Goal: Task Accomplishment & Management: Complete application form

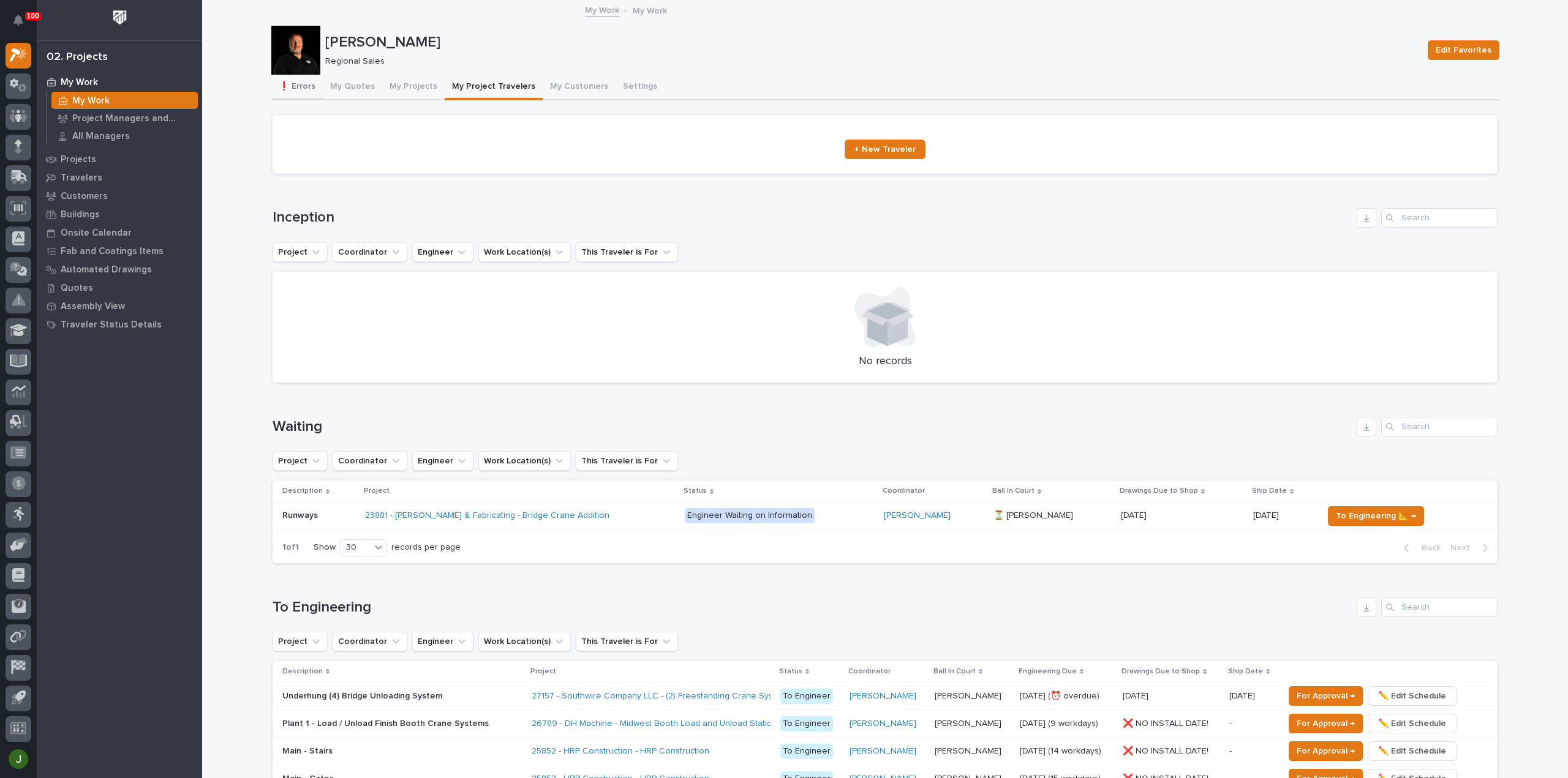
click at [294, 84] on button "❗ Errors" at bounding box center [297, 88] width 51 height 26
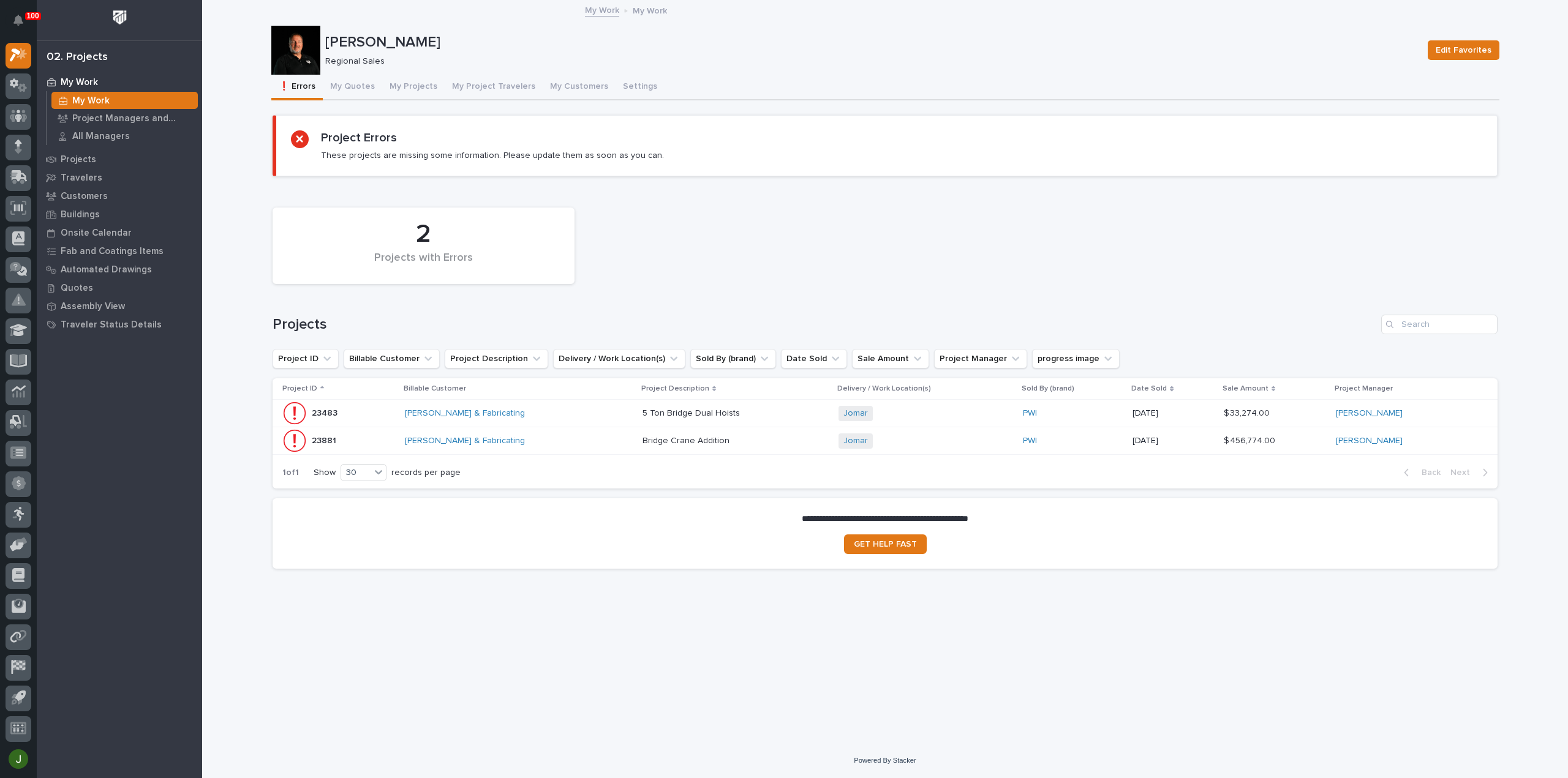
click at [317, 410] on p "23483" at bounding box center [326, 413] width 28 height 13
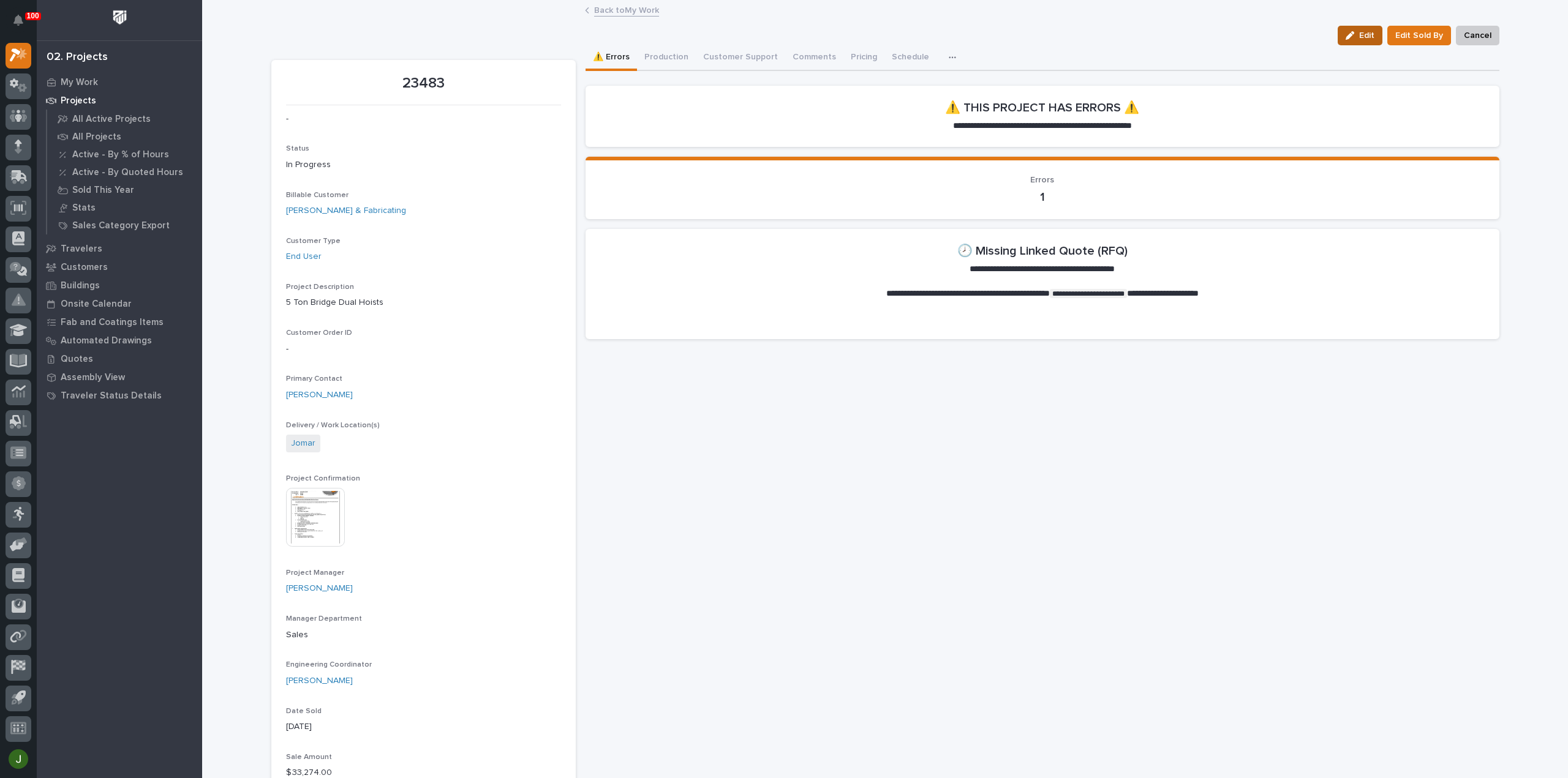
click at [1365, 30] on span "Edit" at bounding box center [1366, 35] width 15 height 11
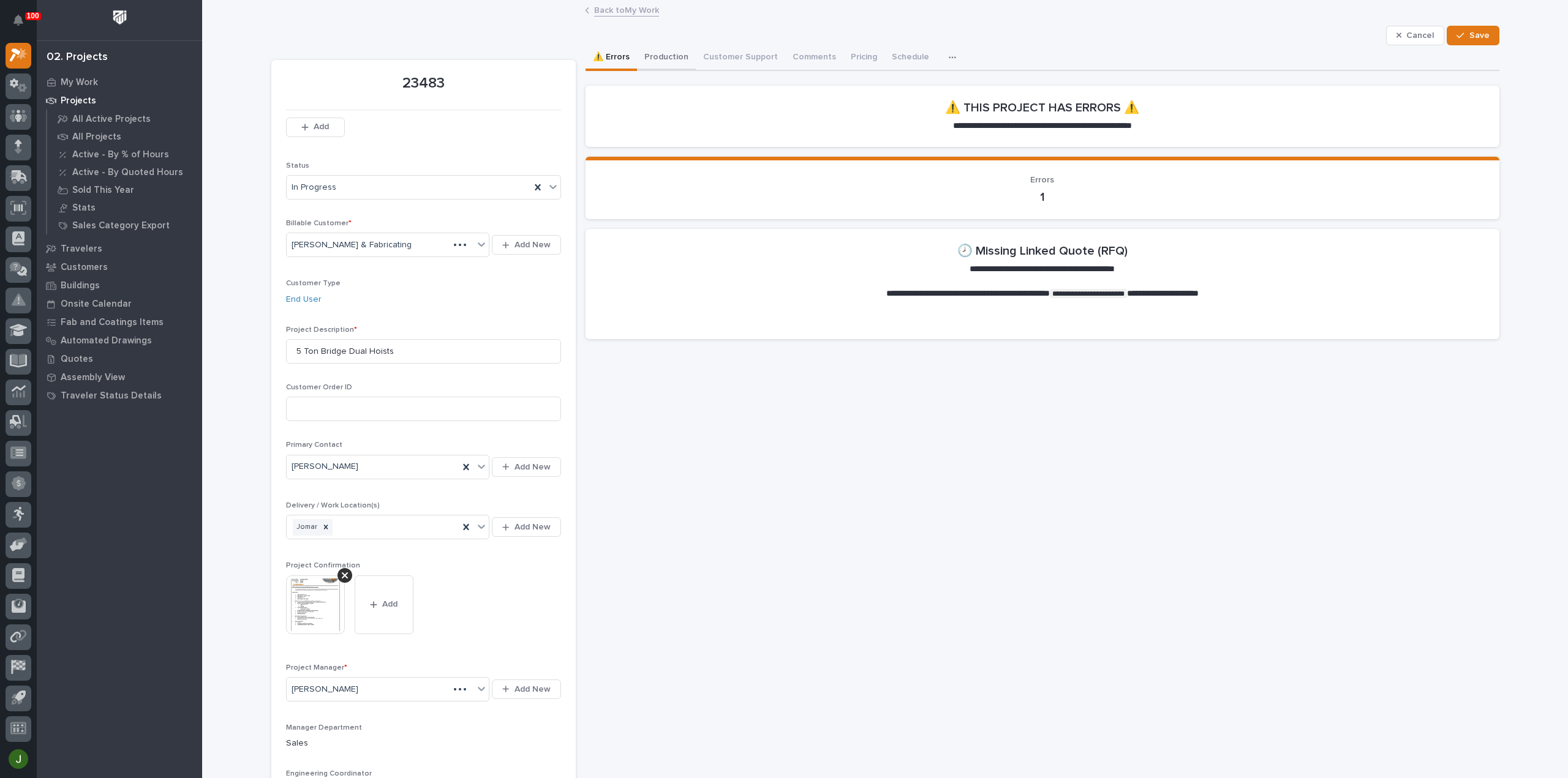
click at [656, 52] on button "Production" at bounding box center [666, 58] width 59 height 26
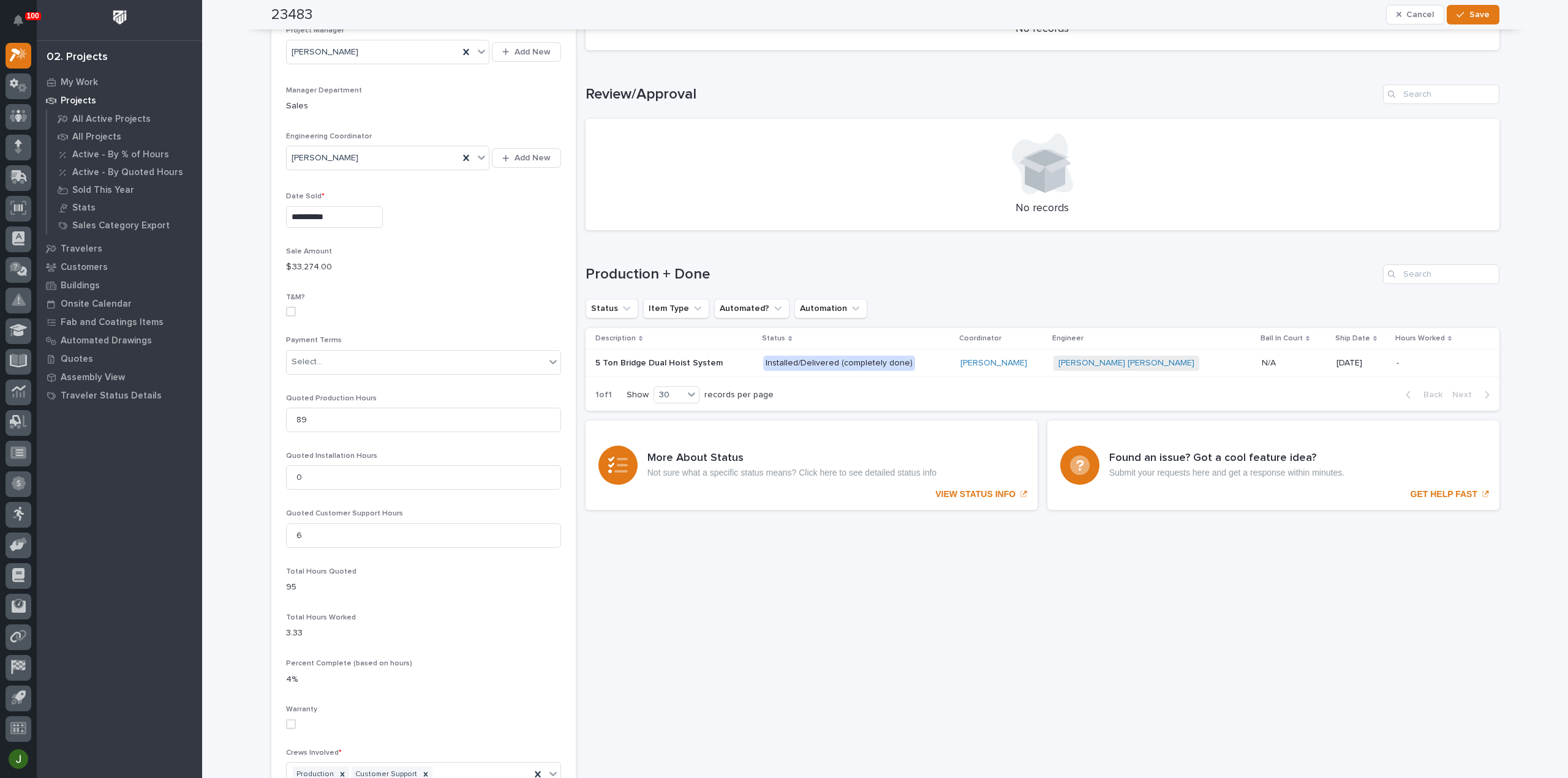
scroll to position [571, 0]
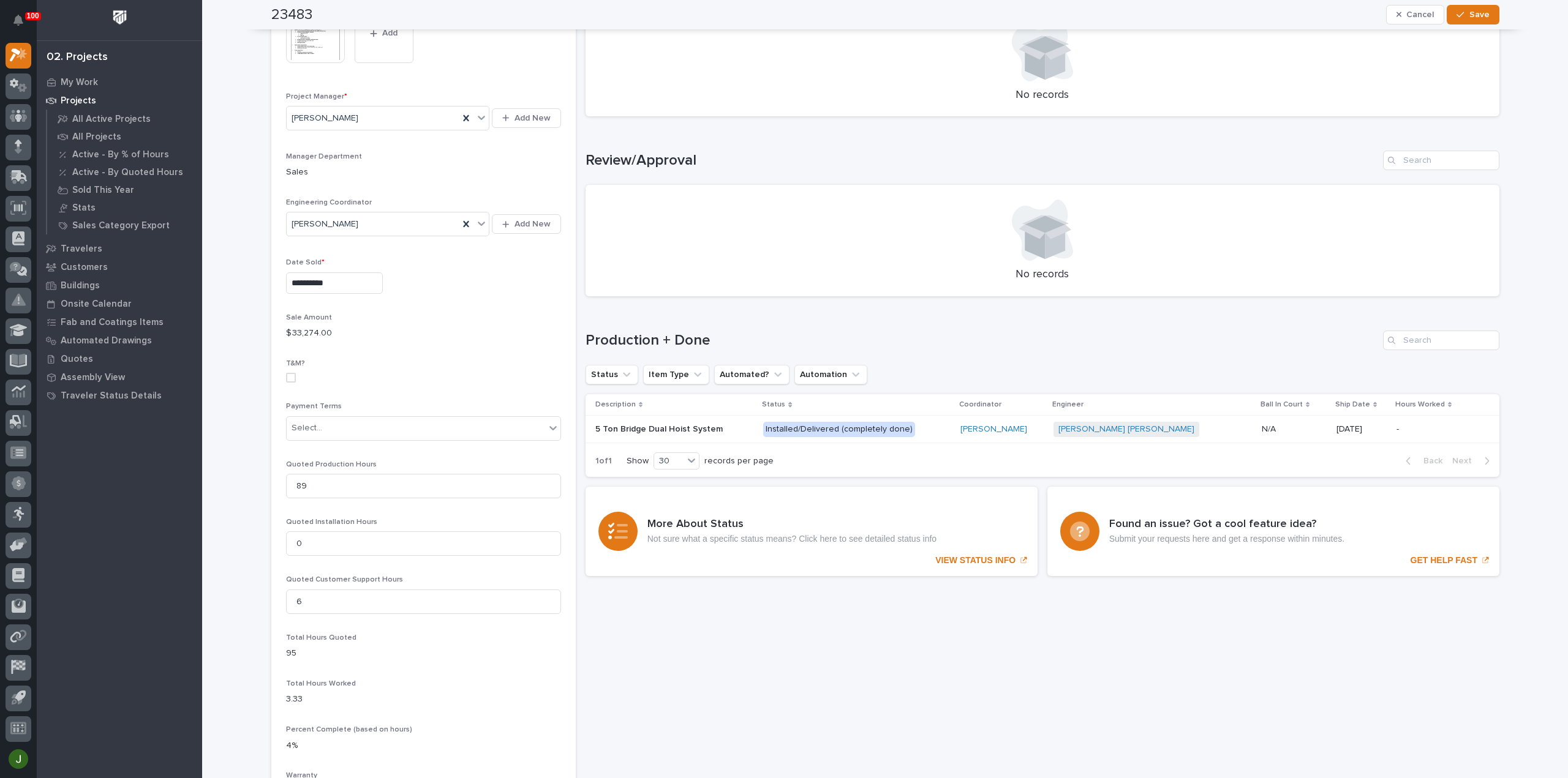
click at [628, 428] on p "5 Ton Bridge Dual Hoist System" at bounding box center [660, 428] width 130 height 13
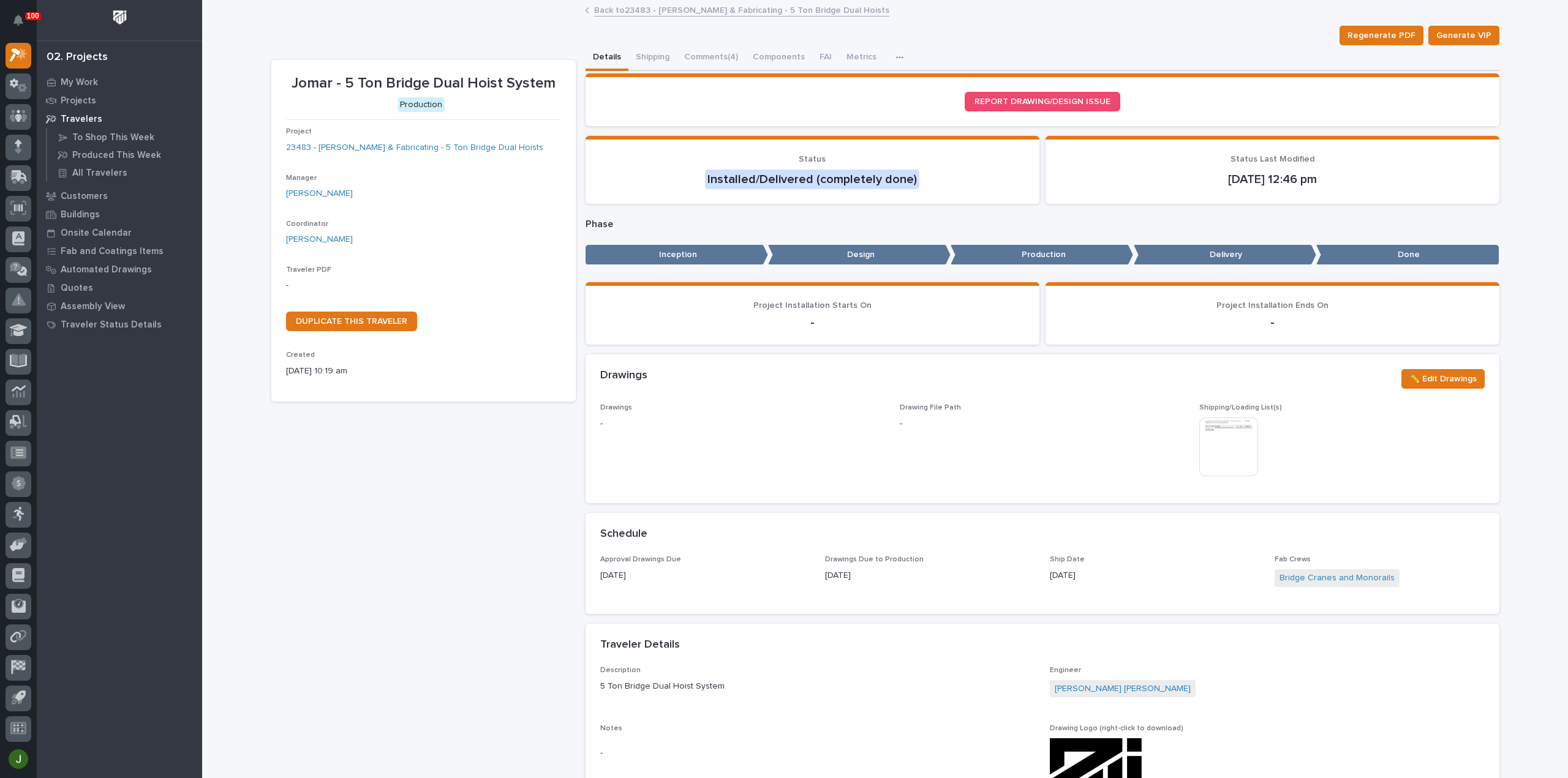
click at [636, 9] on link "Back to 23483 - [PERSON_NAME] & Fabricating - 5 Ton Bridge Dual Hoists" at bounding box center [741, 9] width 295 height 14
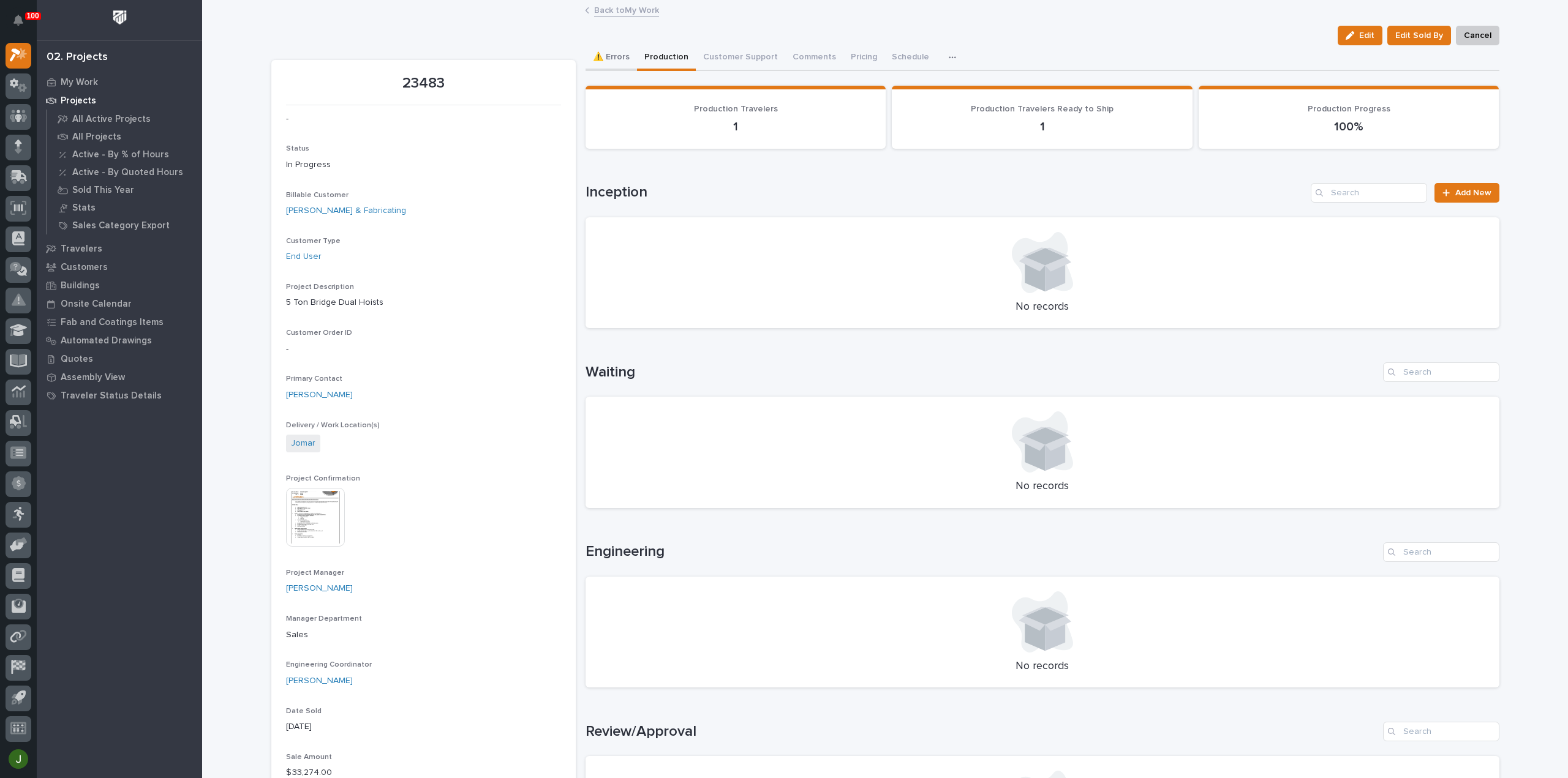
click at [613, 54] on button "⚠️ Errors" at bounding box center [611, 58] width 51 height 26
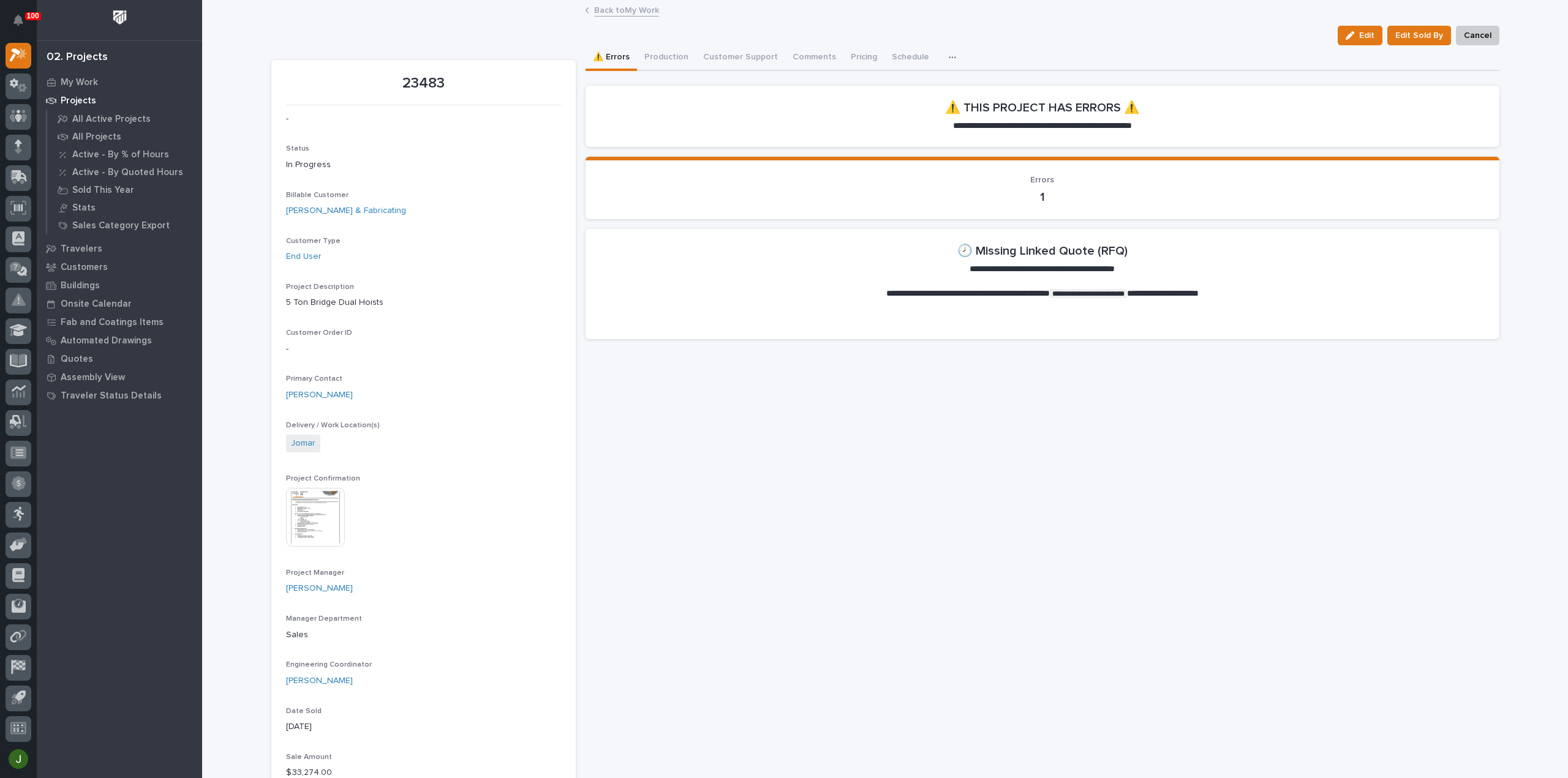
click at [600, 12] on link "Back to My Work" at bounding box center [626, 9] width 65 height 14
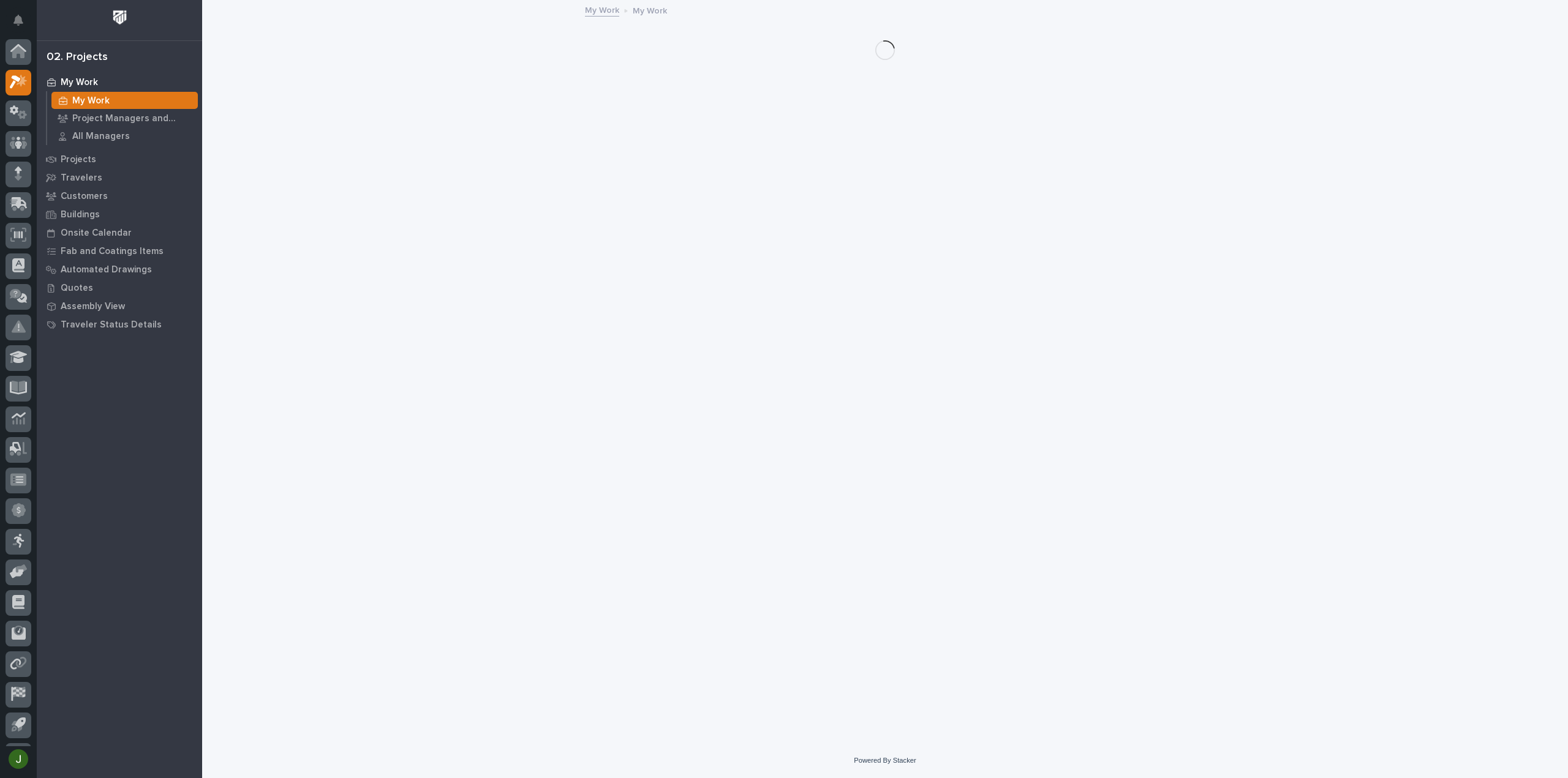
scroll to position [27, 0]
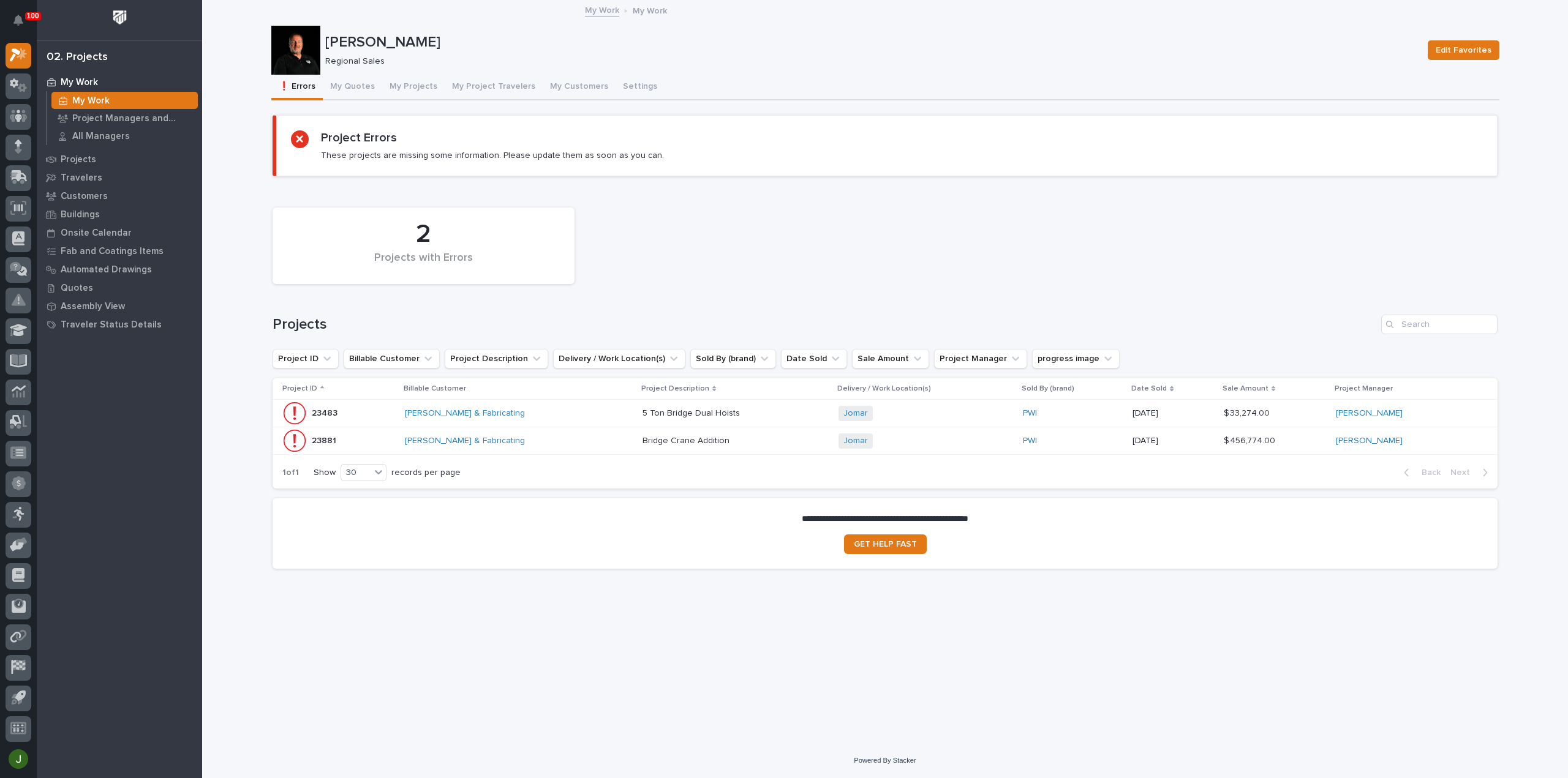
click at [317, 437] on p "23881" at bounding box center [326, 440] width 27 height 13
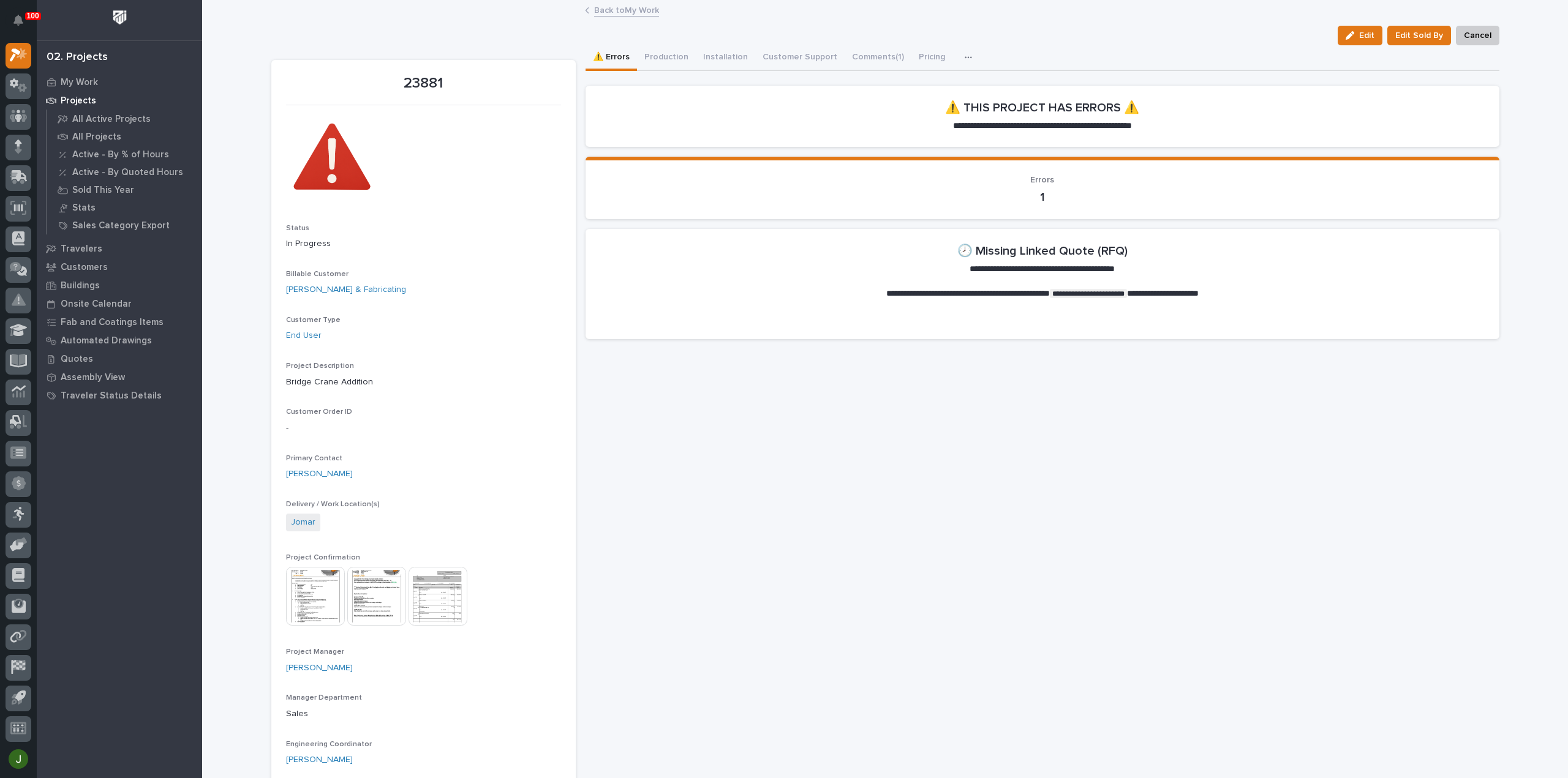
click at [615, 11] on link "Back to My Work" at bounding box center [626, 9] width 65 height 14
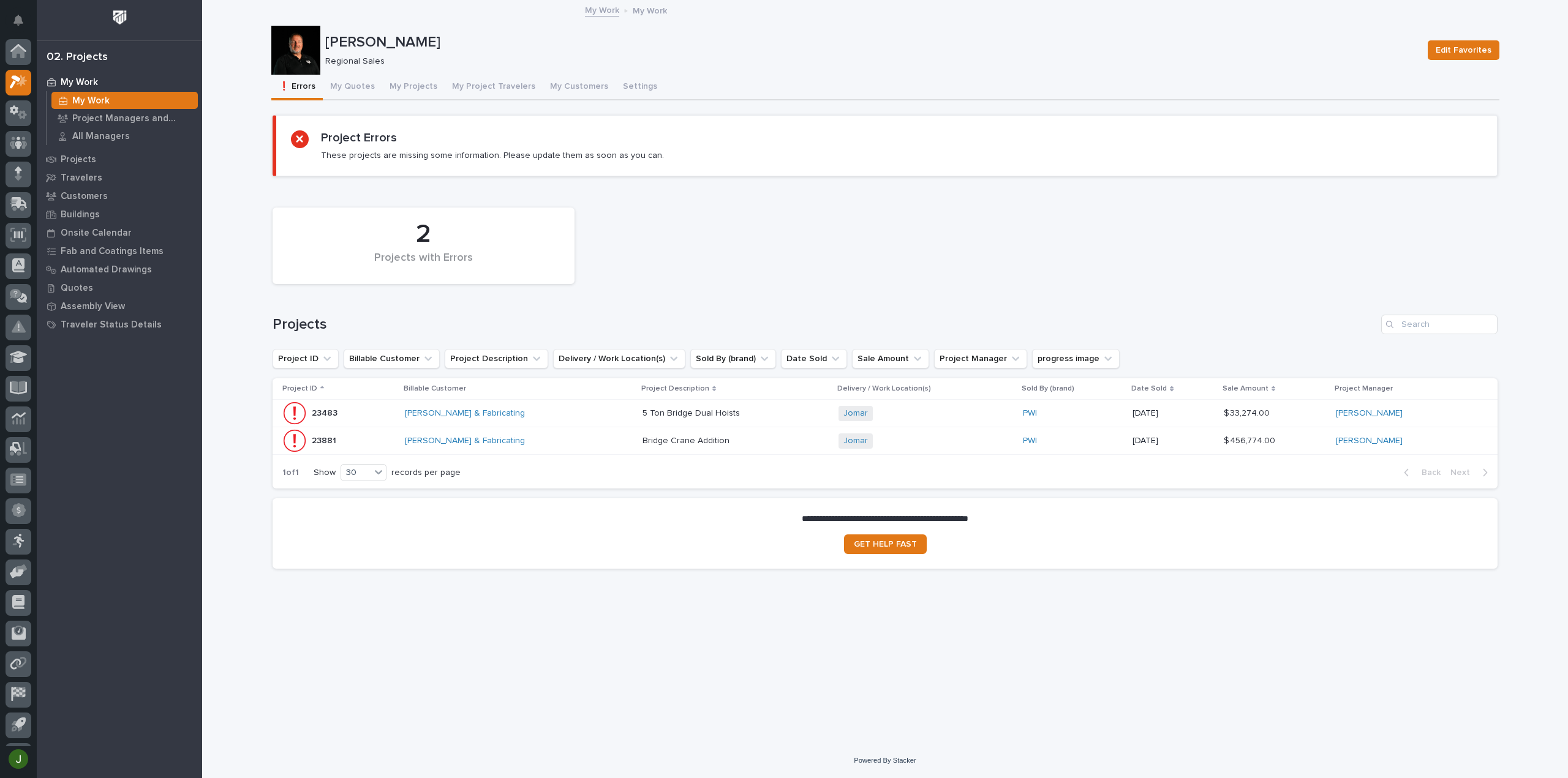
scroll to position [27, 0]
click at [326, 413] on p "23483" at bounding box center [326, 413] width 28 height 13
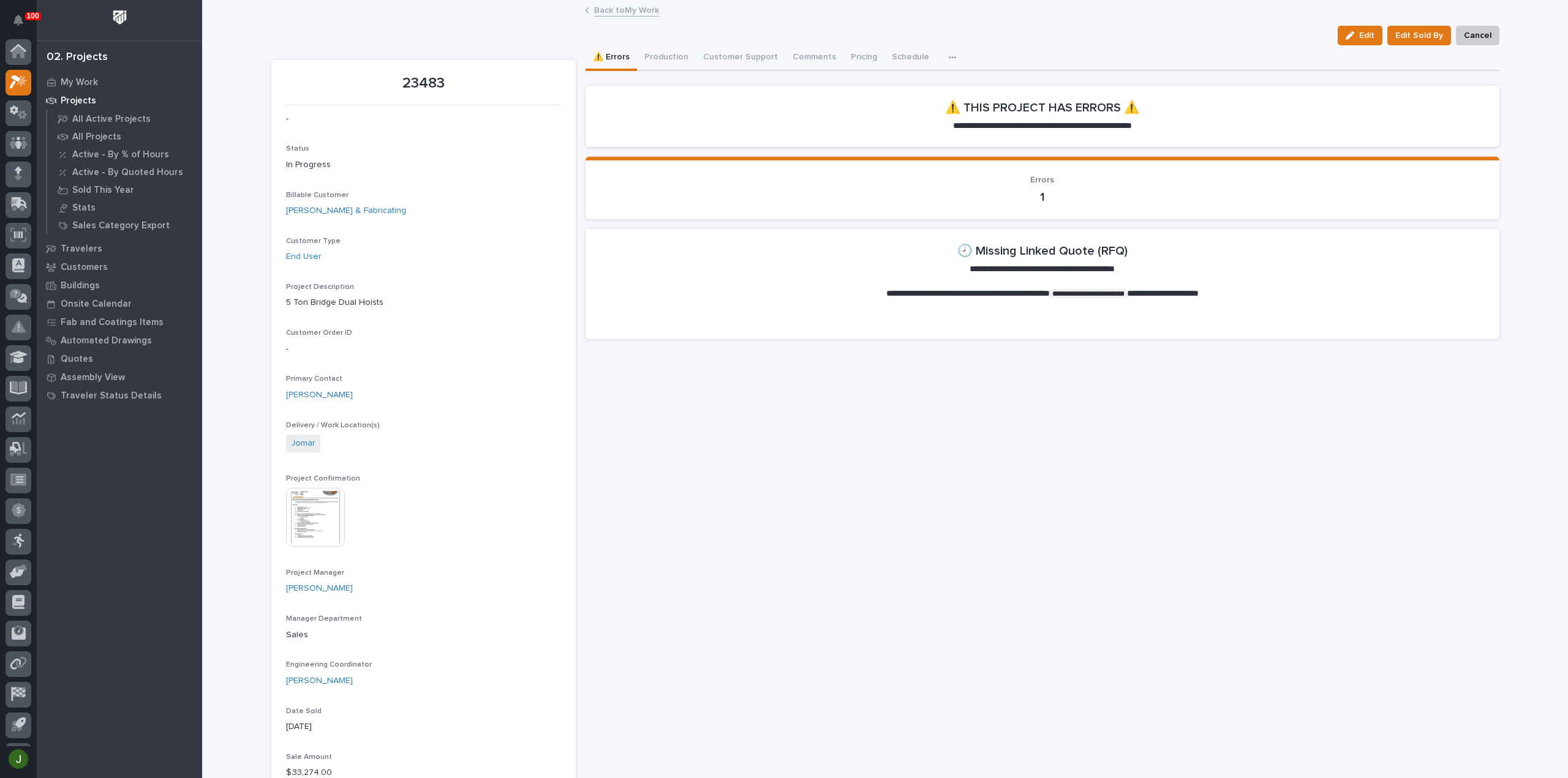
scroll to position [27, 0]
click at [609, 11] on link "Back to My Work" at bounding box center [626, 9] width 65 height 14
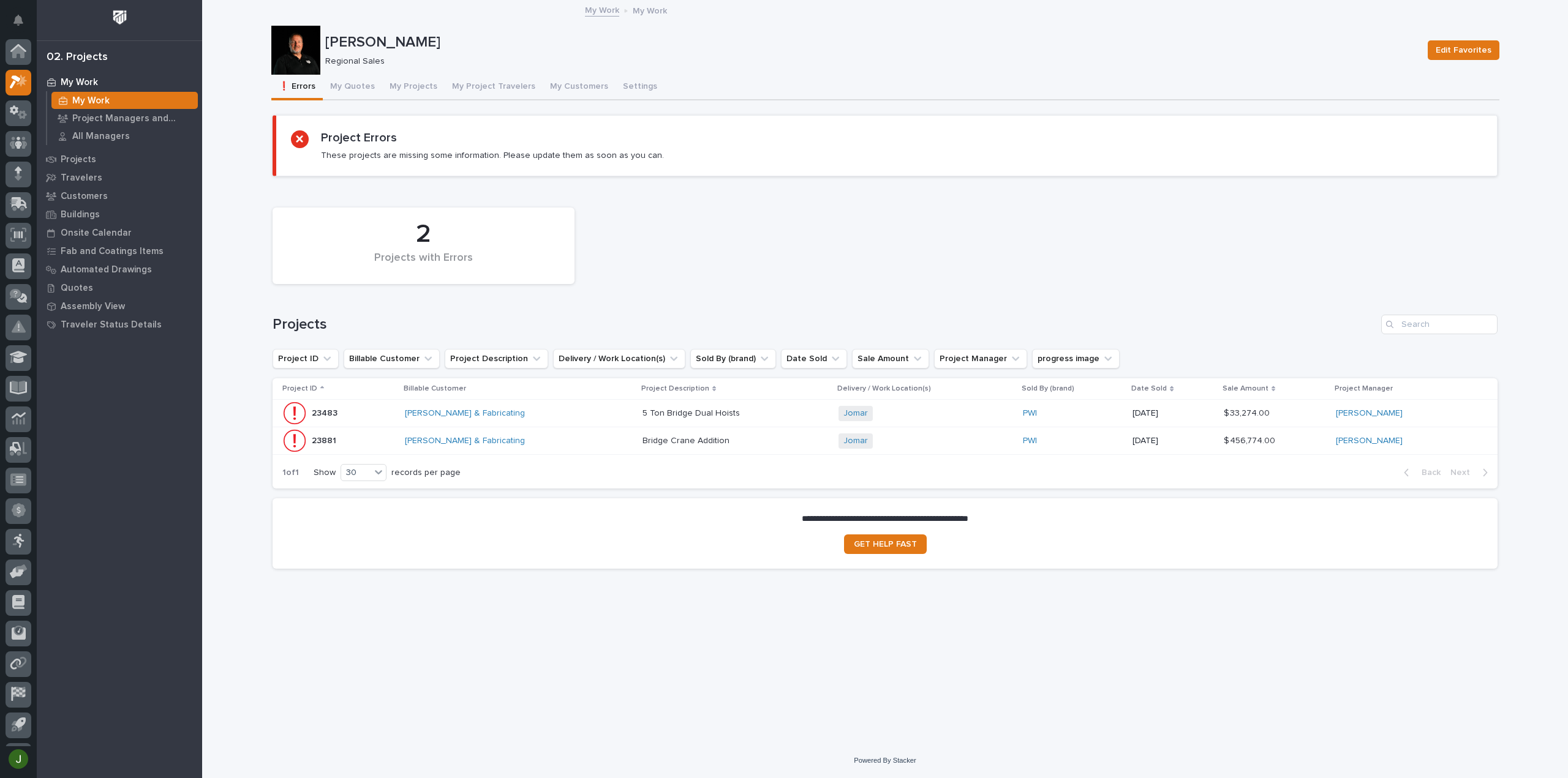
scroll to position [27, 0]
click at [328, 440] on p "23881" at bounding box center [326, 440] width 27 height 13
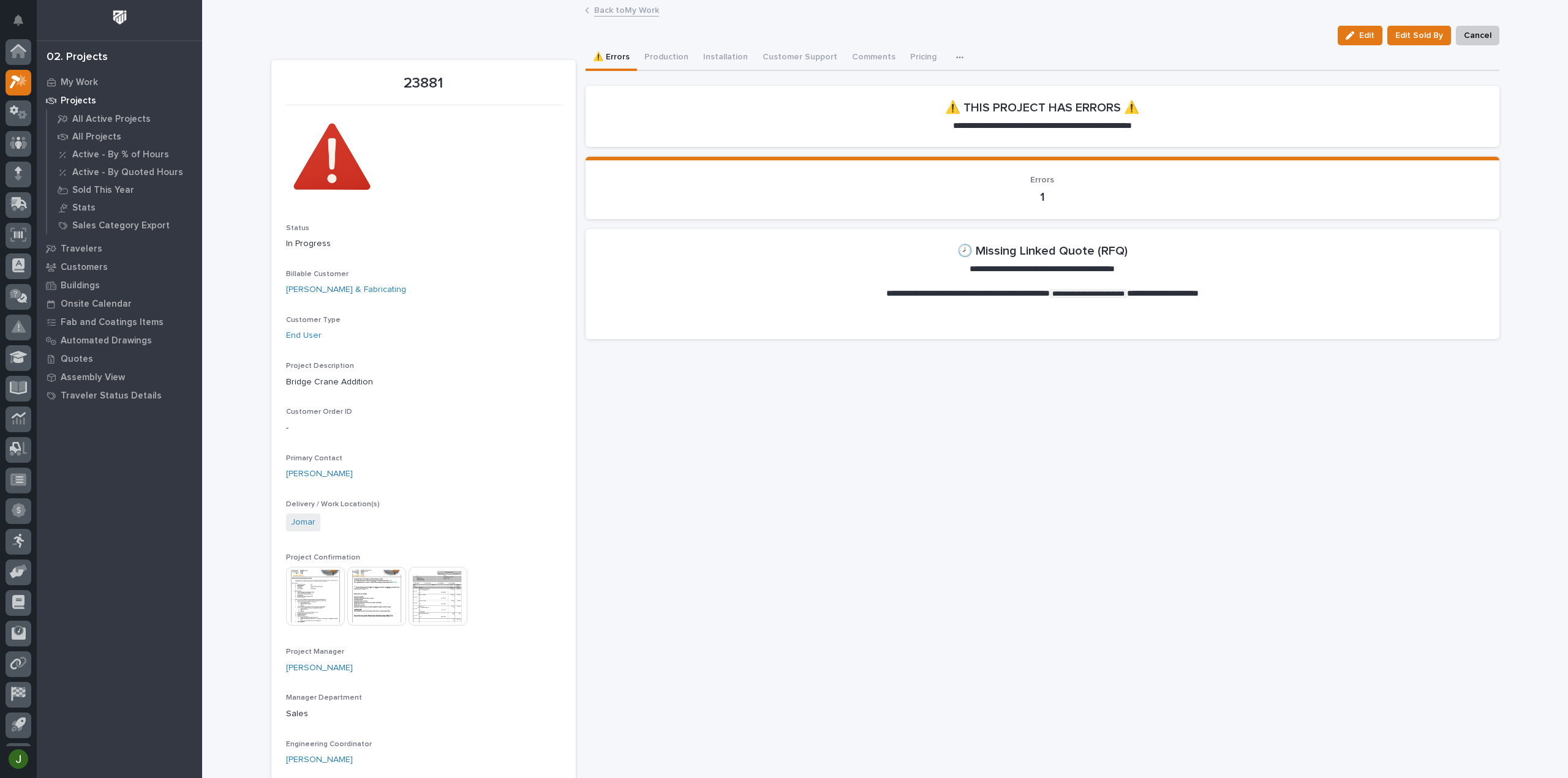
scroll to position [27, 0]
click at [599, 9] on link "Back to My Work" at bounding box center [626, 9] width 65 height 14
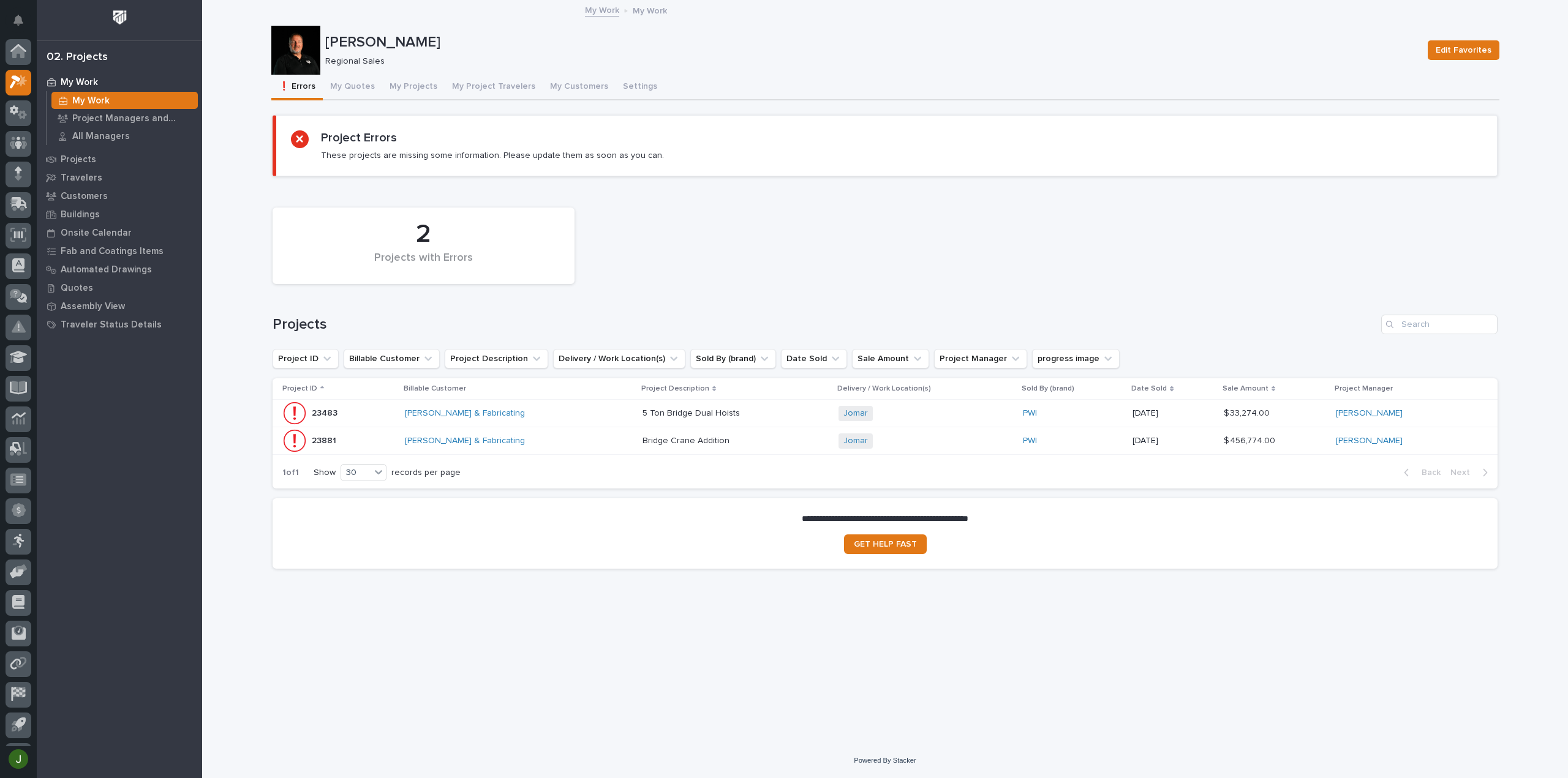
scroll to position [27, 0]
click at [508, 413] on link "[PERSON_NAME] & Fabricating" at bounding box center [465, 413] width 120 height 11
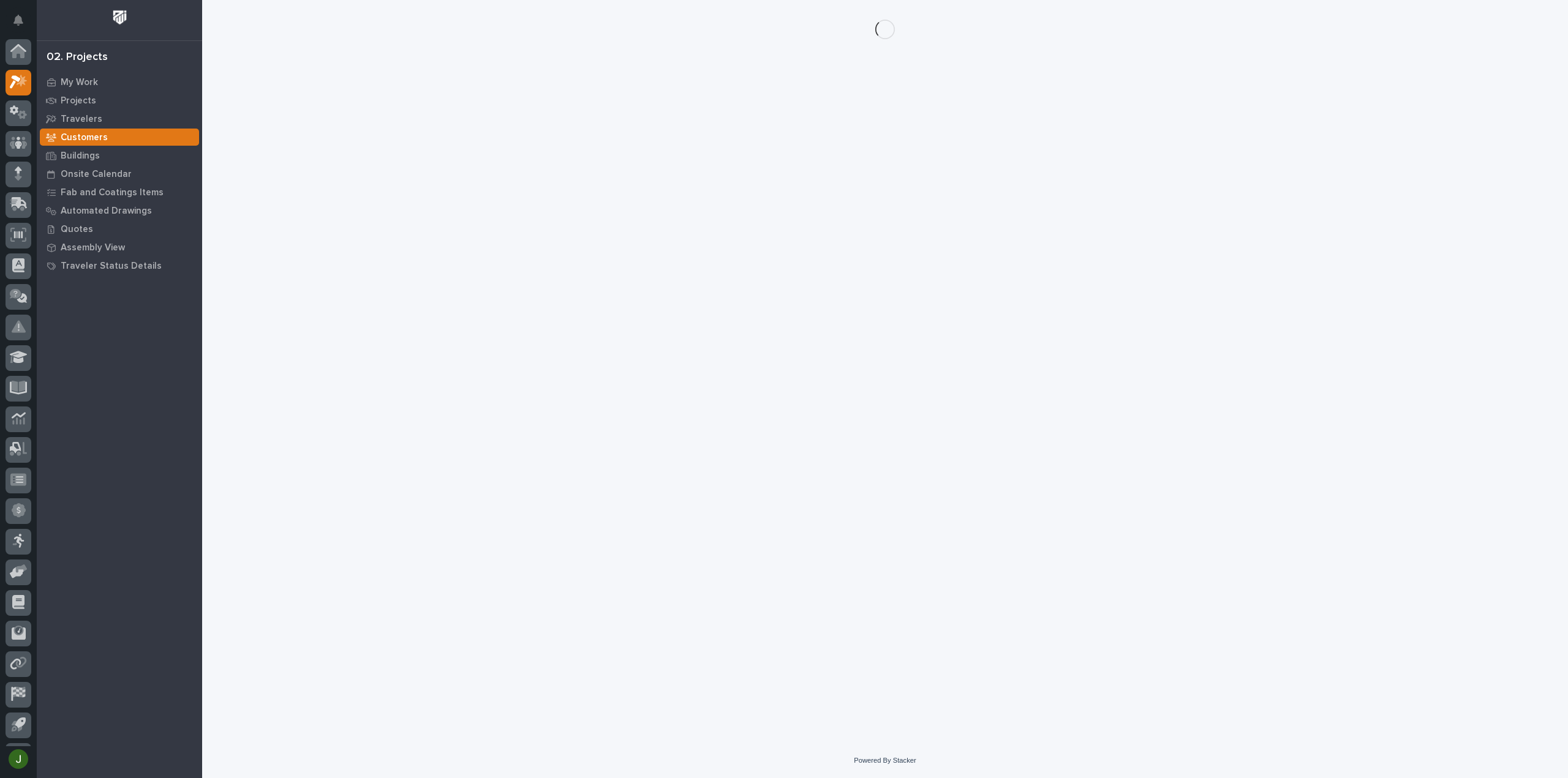
scroll to position [27, 0]
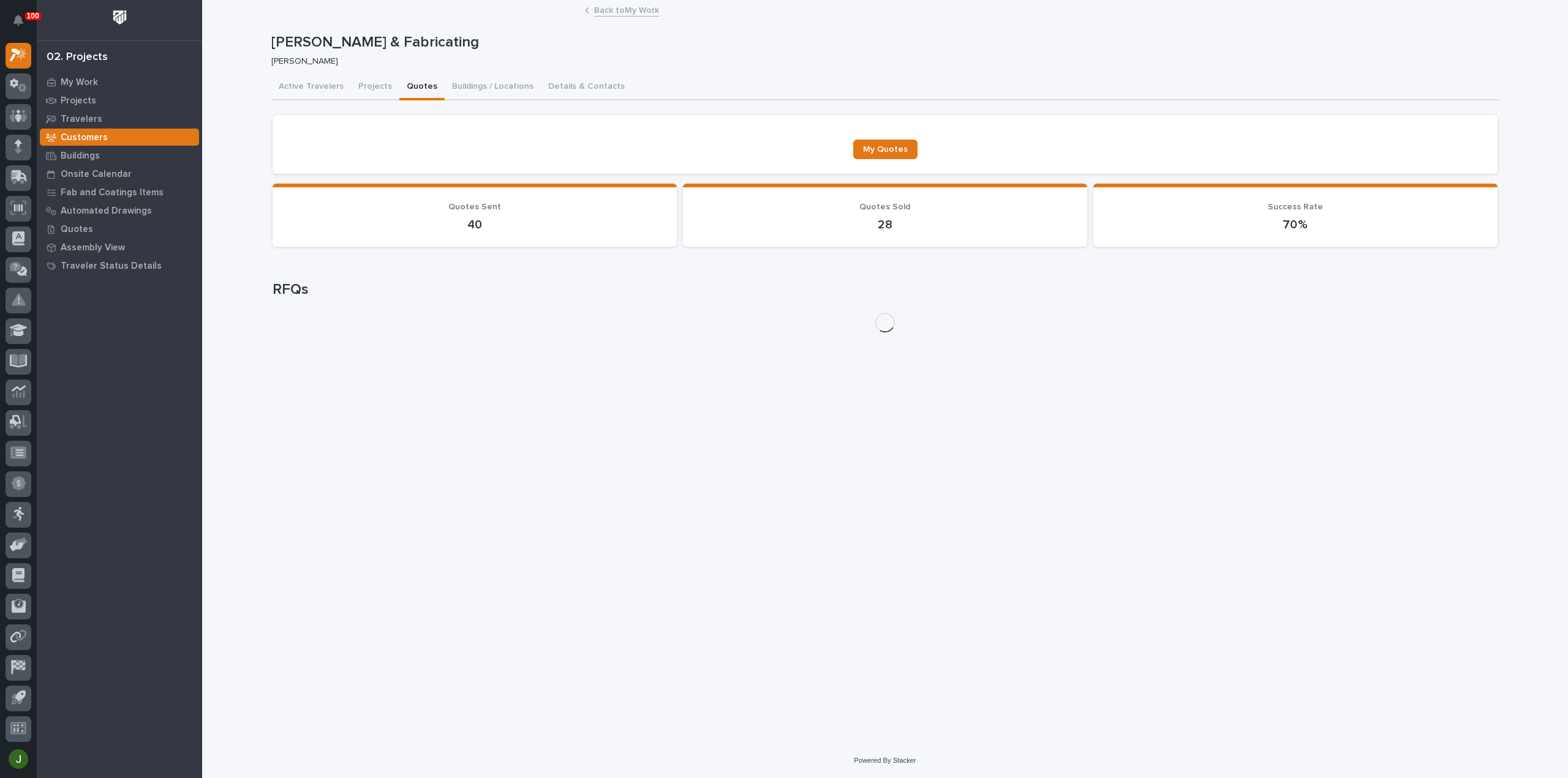
click at [418, 86] on button "Quotes" at bounding box center [421, 88] width 45 height 26
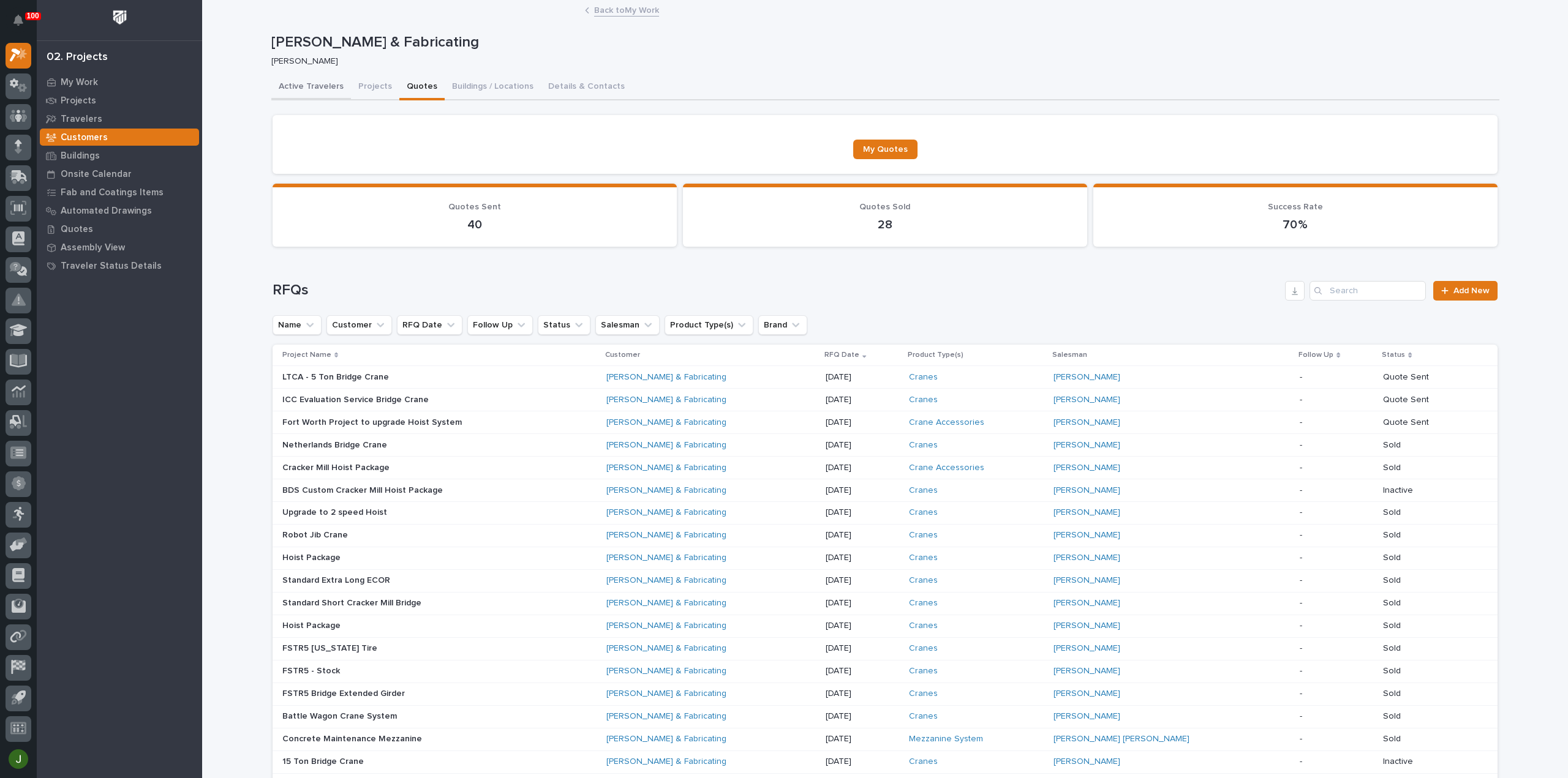
click at [284, 84] on button "Active Travelers" at bounding box center [311, 88] width 79 height 26
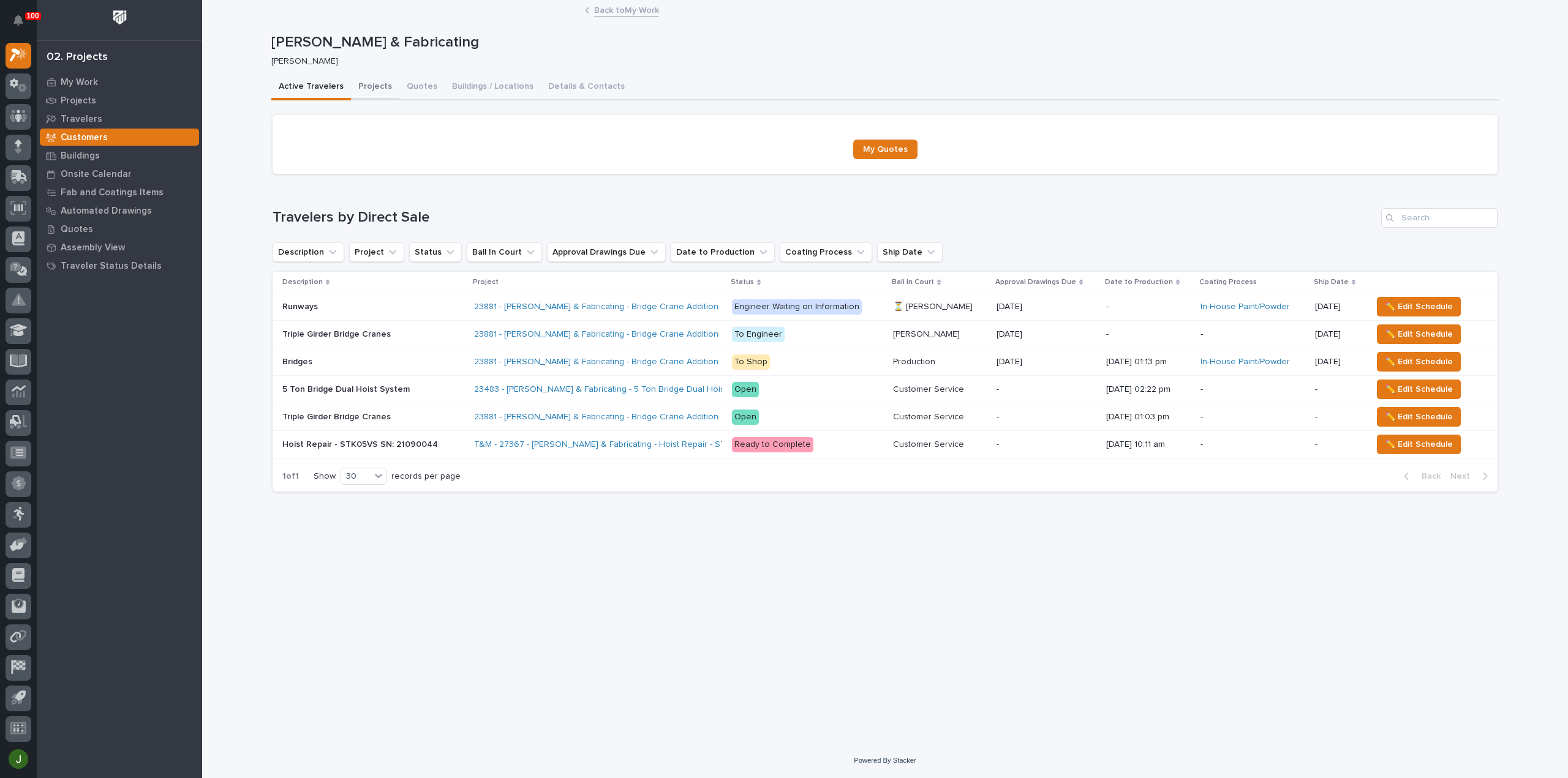
click at [378, 84] on button "Projects" at bounding box center [375, 88] width 49 height 26
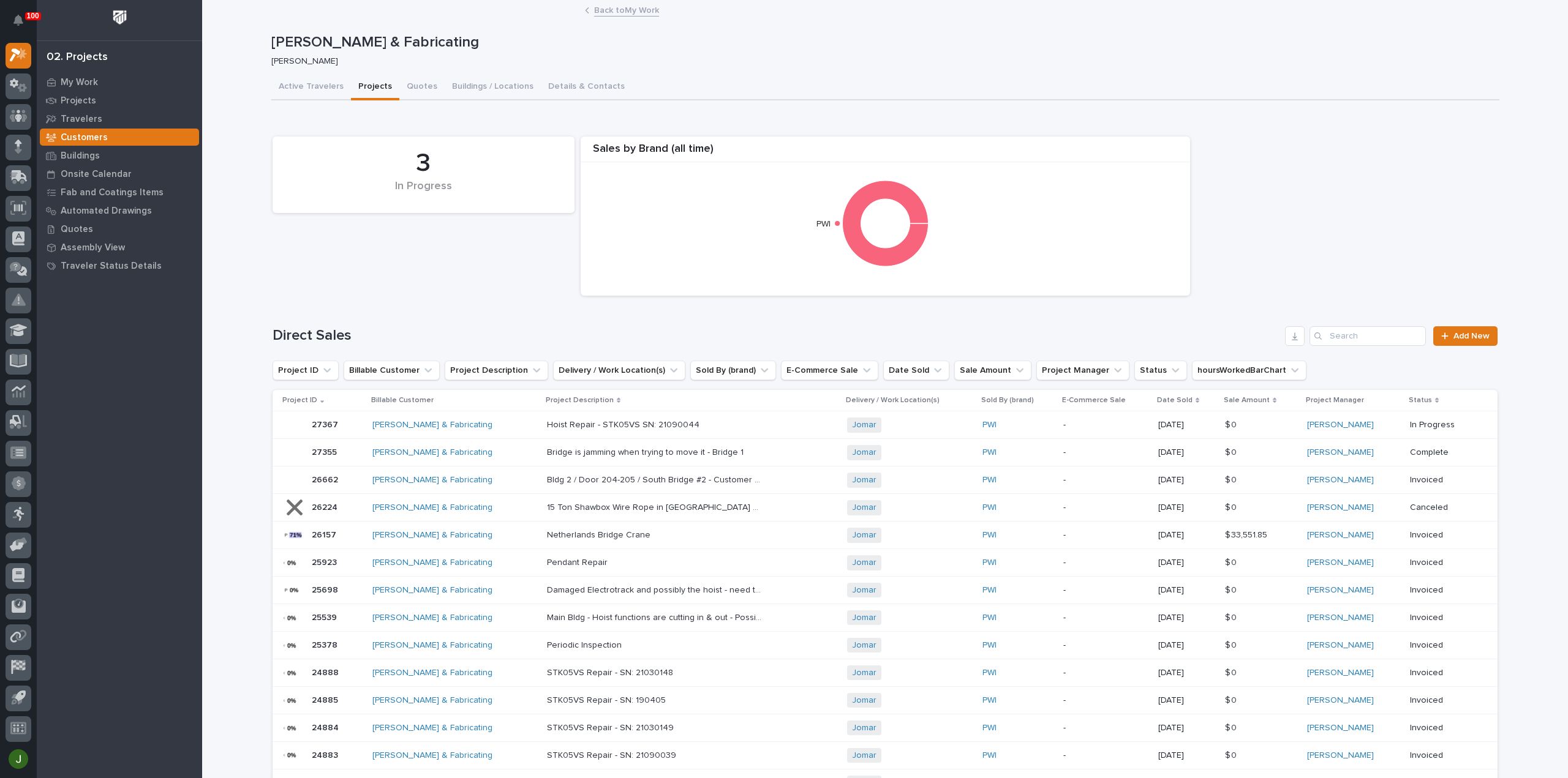
click at [600, 9] on link "Back to My Work" at bounding box center [626, 9] width 65 height 14
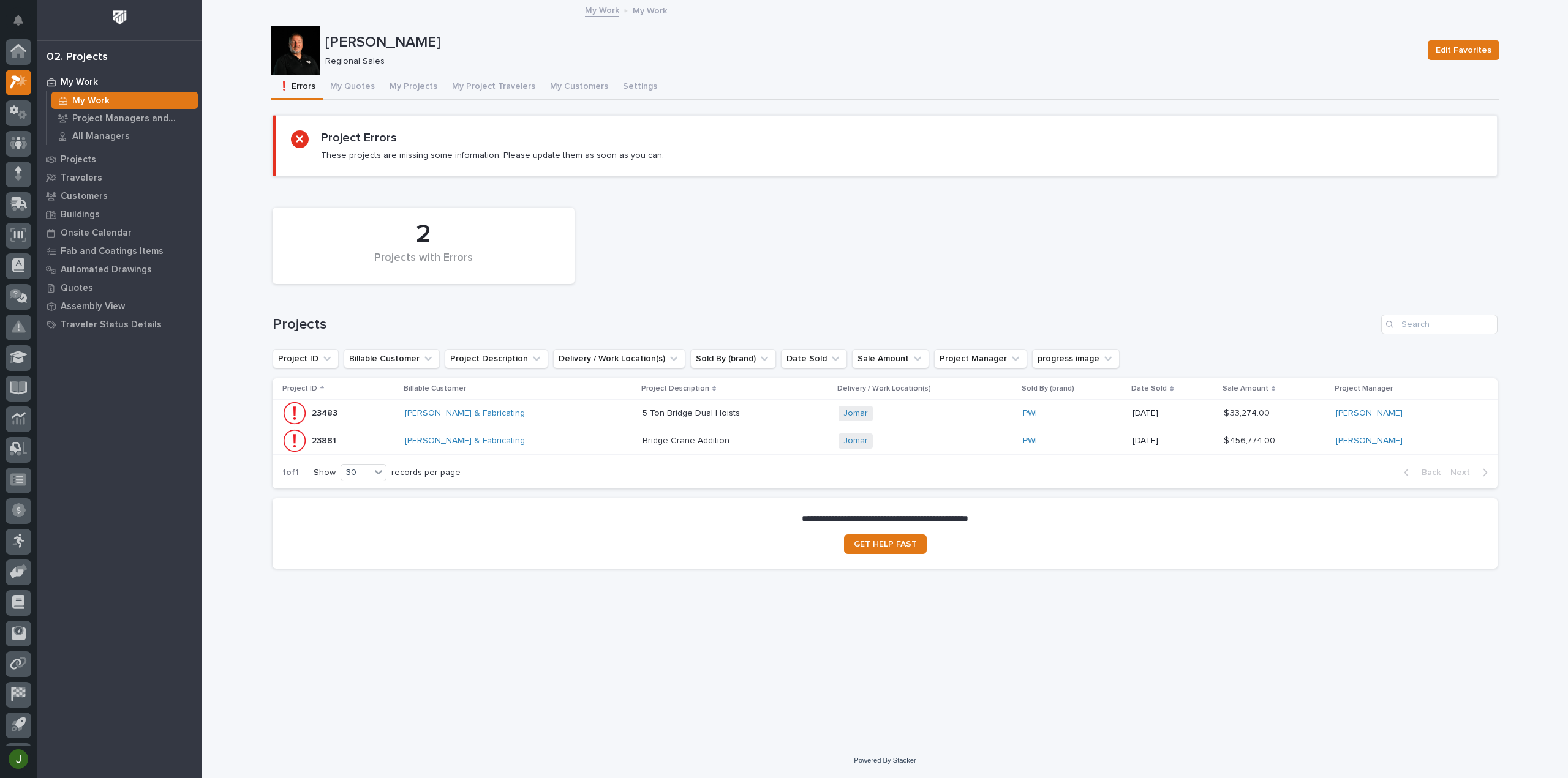
scroll to position [27, 0]
click at [683, 411] on p "5 Ton Bridge Dual Hoists" at bounding box center [693, 413] width 100 height 13
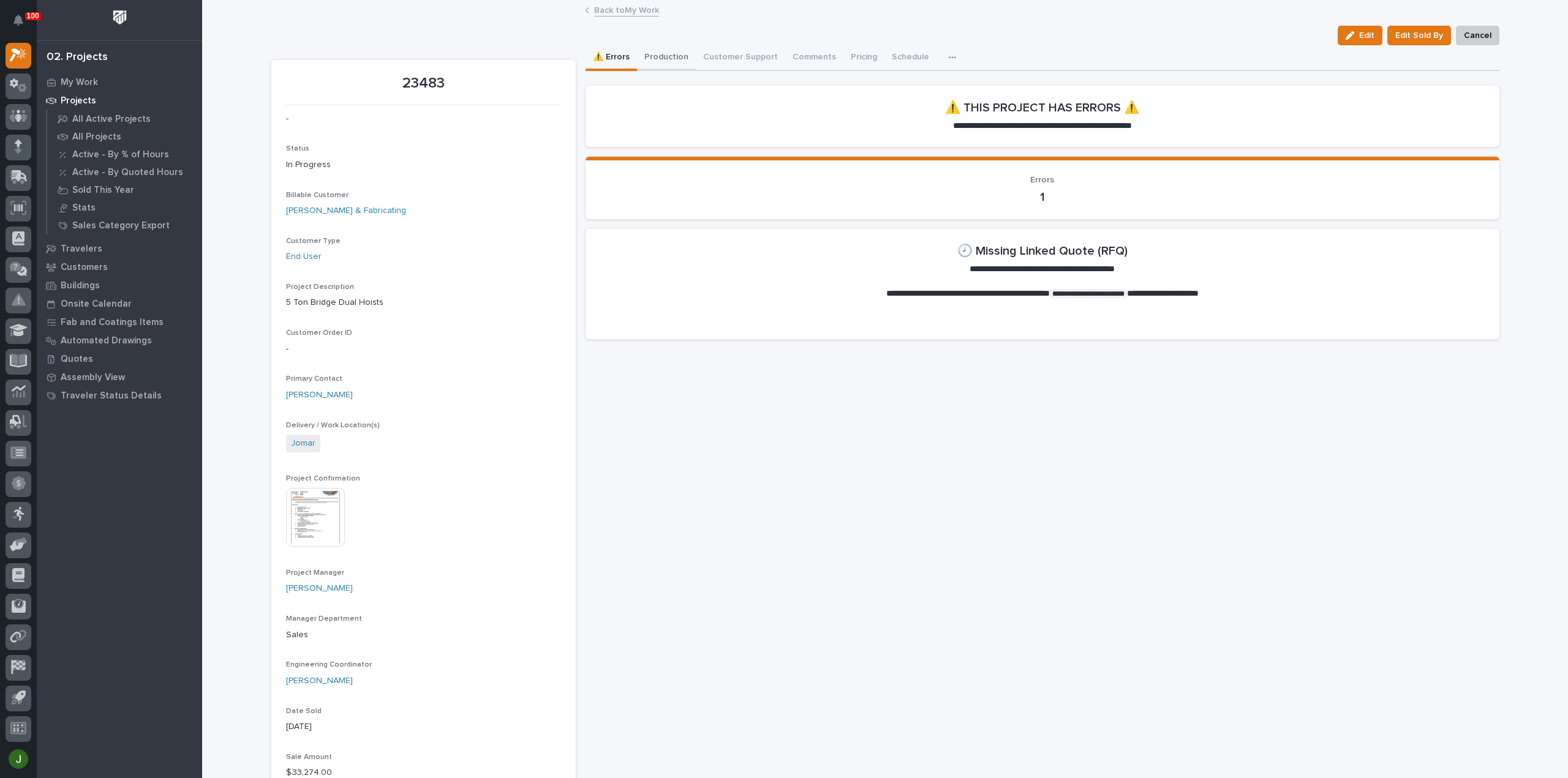
click at [665, 57] on button "Production" at bounding box center [666, 58] width 59 height 26
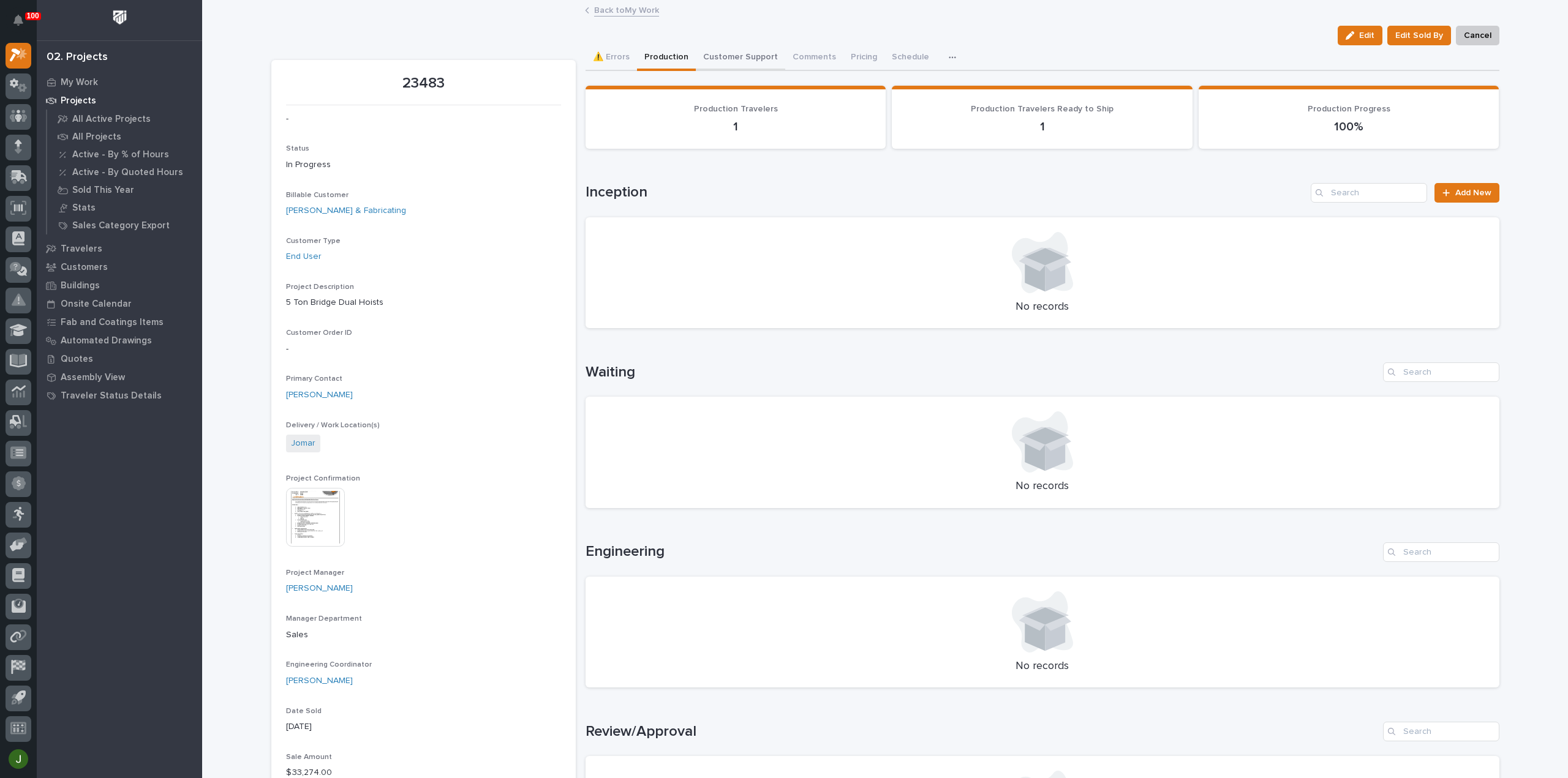
click at [743, 56] on button "Customer Support" at bounding box center [740, 58] width 89 height 26
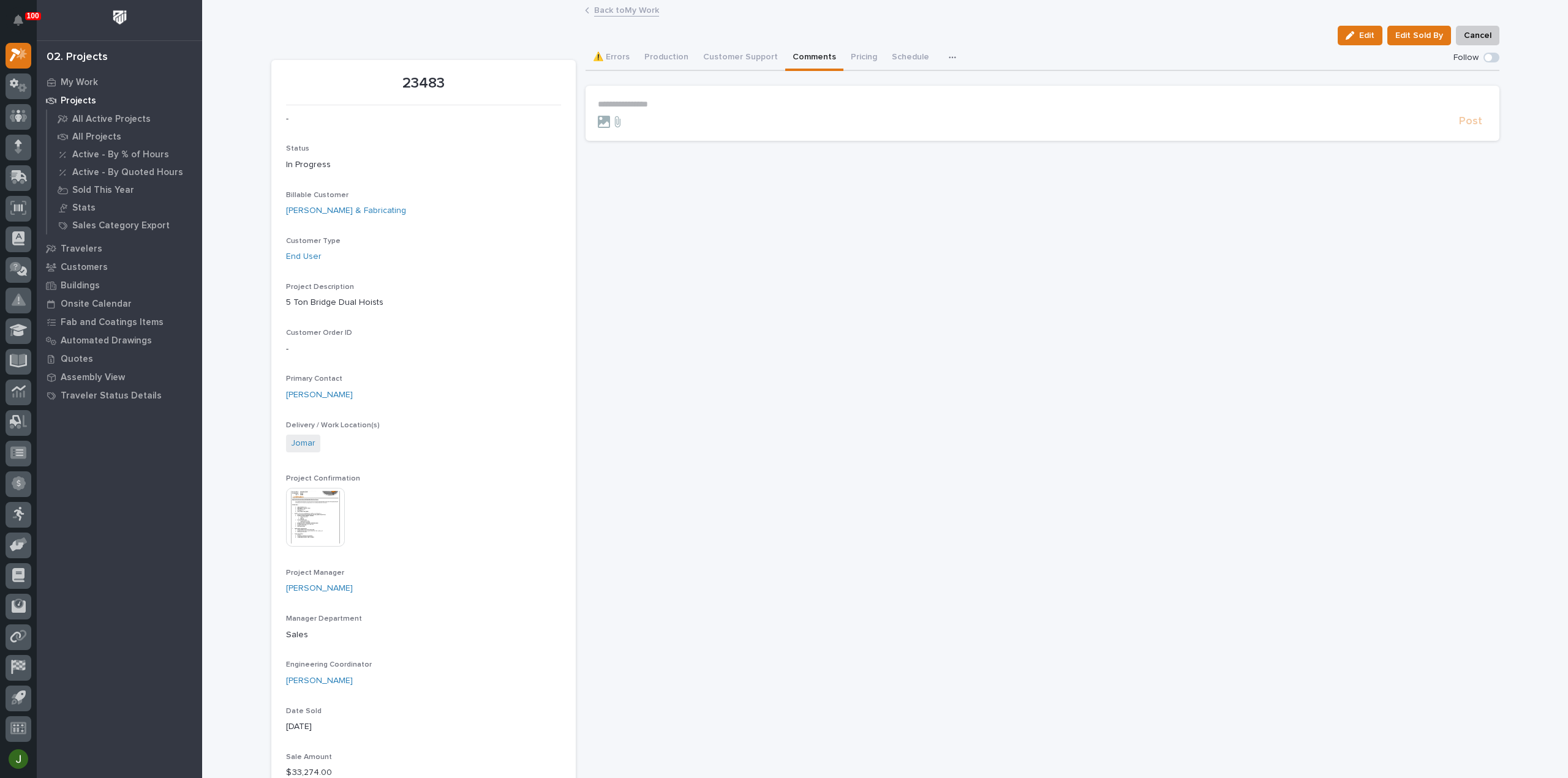
click at [808, 54] on button "Comments" at bounding box center [814, 58] width 58 height 26
click at [855, 54] on button "Pricing" at bounding box center [863, 58] width 41 height 26
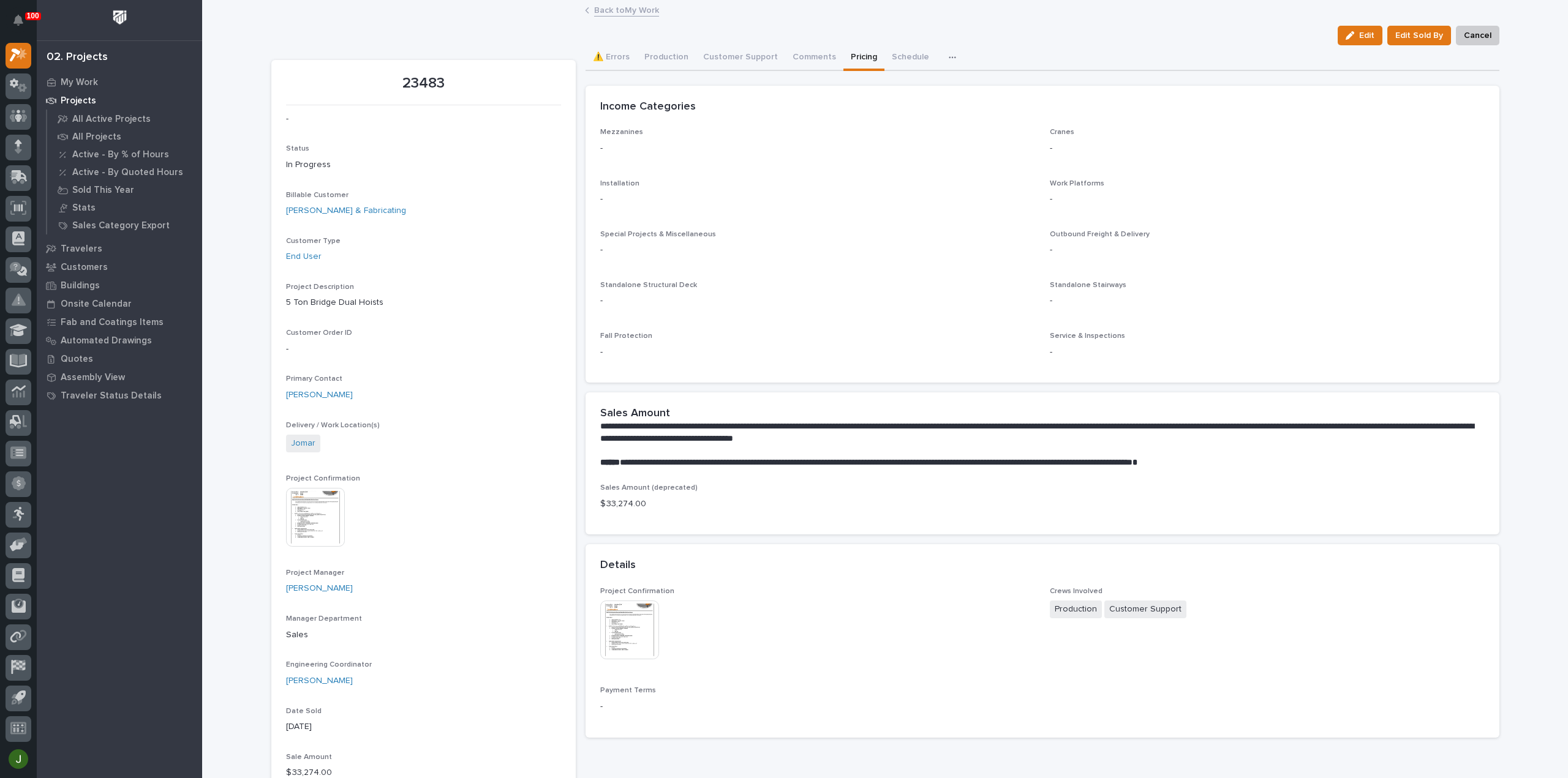
click at [618, 627] on img at bounding box center [630, 630] width 59 height 59
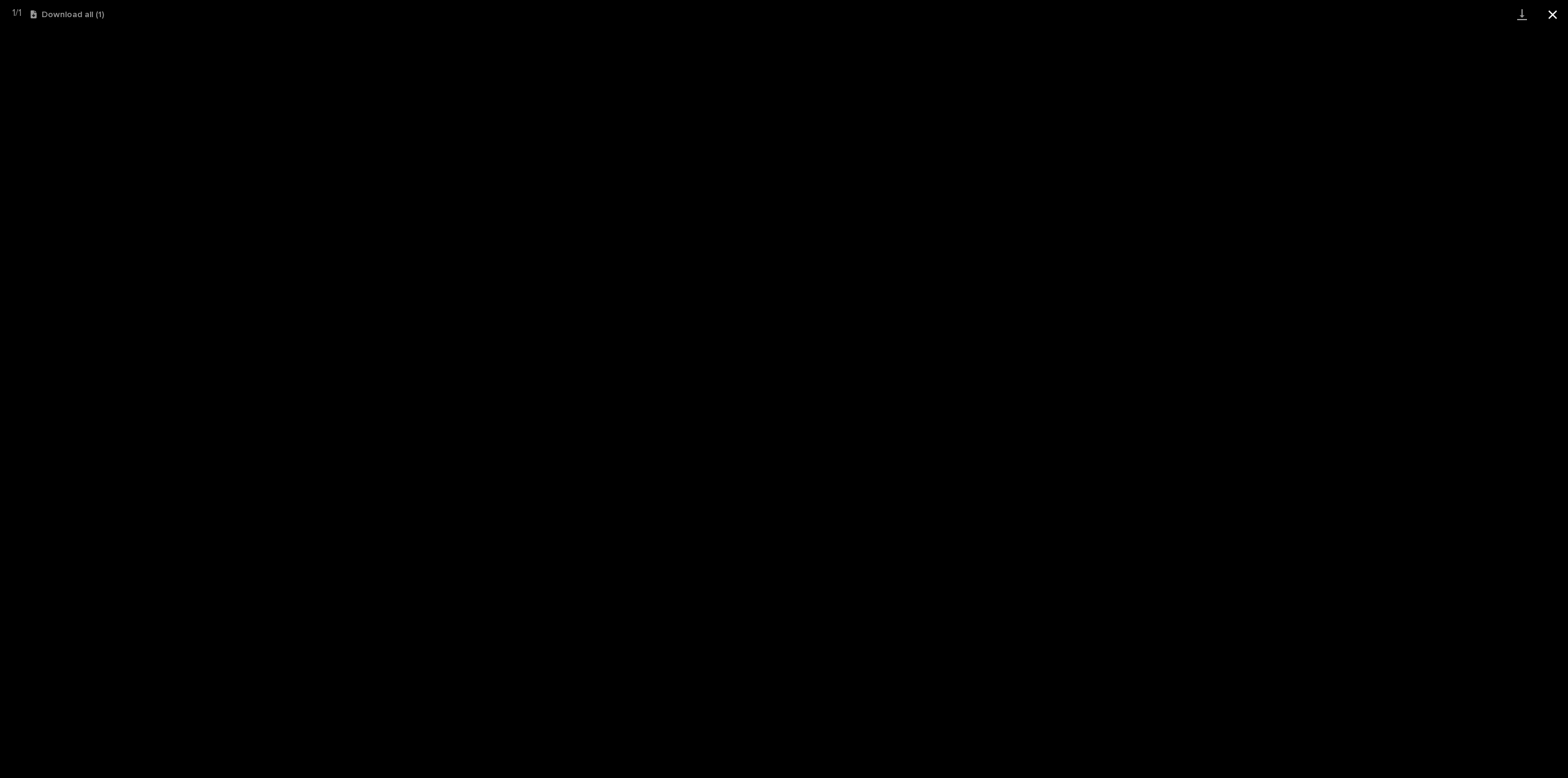
click at [1557, 15] on button "Close gallery" at bounding box center [1552, 14] width 31 height 29
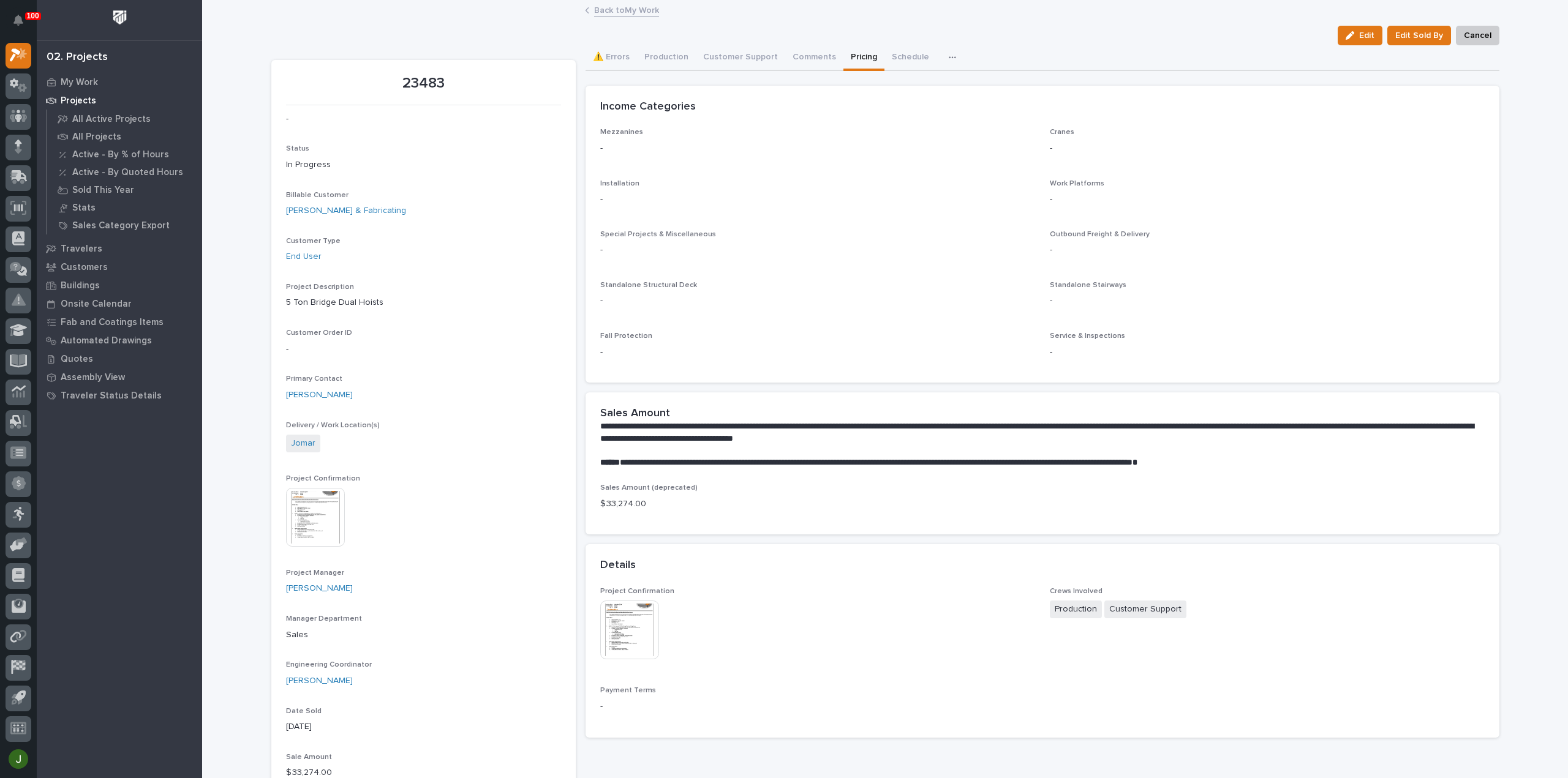
click at [623, 9] on link "Back to My Work" at bounding box center [626, 9] width 65 height 14
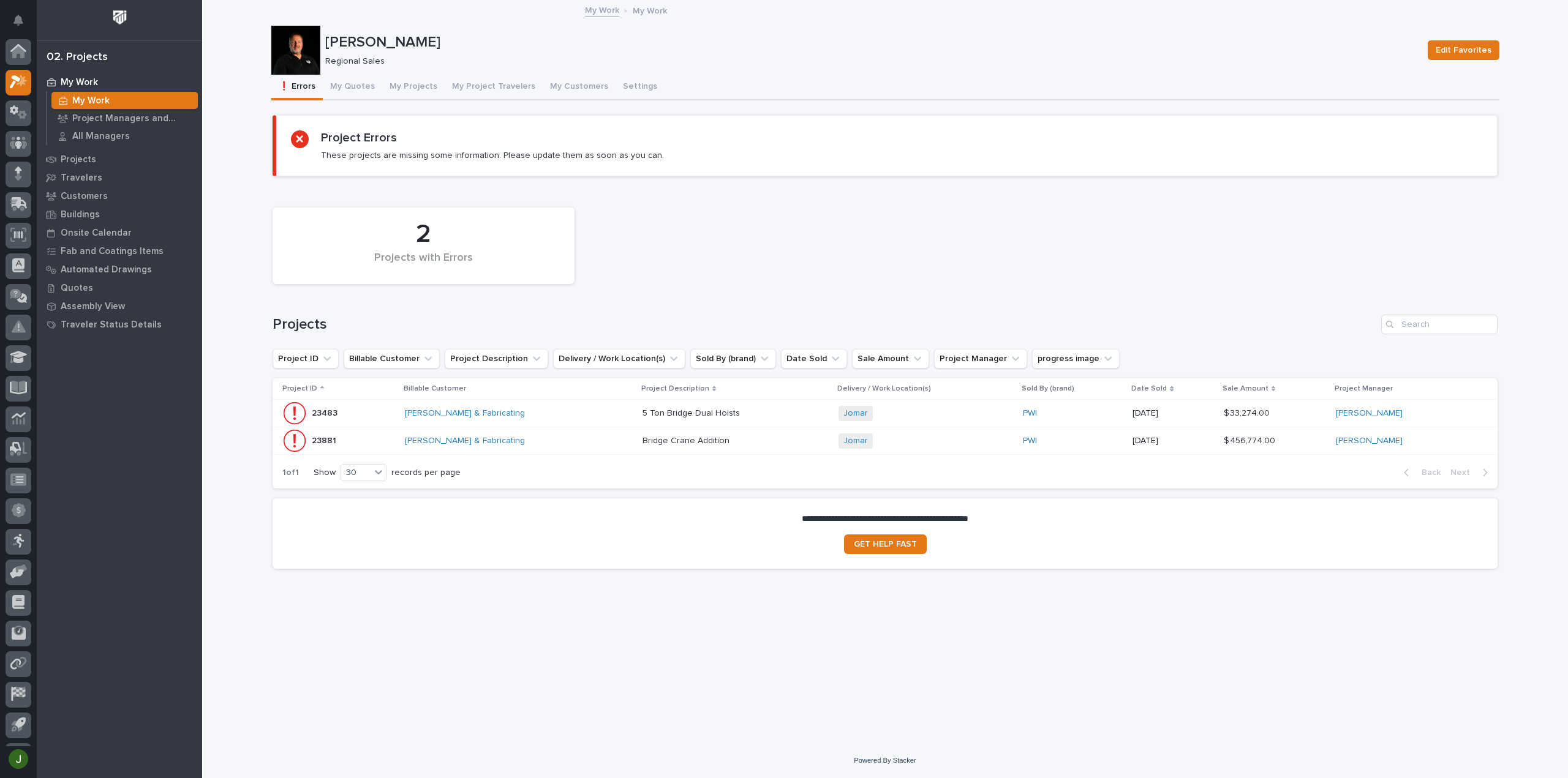
scroll to position [27, 0]
click at [666, 438] on p "Bridge Crane Addition" at bounding box center [687, 440] width 89 height 13
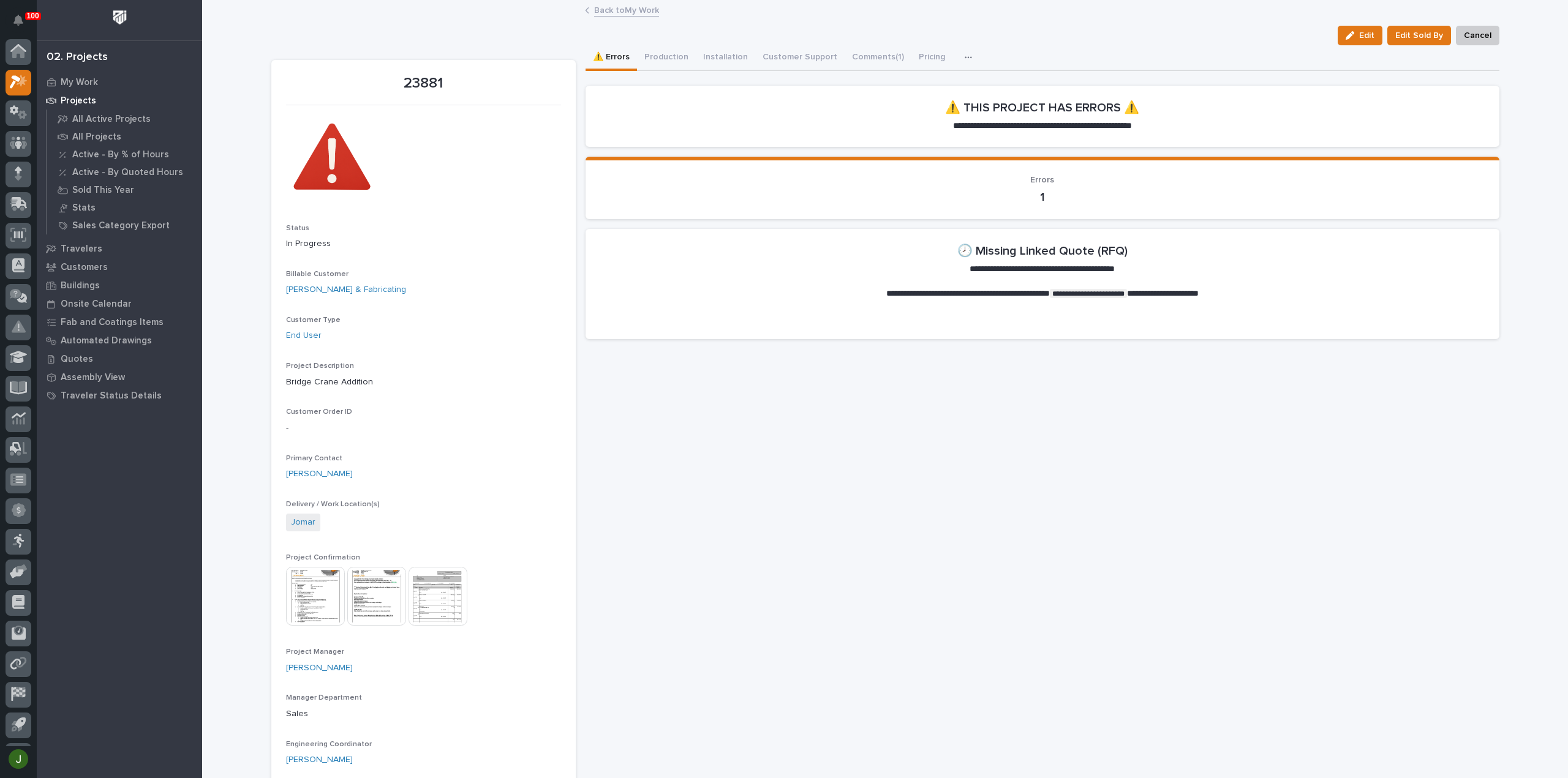
scroll to position [27, 0]
drag, startPoint x: 1065, startPoint y: 24, endPoint x: 1074, endPoint y: 24, distance: 9.0
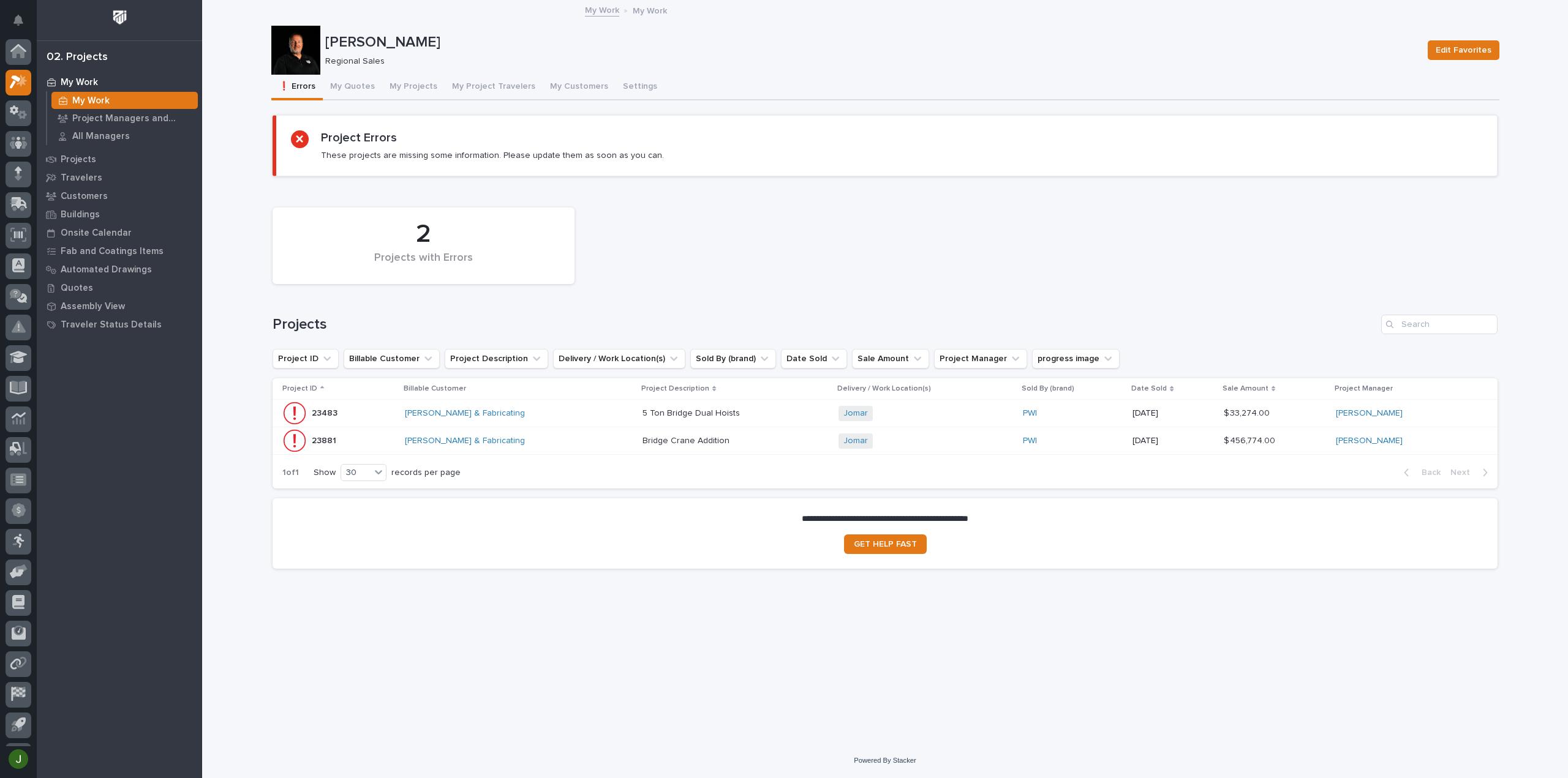
scroll to position [27, 0]
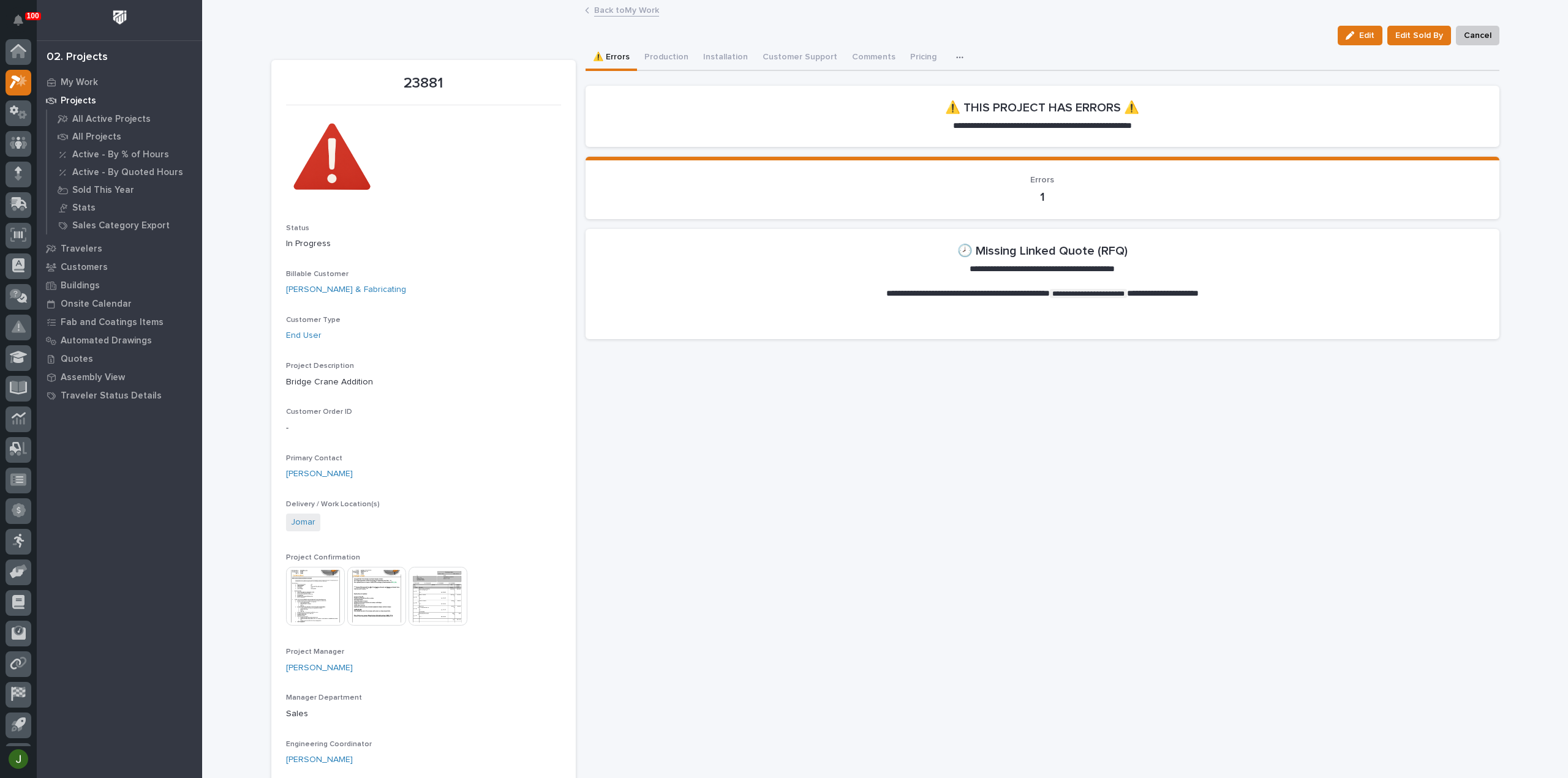
scroll to position [27, 0]
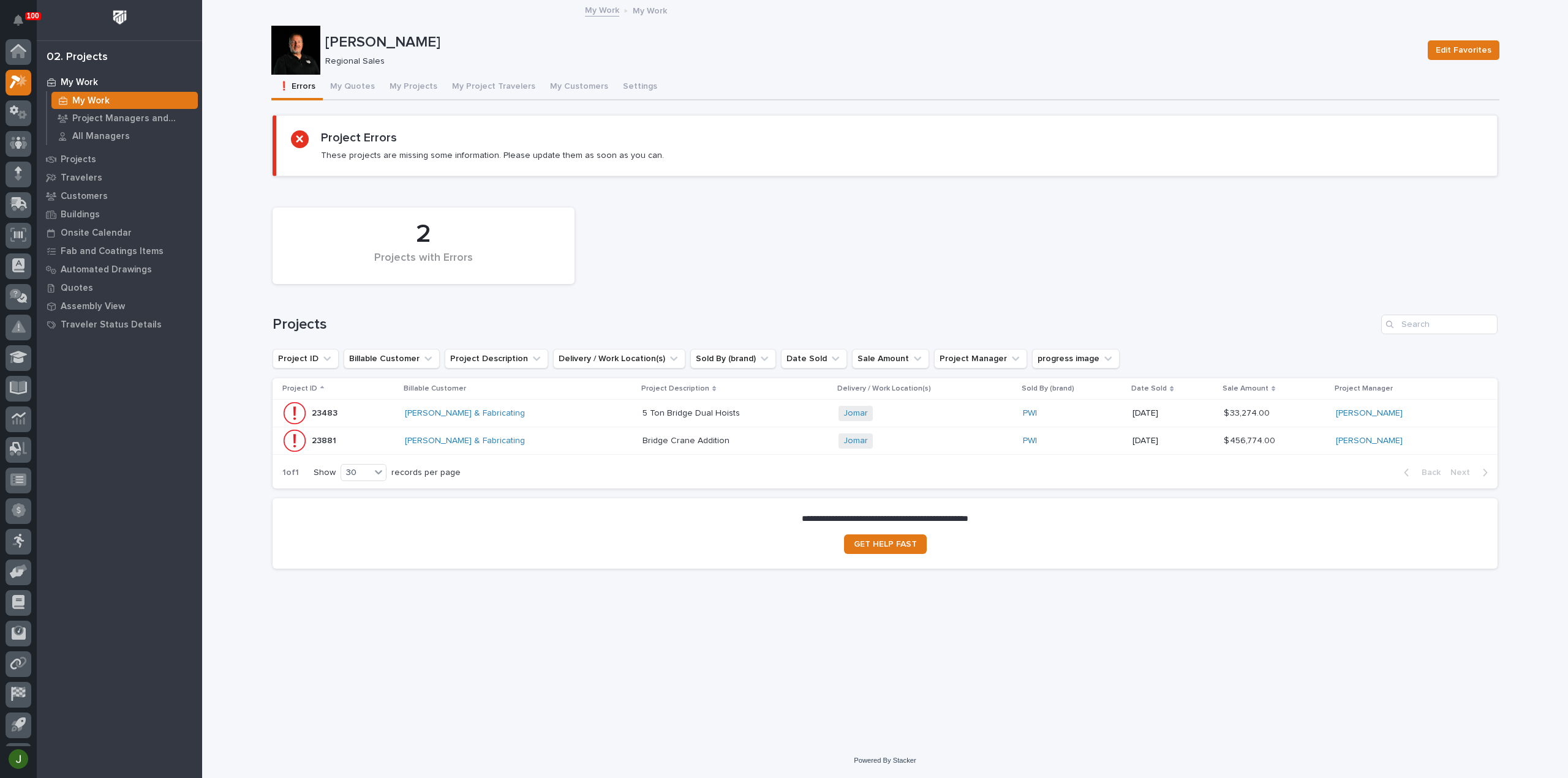
scroll to position [27, 0]
click at [322, 439] on p "23881" at bounding box center [326, 440] width 27 height 13
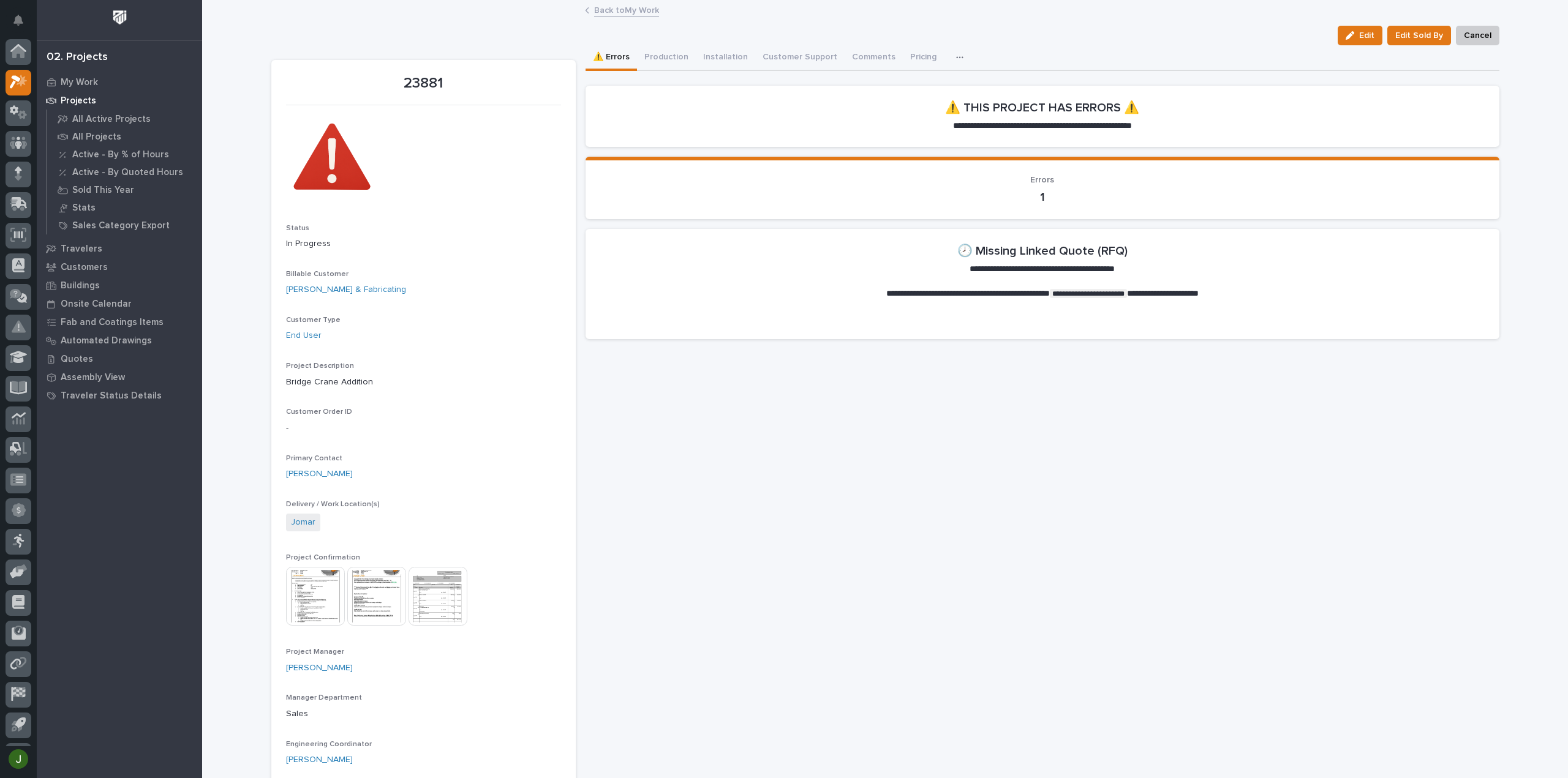
scroll to position [27, 0]
click at [605, 11] on link "Back to My Work" at bounding box center [626, 9] width 65 height 14
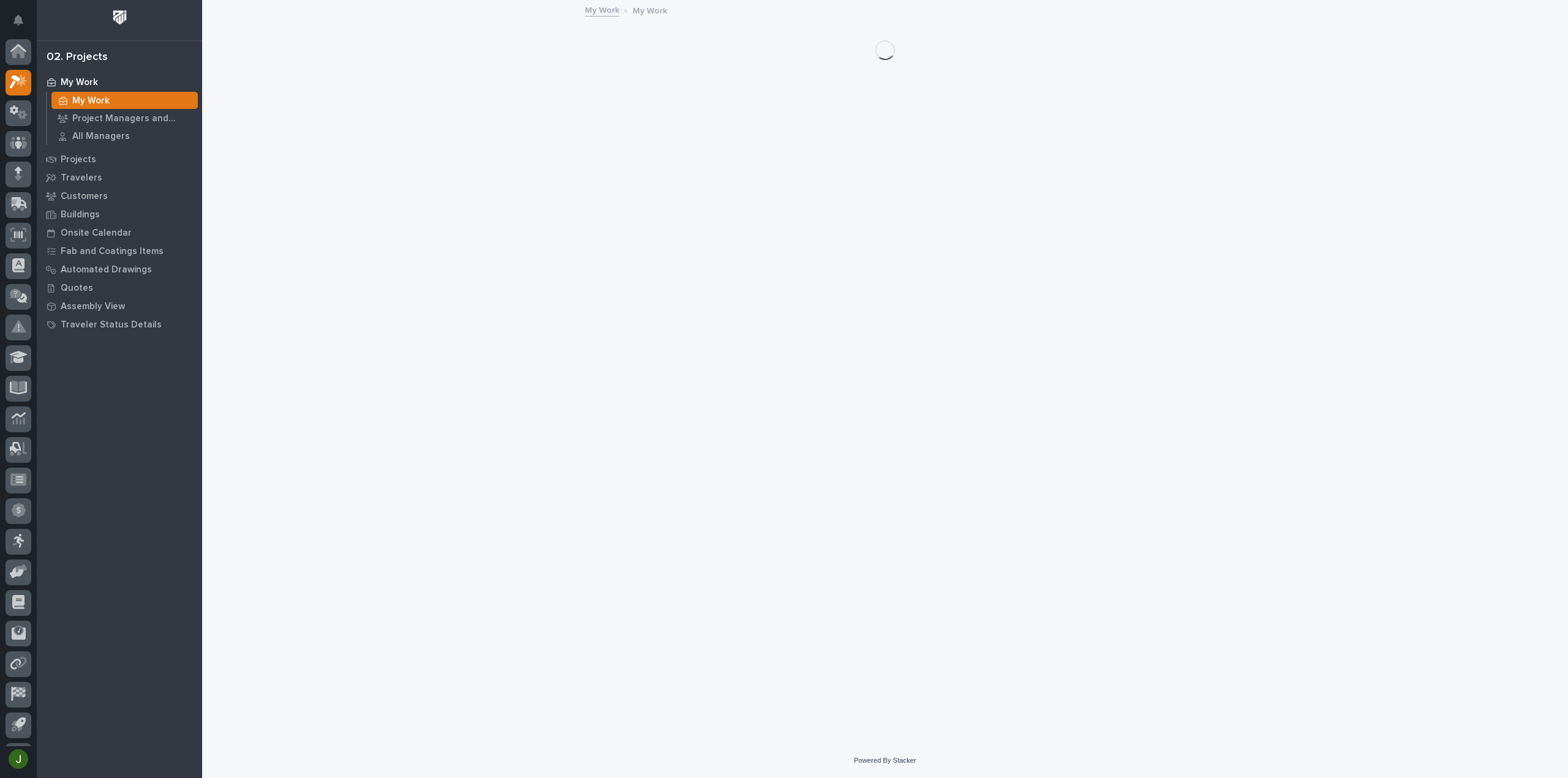
scroll to position [27, 0]
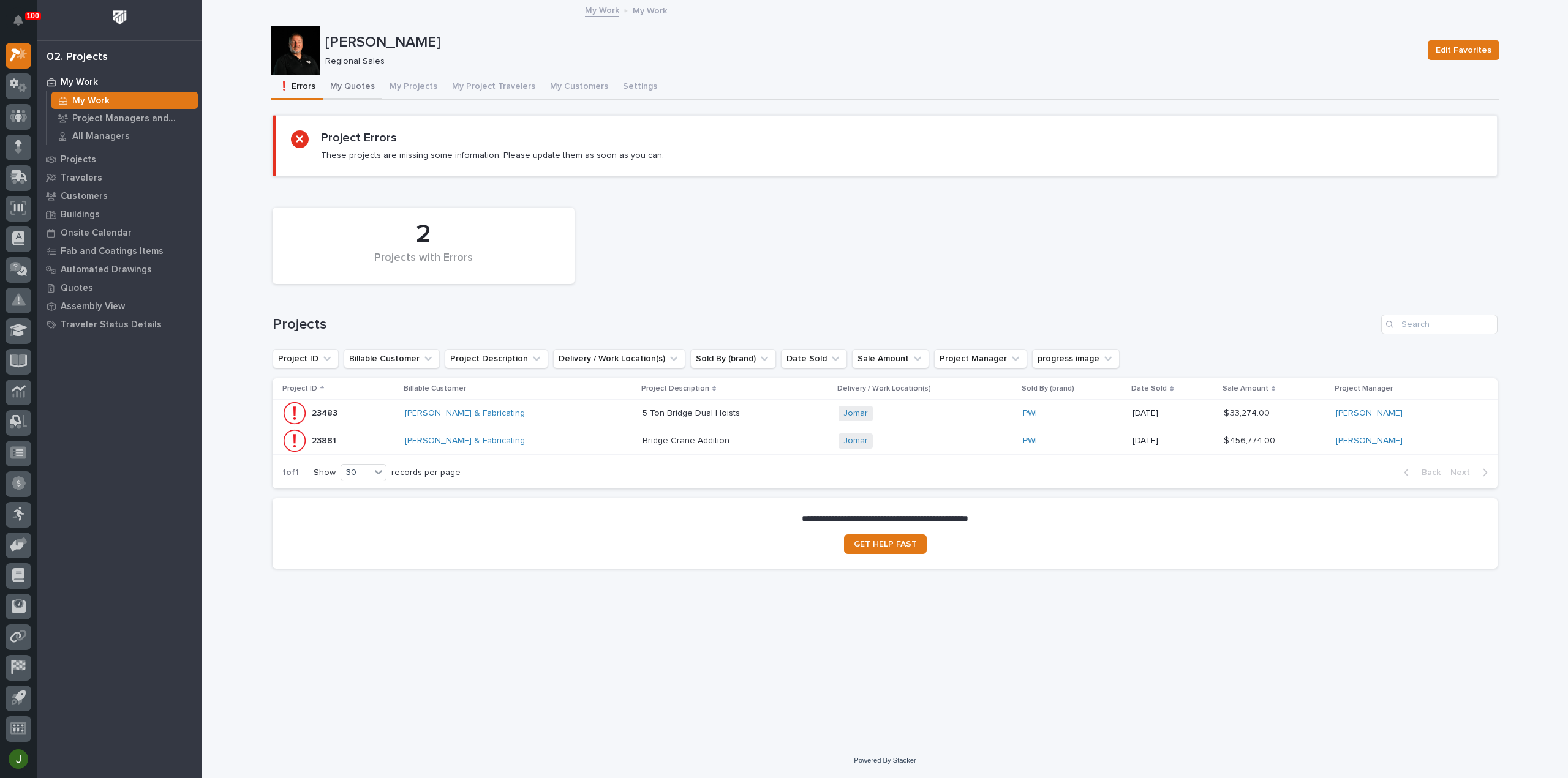
click at [358, 86] on button "My Quotes" at bounding box center [352, 88] width 59 height 26
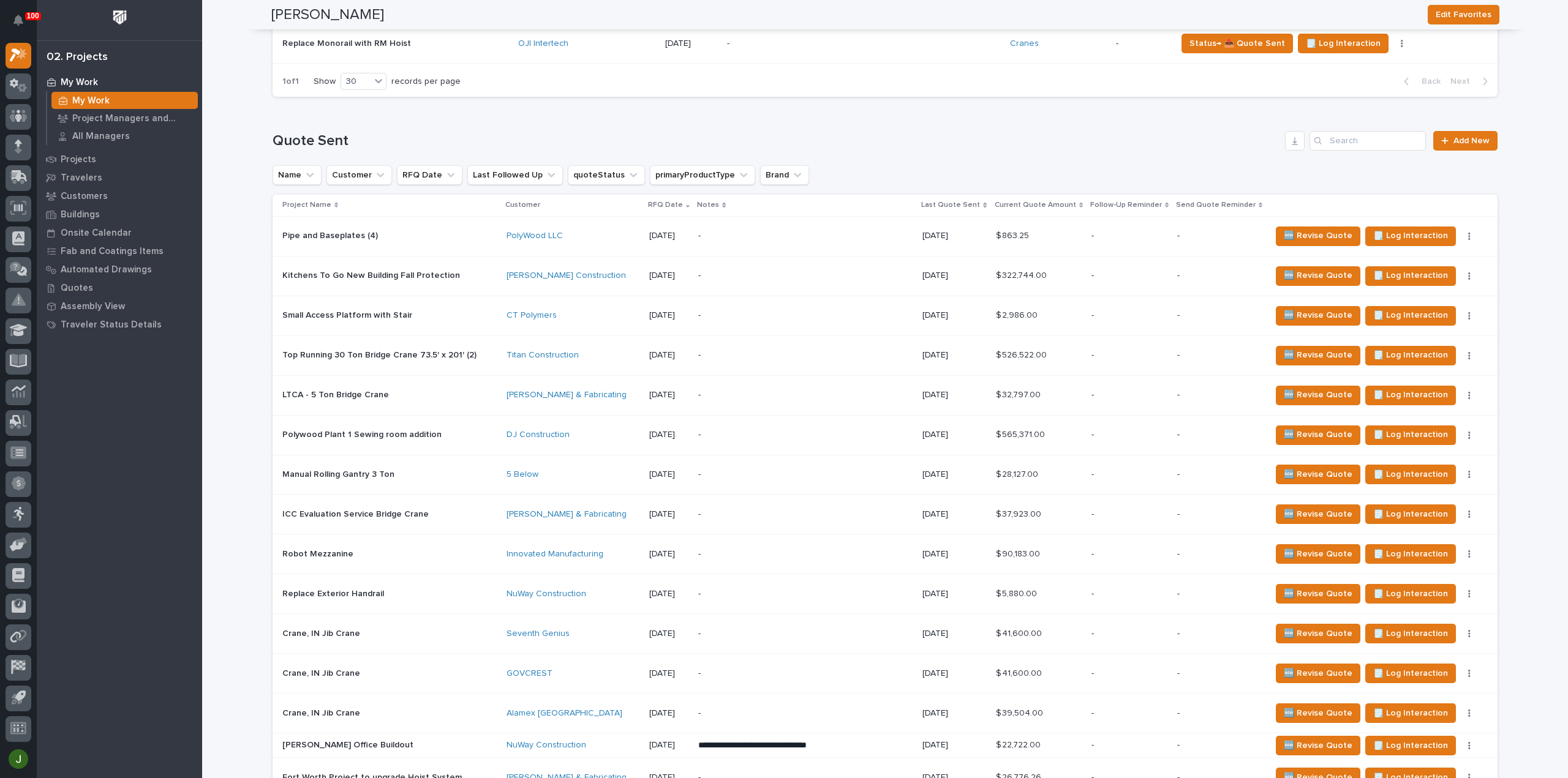
scroll to position [734, 0]
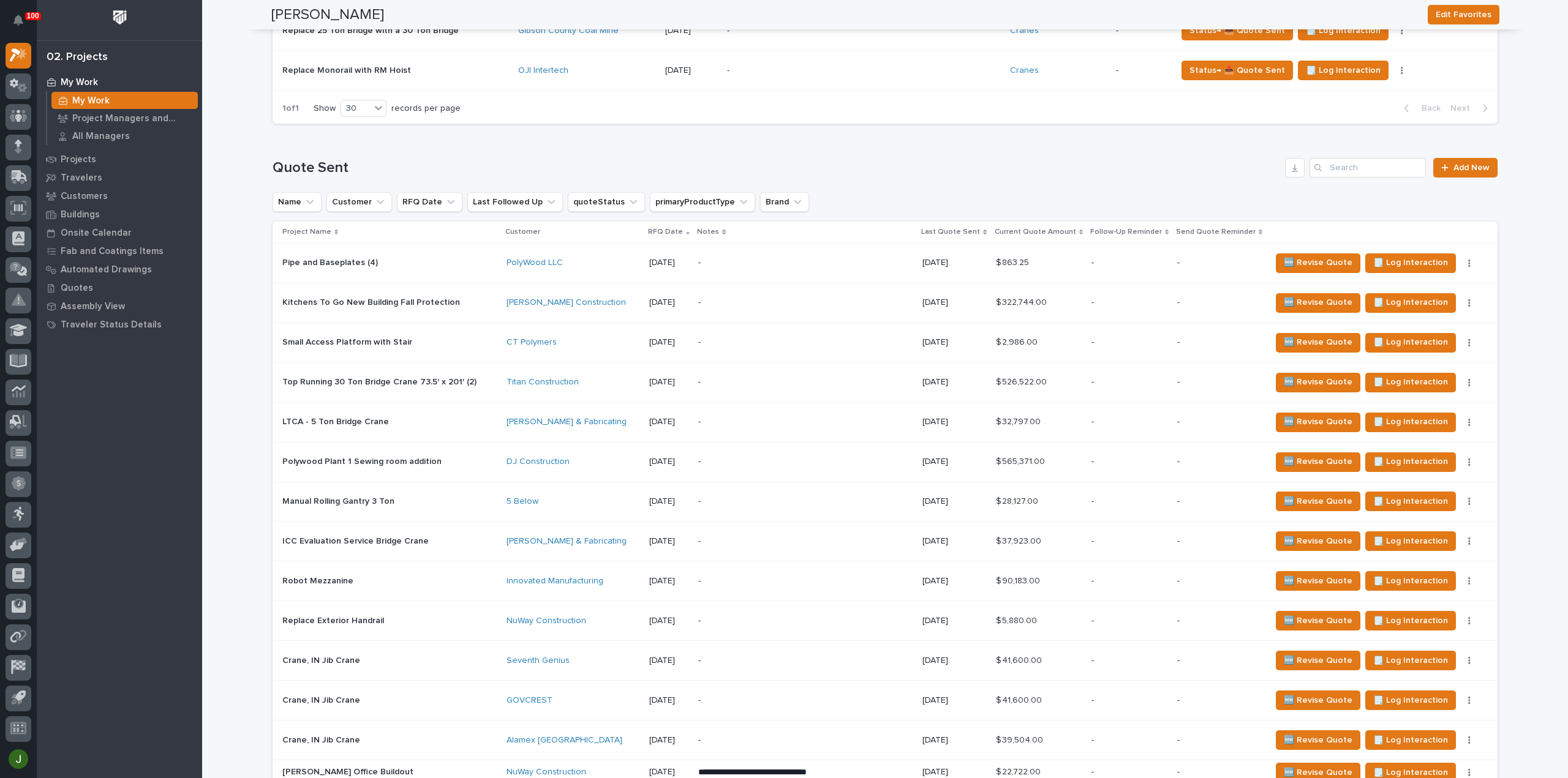
click at [303, 259] on p "Pipe and Baseplates (4)" at bounding box center [331, 262] width 98 height 13
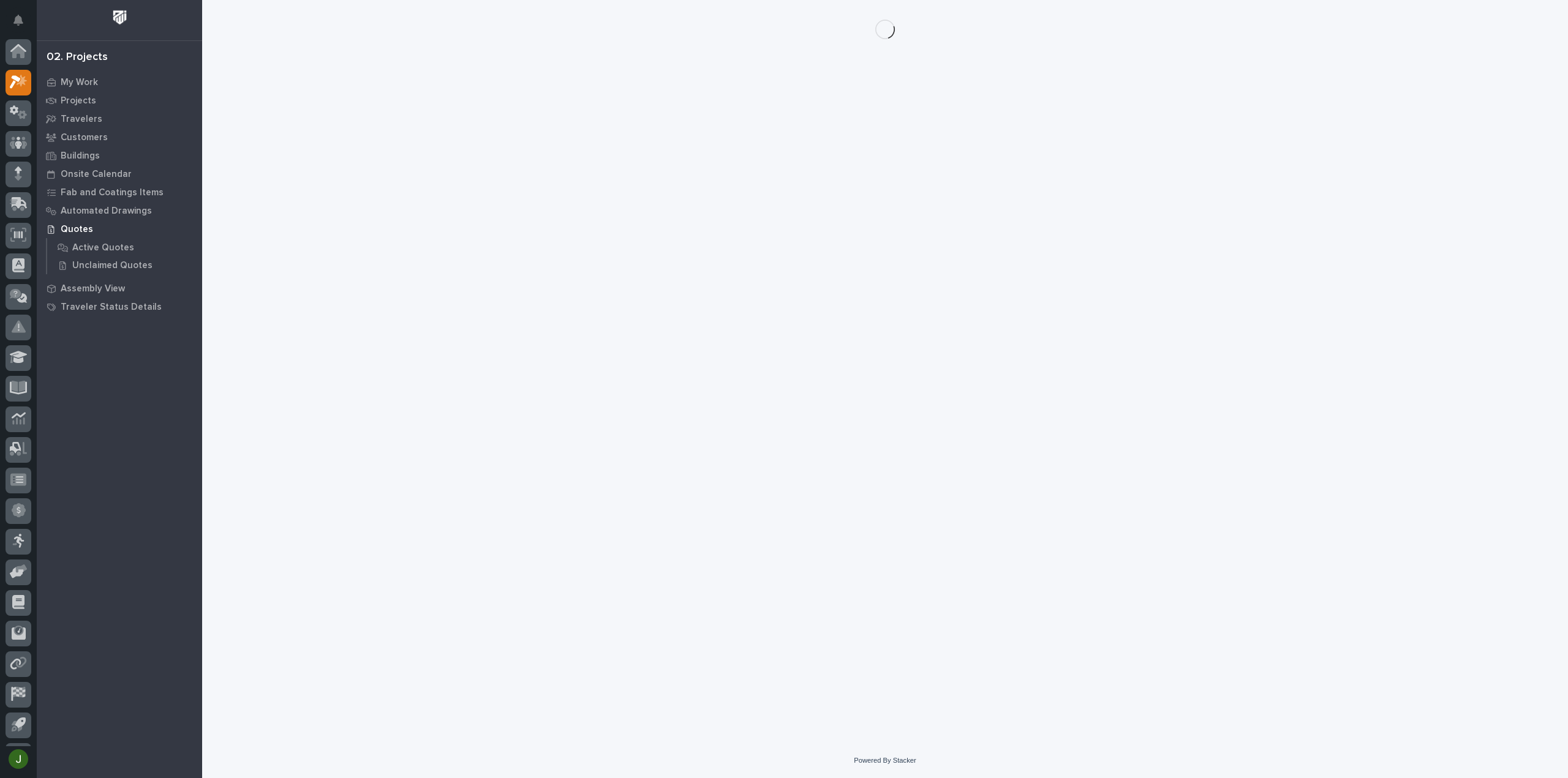
scroll to position [27, 0]
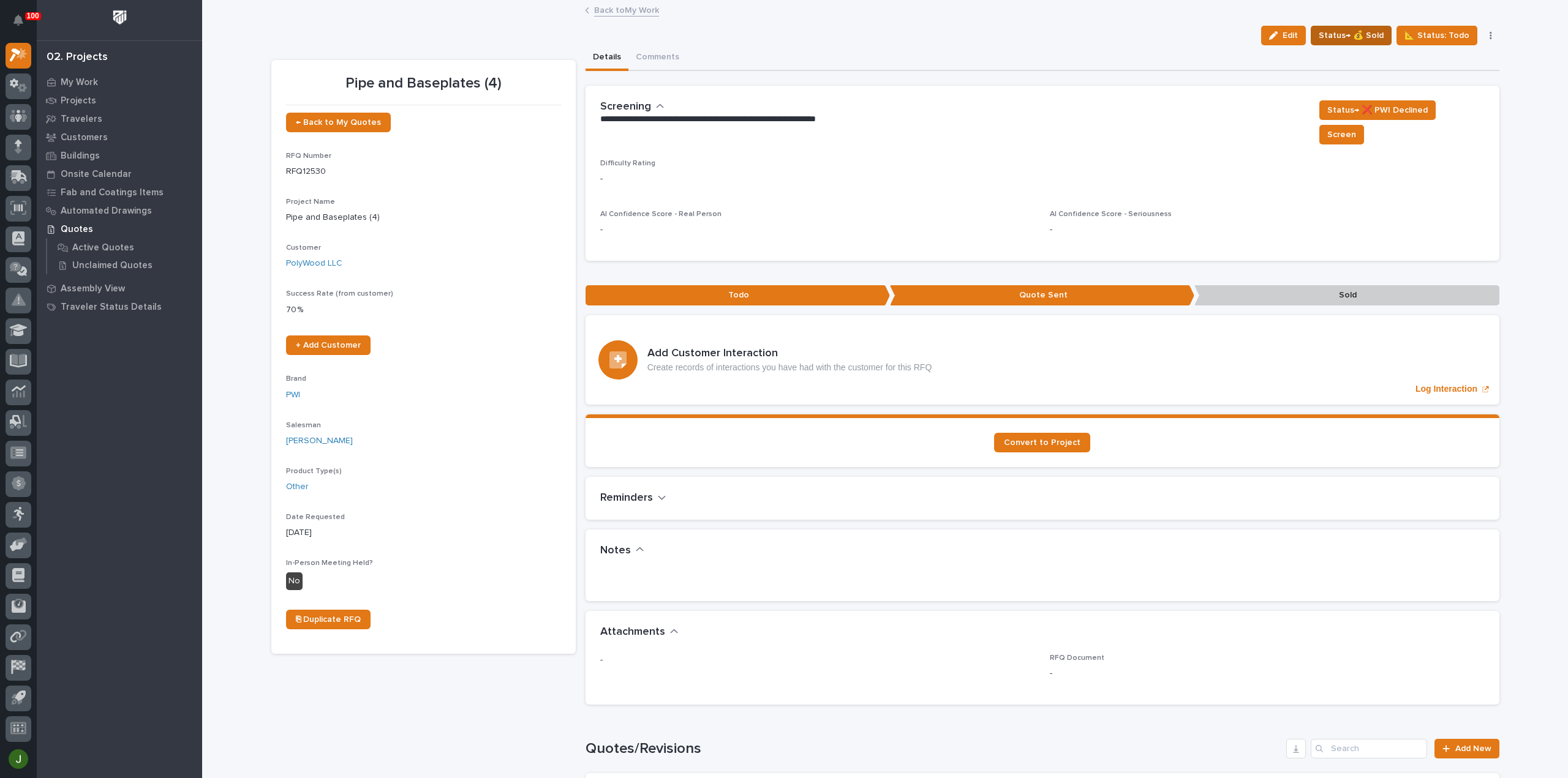
click at [1353, 34] on span "Status→ 💰 Sold" at bounding box center [1351, 35] width 65 height 15
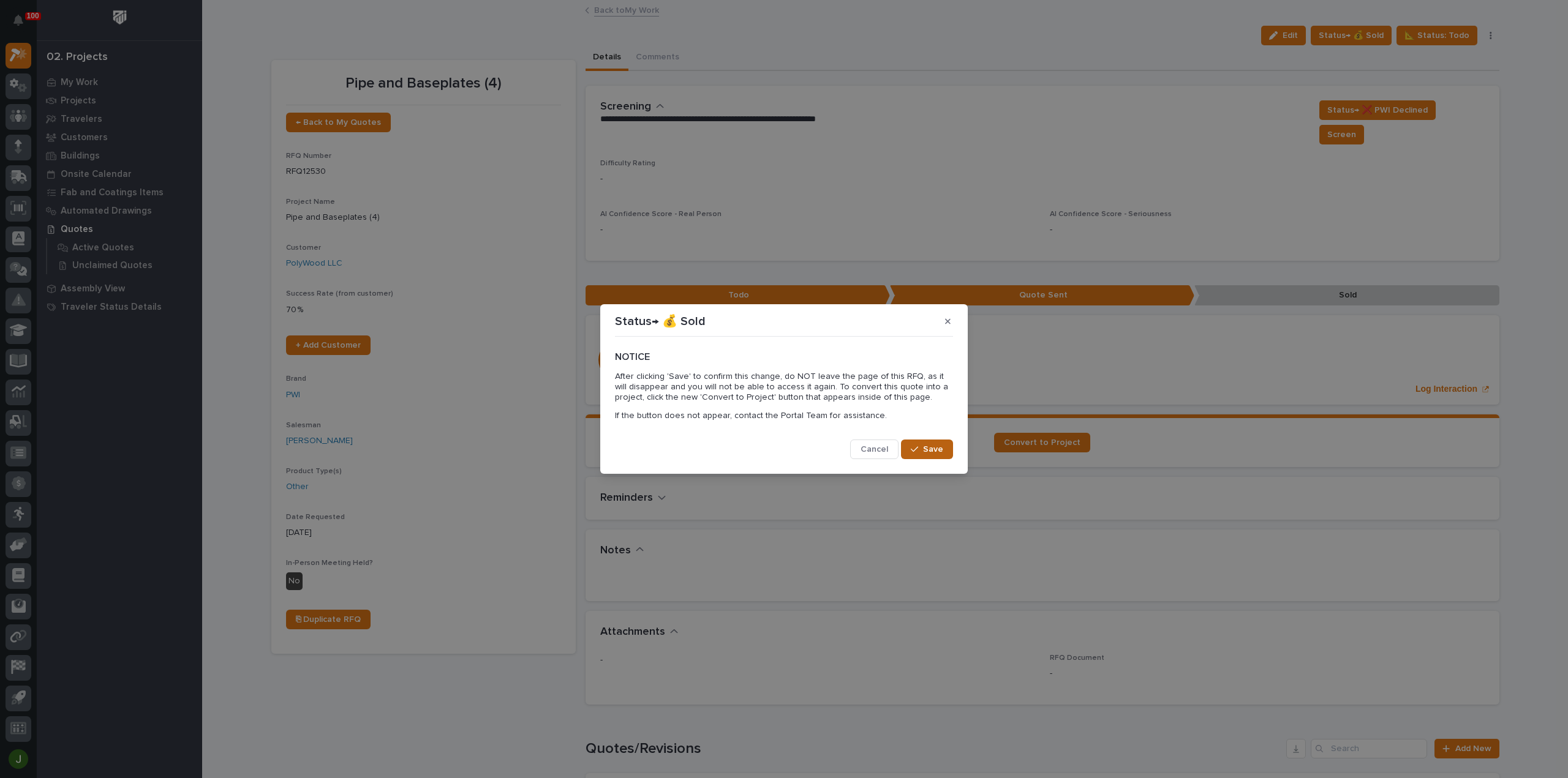
click at [928, 448] on span "Save" at bounding box center [933, 449] width 20 height 11
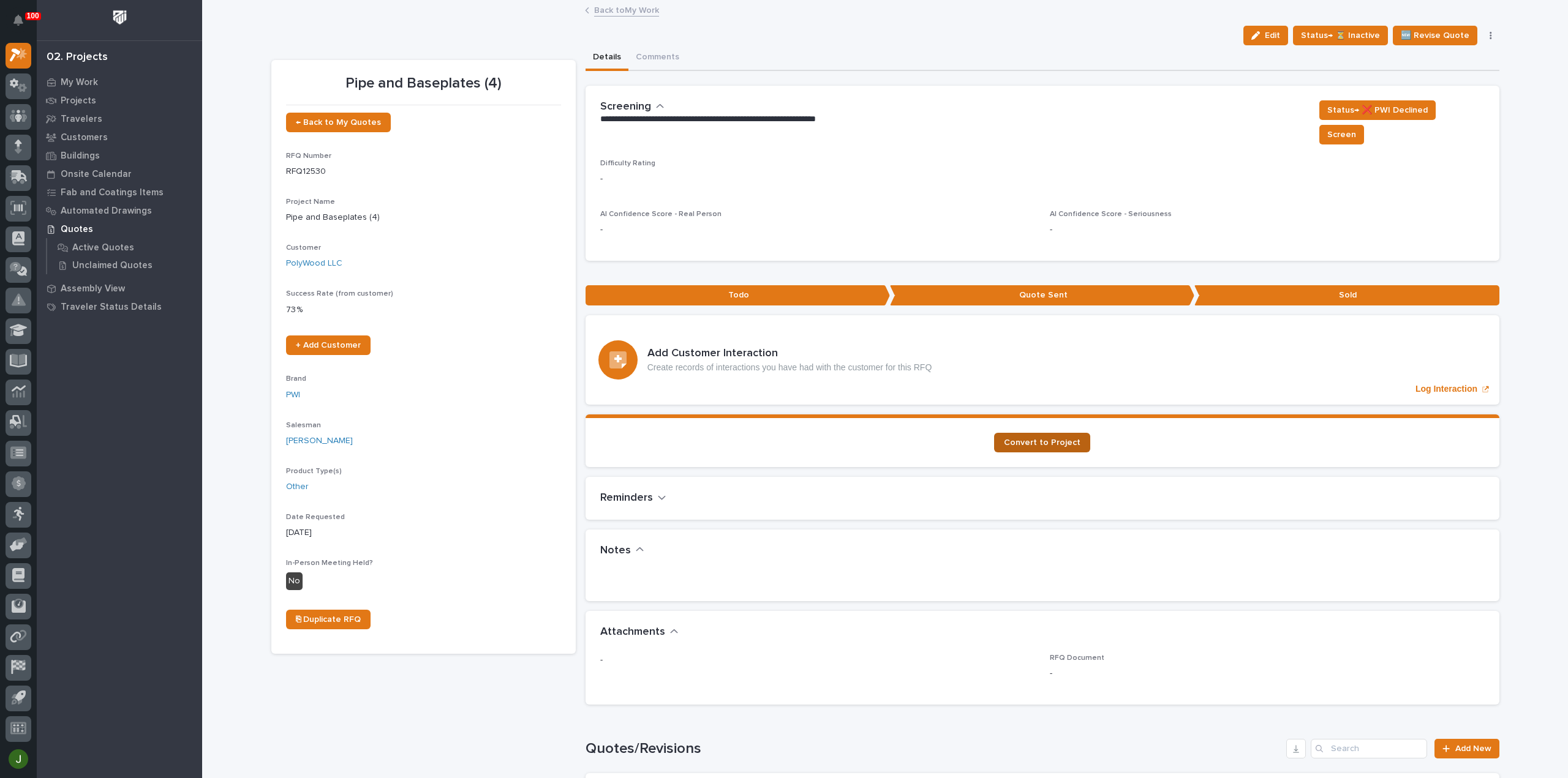
click at [1032, 433] on link "Convert to Project" at bounding box center [1042, 442] width 96 height 19
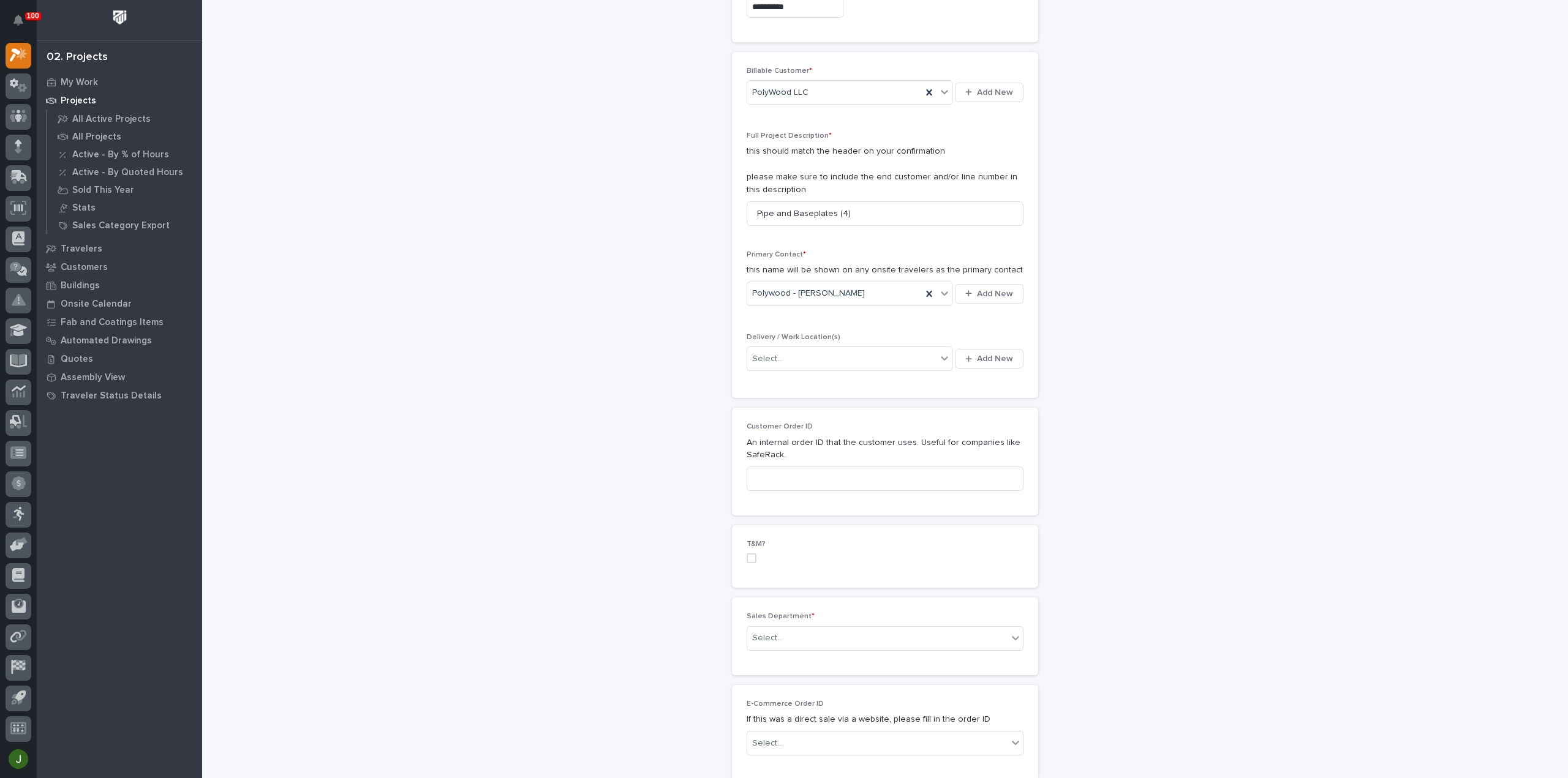
scroll to position [245, 0]
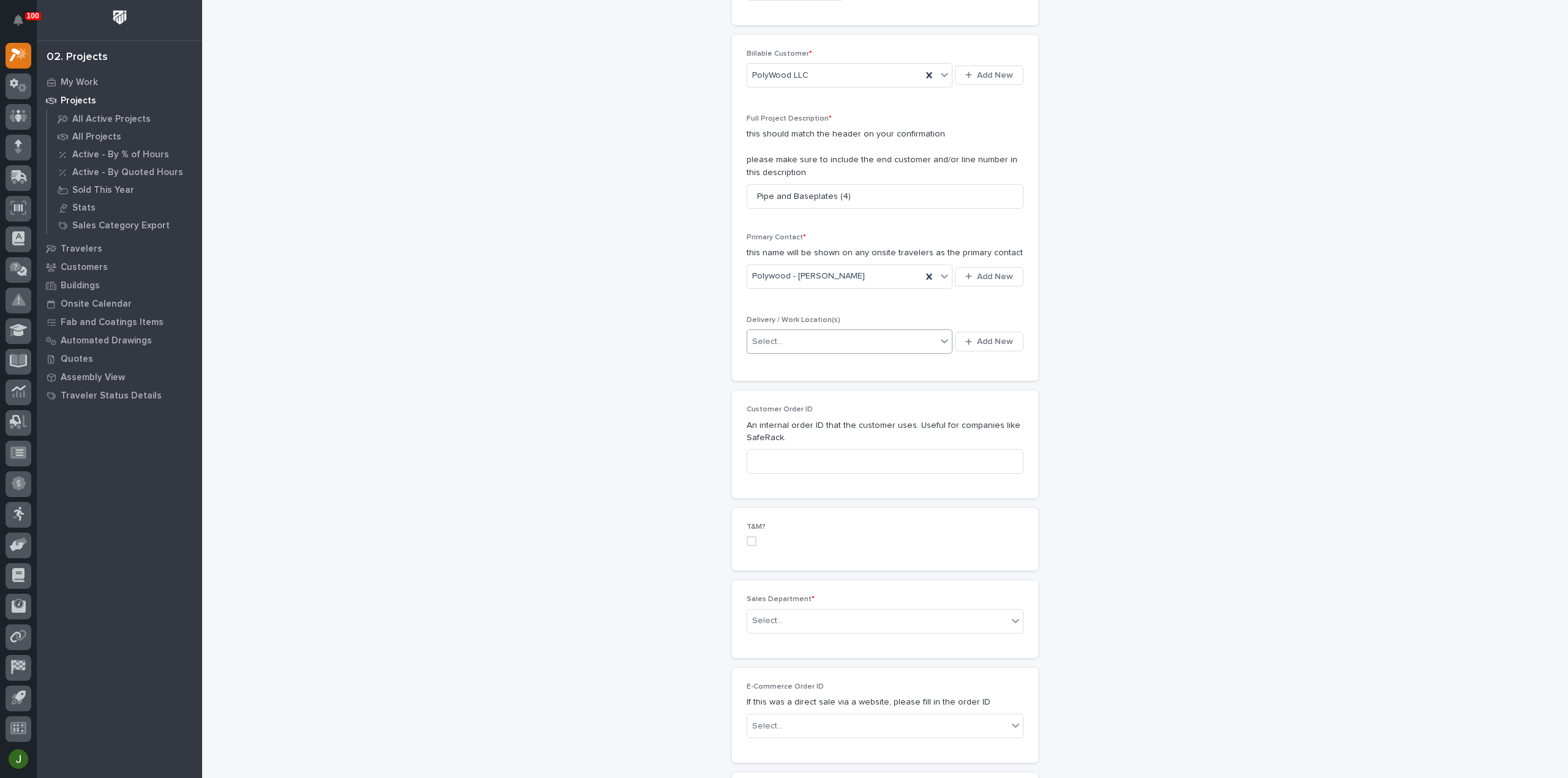
click at [942, 335] on icon at bounding box center [944, 340] width 12 height 12
type input "****"
click at [793, 438] on div "Polywood Plant 2" at bounding box center [845, 439] width 206 height 21
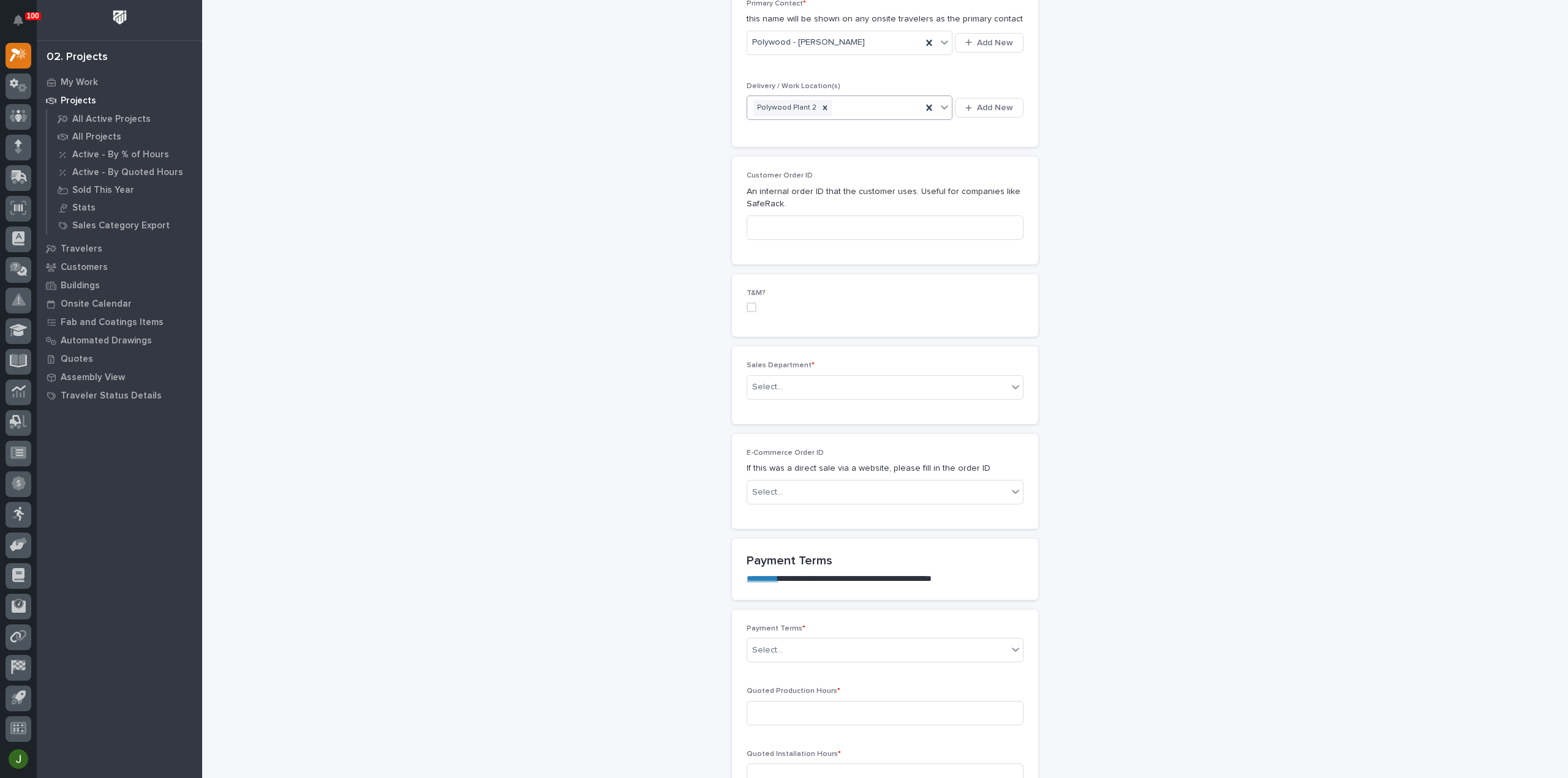
scroll to position [490, 0]
click at [775, 371] on div "Select..." at bounding box center [767, 376] width 31 height 13
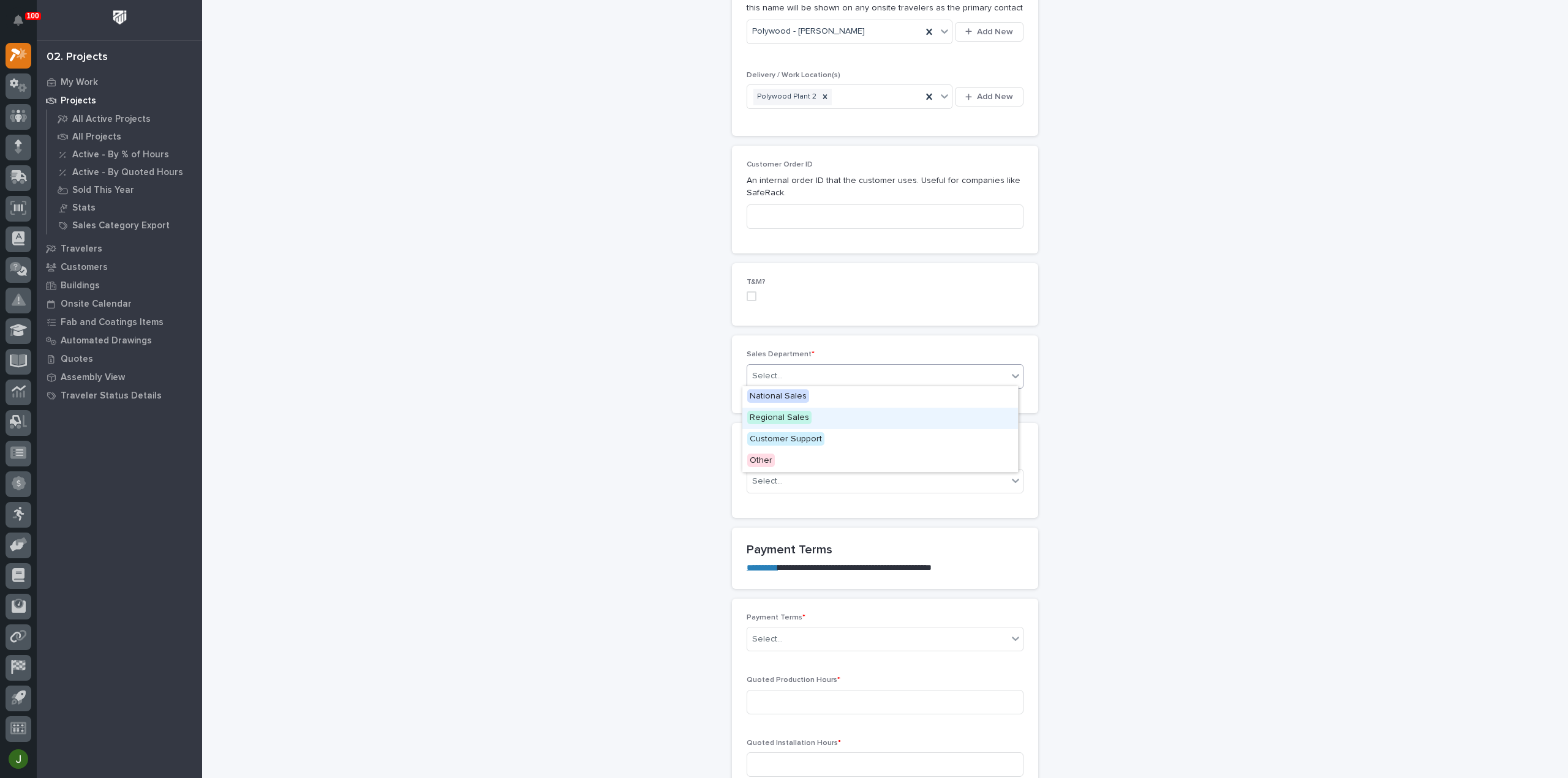
click at [778, 418] on span "Regional Sales" at bounding box center [779, 418] width 64 height 14
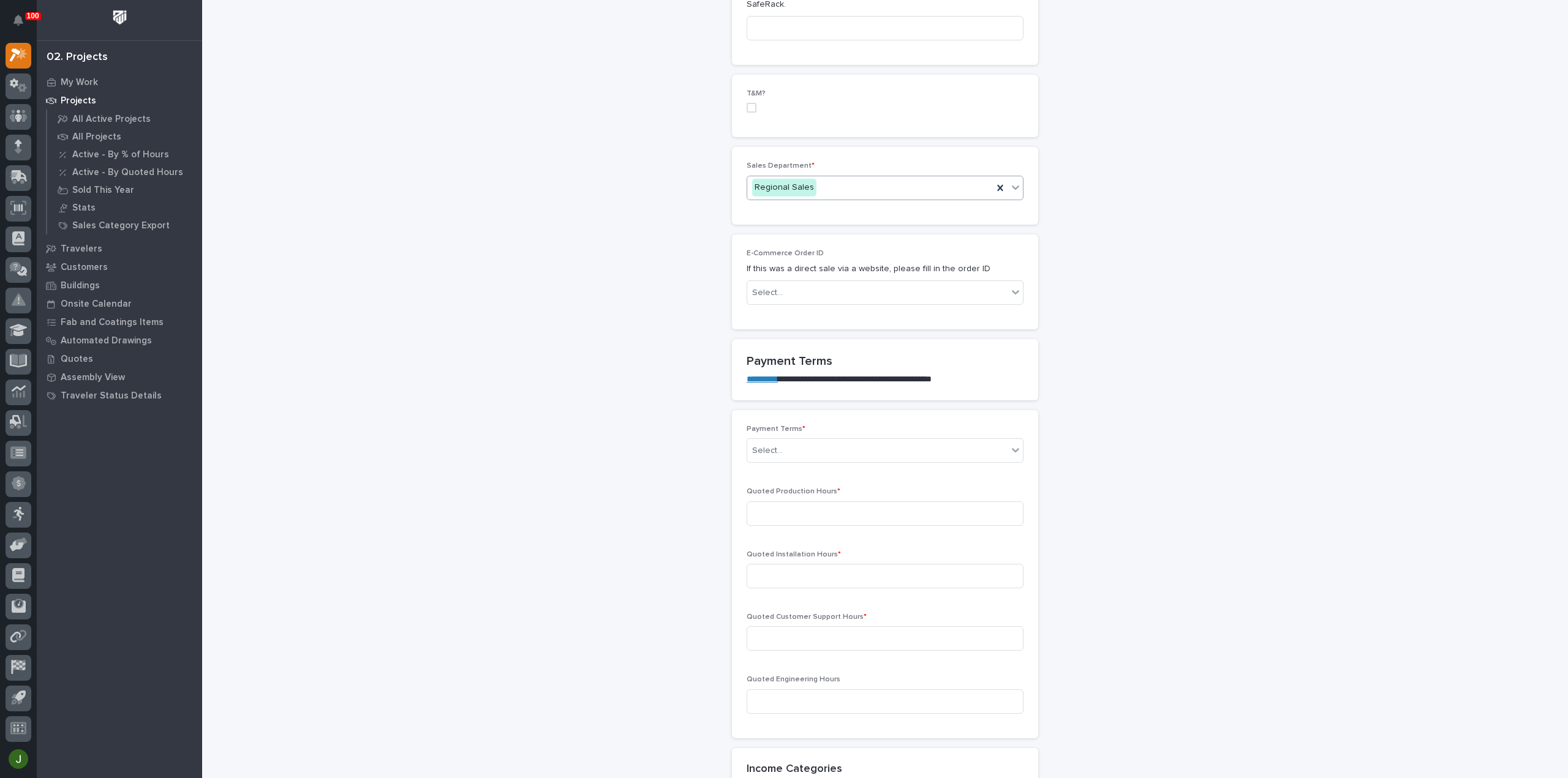
scroll to position [734, 0]
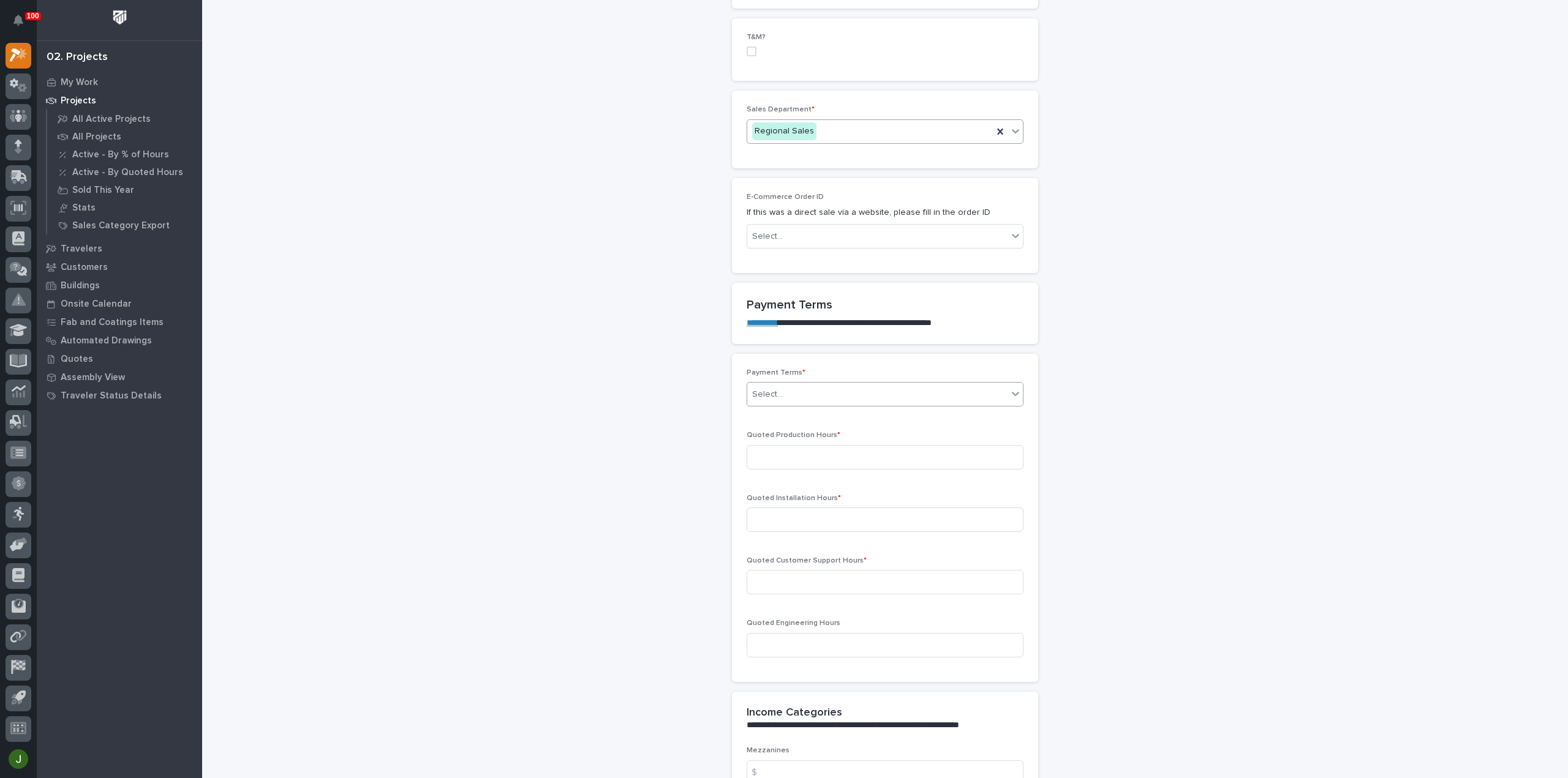
click at [783, 392] on div "Select..." at bounding box center [877, 395] width 261 height 20
click at [774, 501] on div "Net 30" at bounding box center [880, 500] width 276 height 21
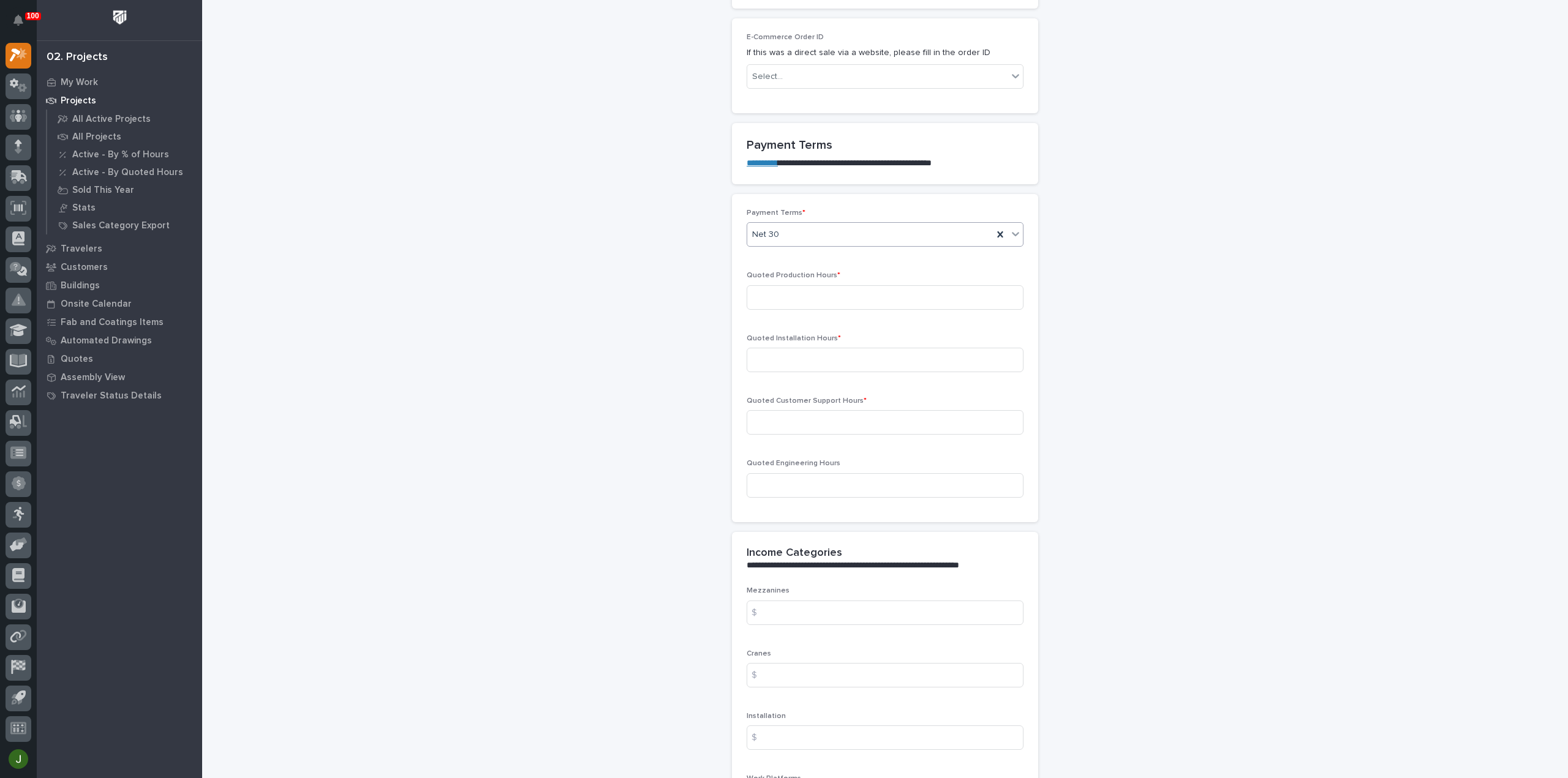
scroll to position [897, 0]
click at [786, 285] on input at bounding box center [885, 294] width 277 height 24
type input "3"
click at [769, 352] on input at bounding box center [885, 357] width 277 height 24
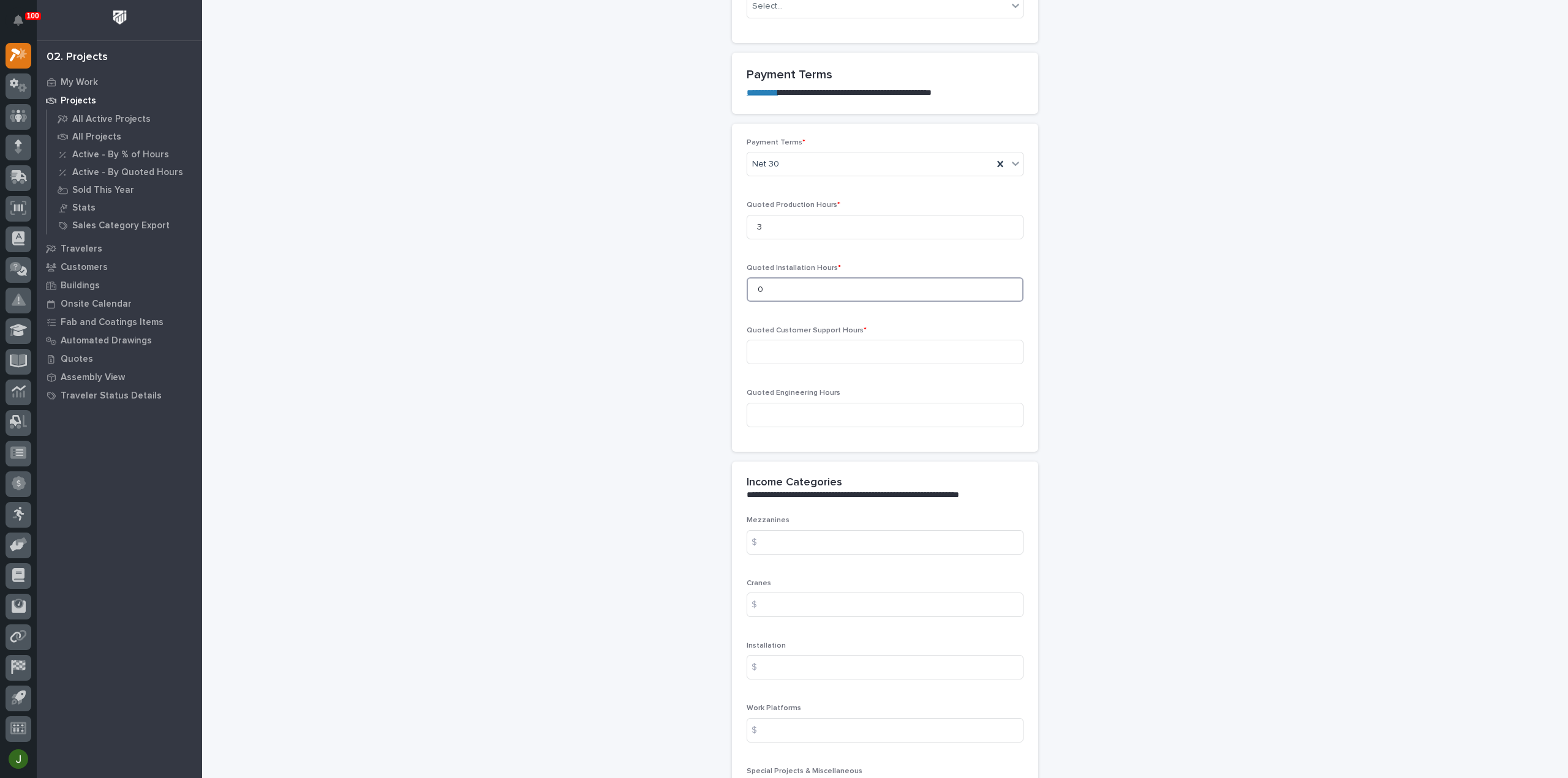
scroll to position [979, 0]
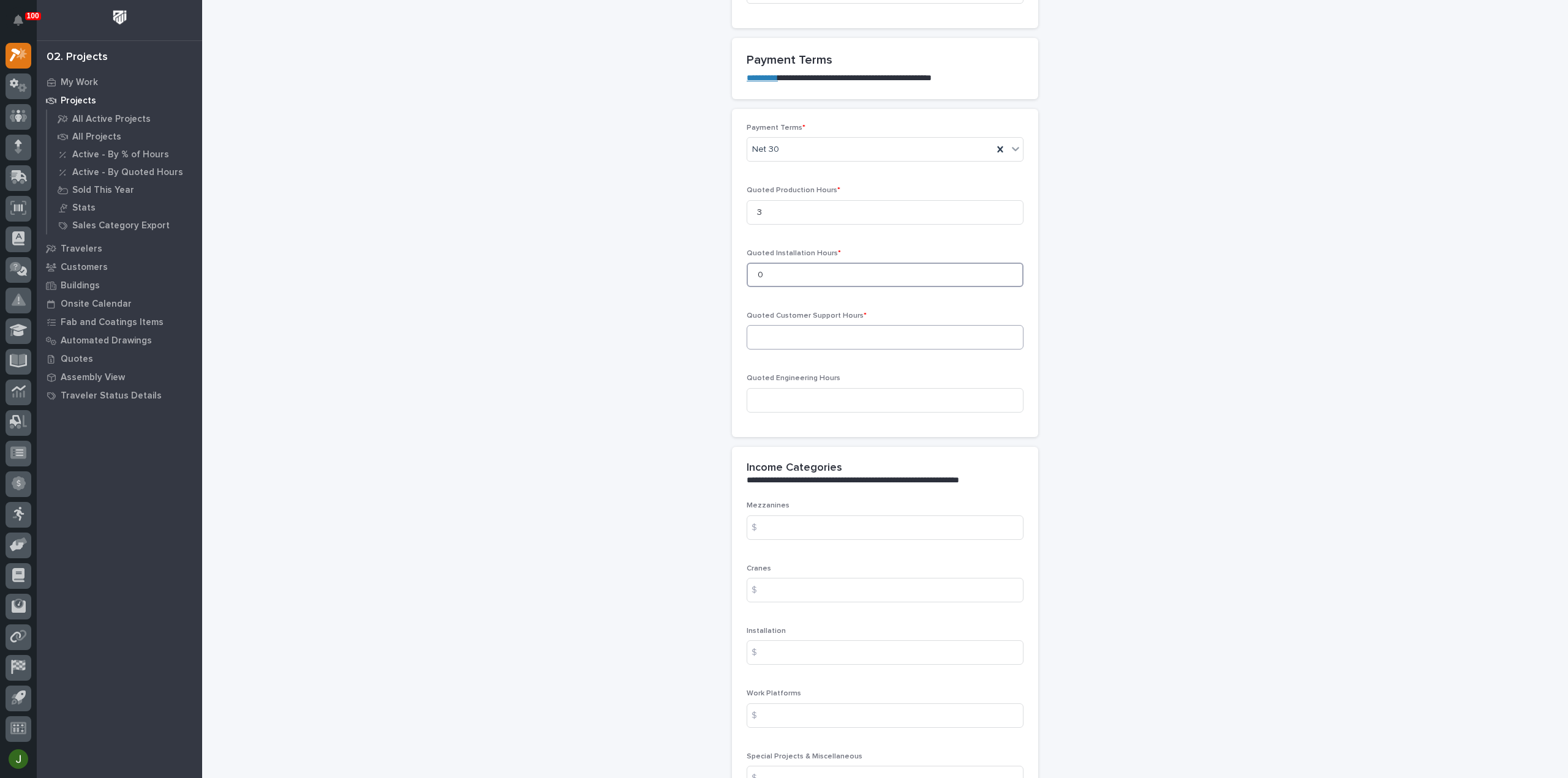
type input "0"
click at [774, 331] on input at bounding box center [885, 337] width 277 height 24
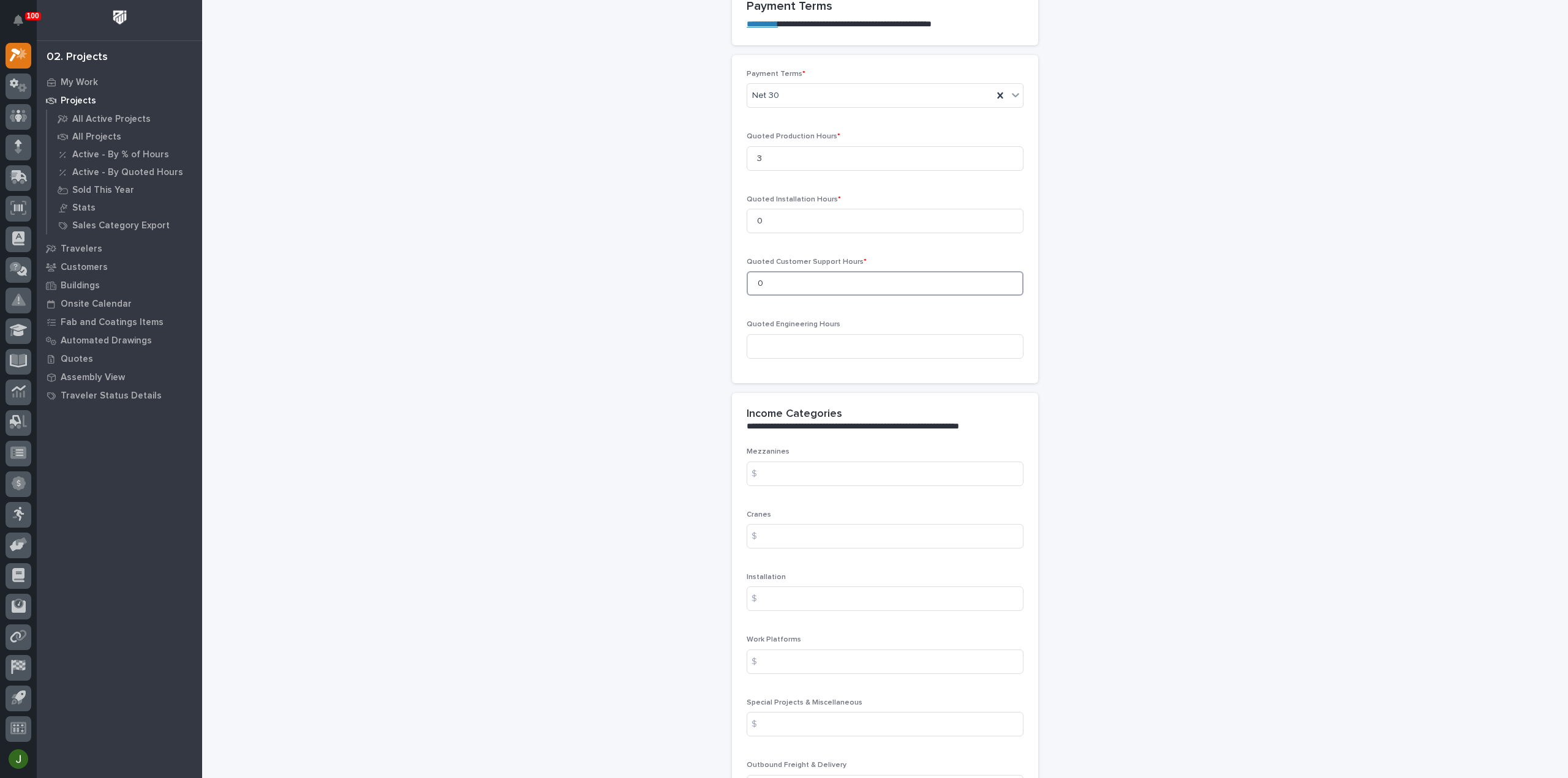
scroll to position [1061, 0]
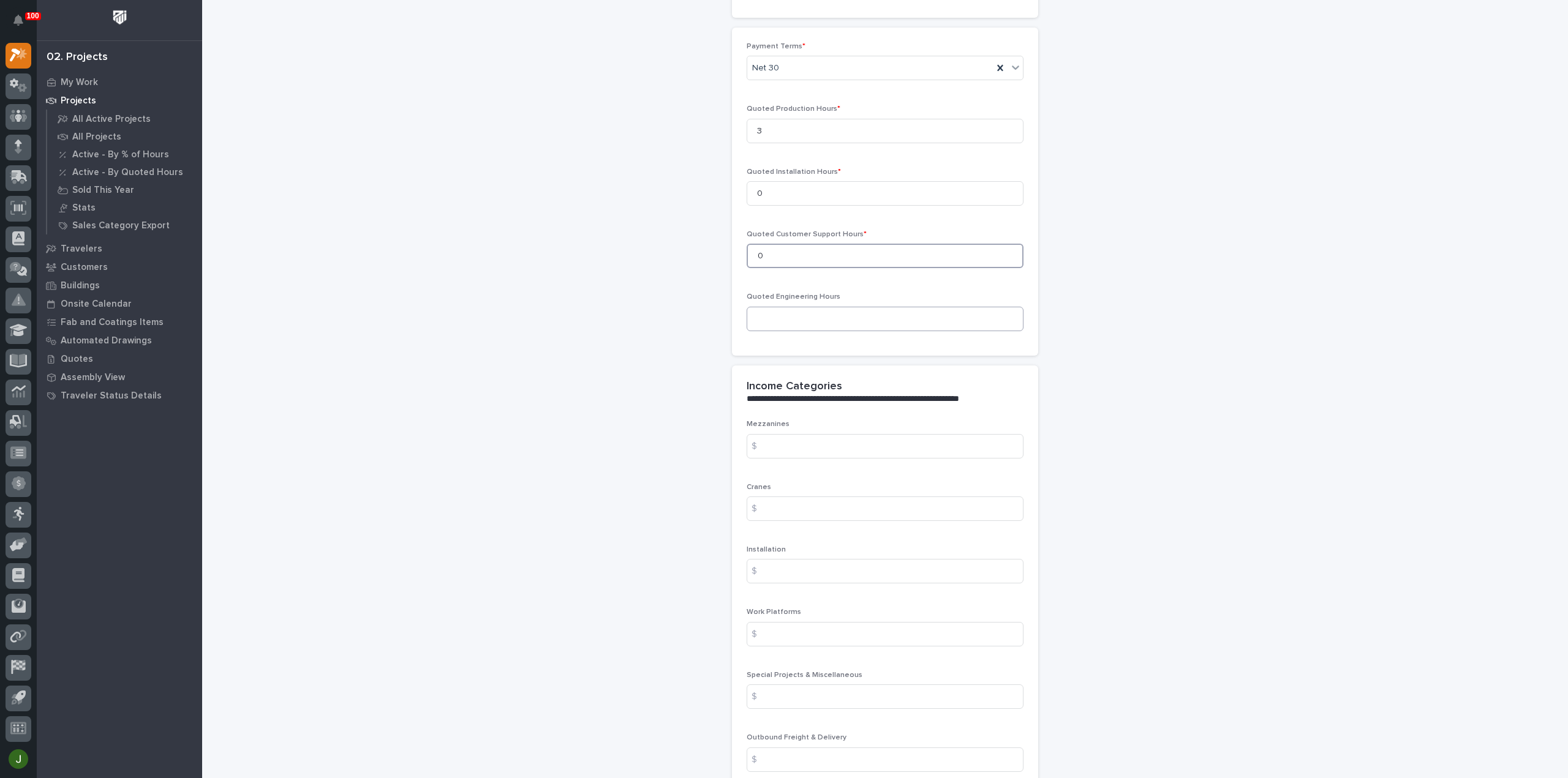
type input "0"
click at [768, 315] on input at bounding box center [885, 319] width 277 height 24
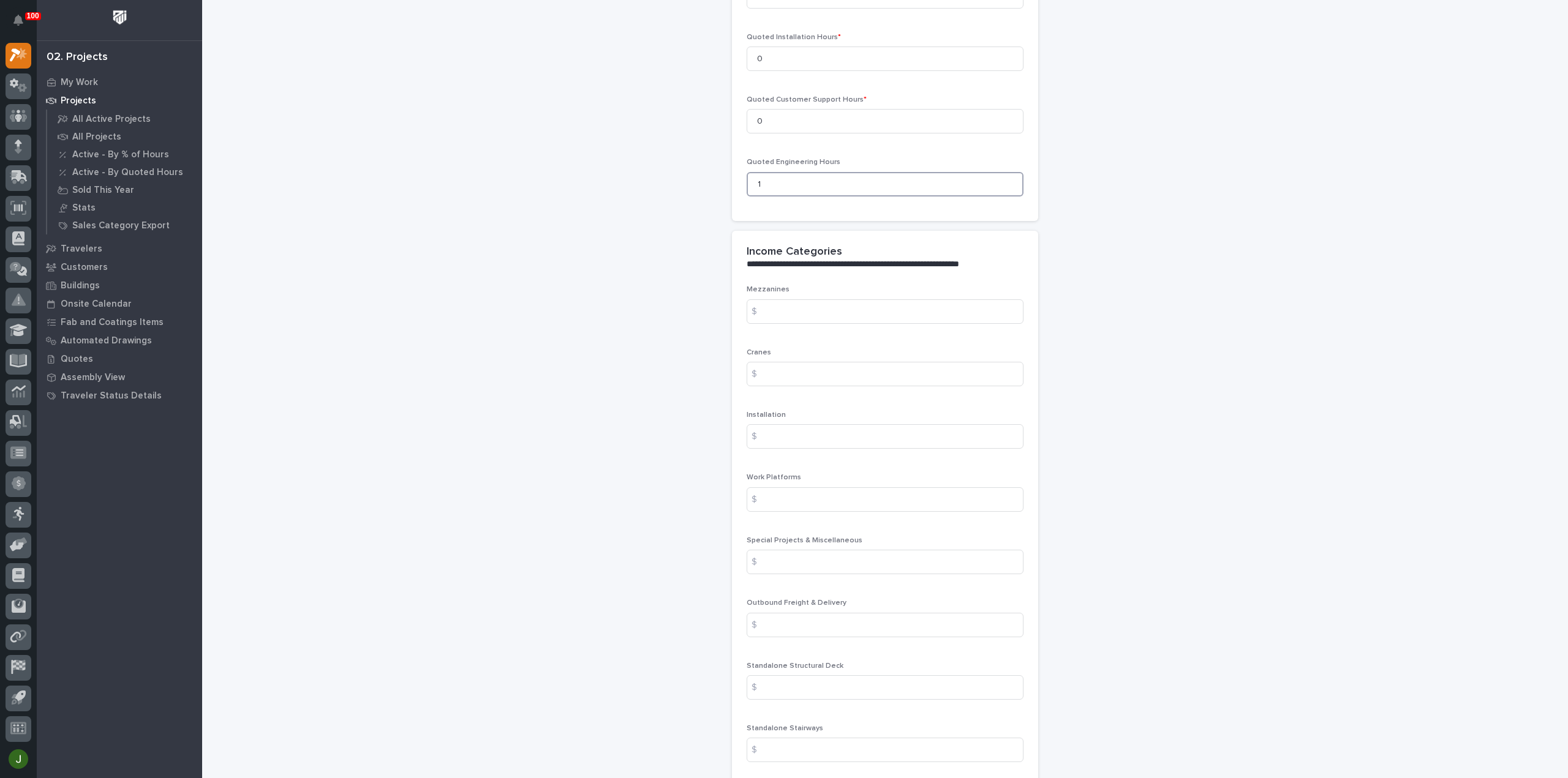
scroll to position [1224, 0]
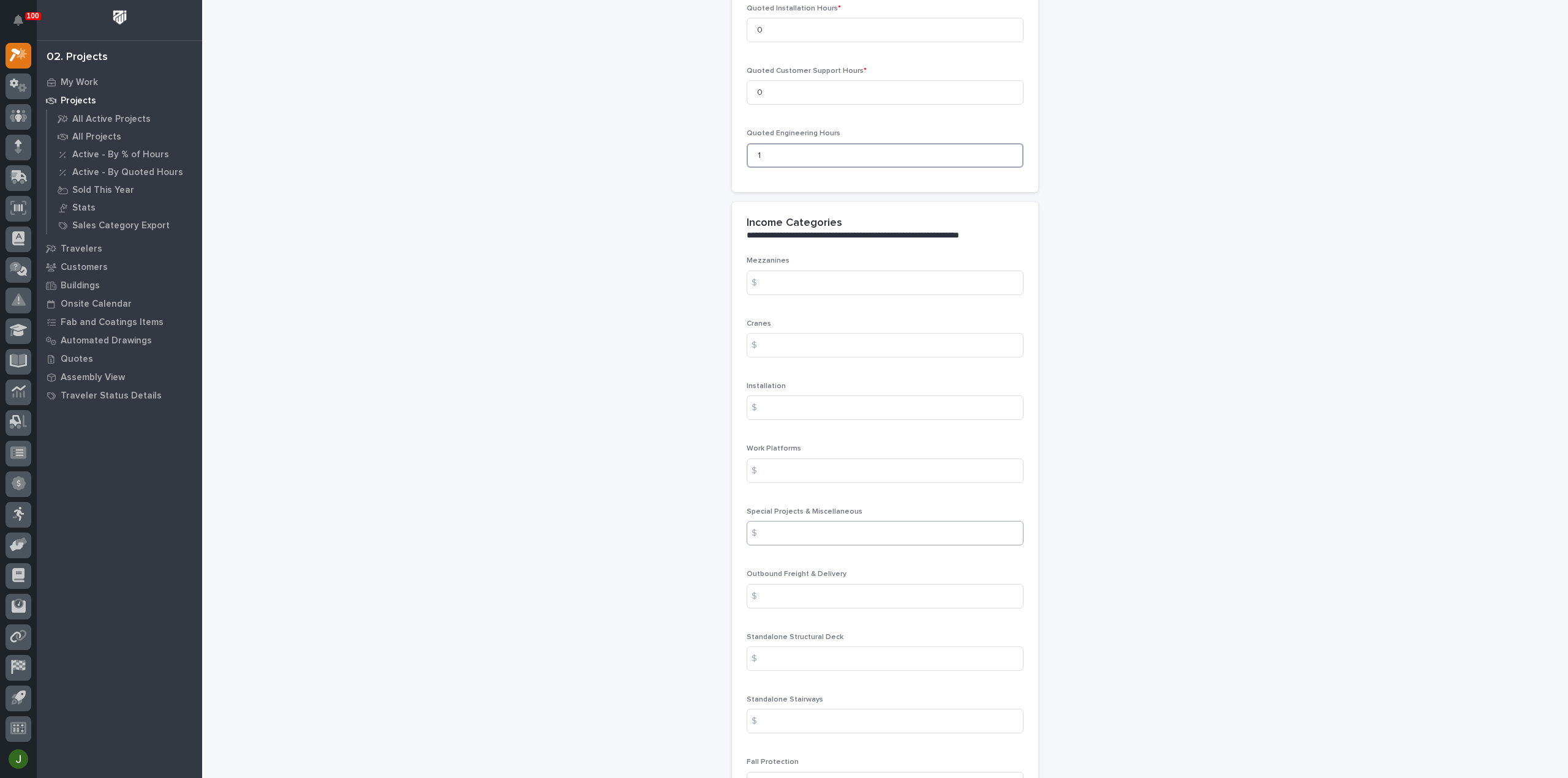
type input "1"
click at [778, 527] on input at bounding box center [885, 533] width 277 height 24
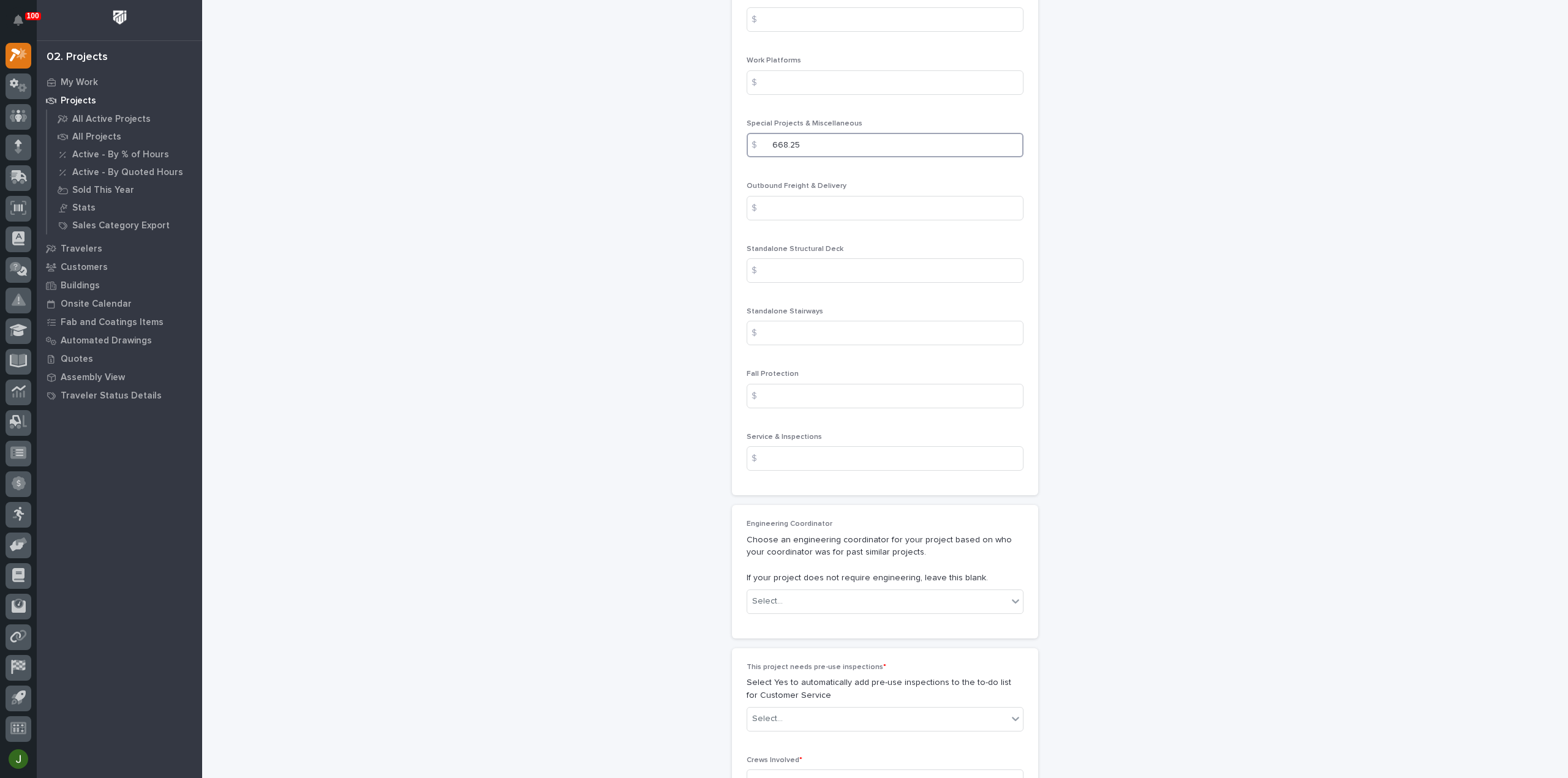
scroll to position [1632, 0]
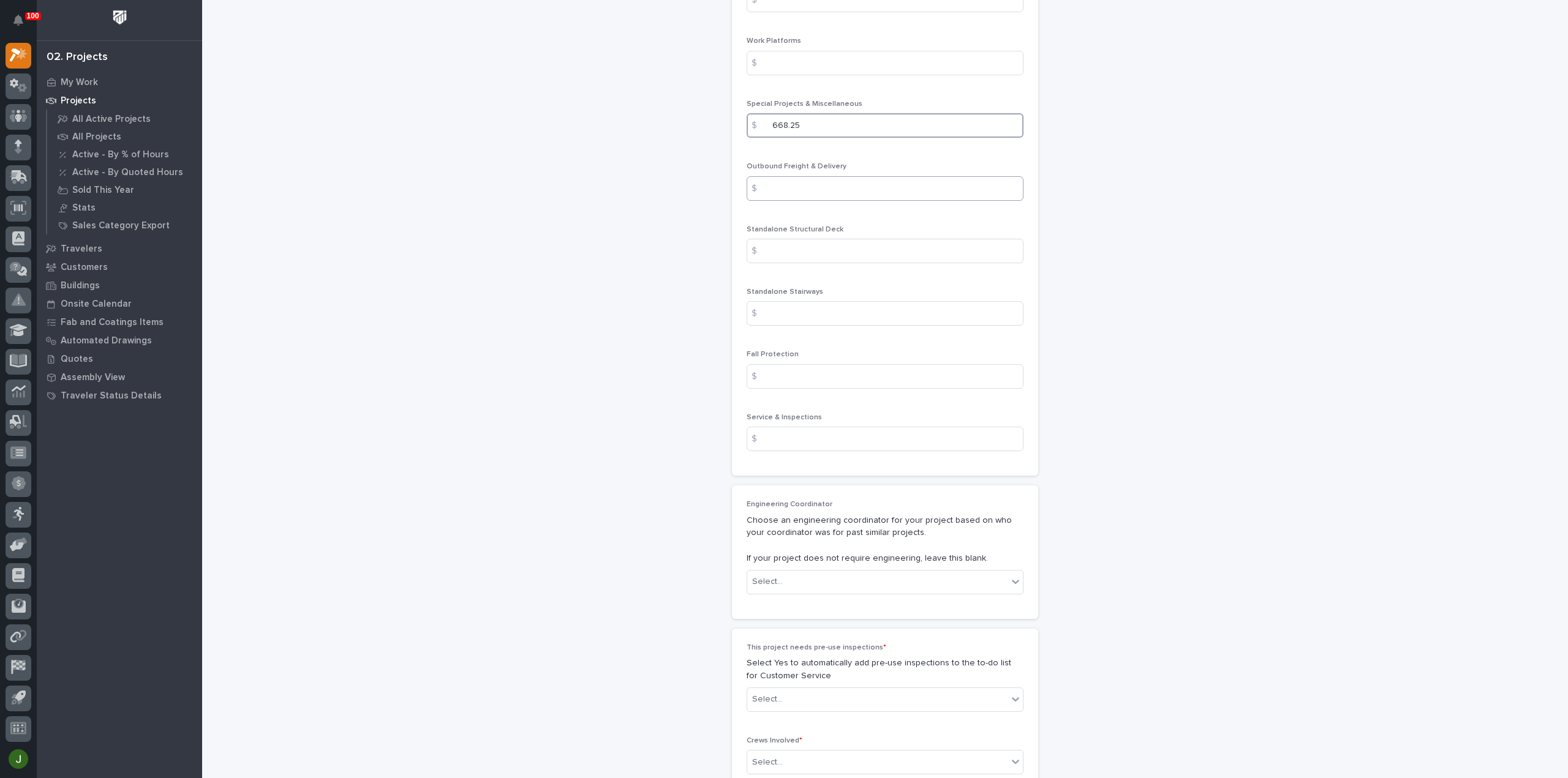
type input "668.25"
click at [779, 188] on input at bounding box center [885, 188] width 277 height 24
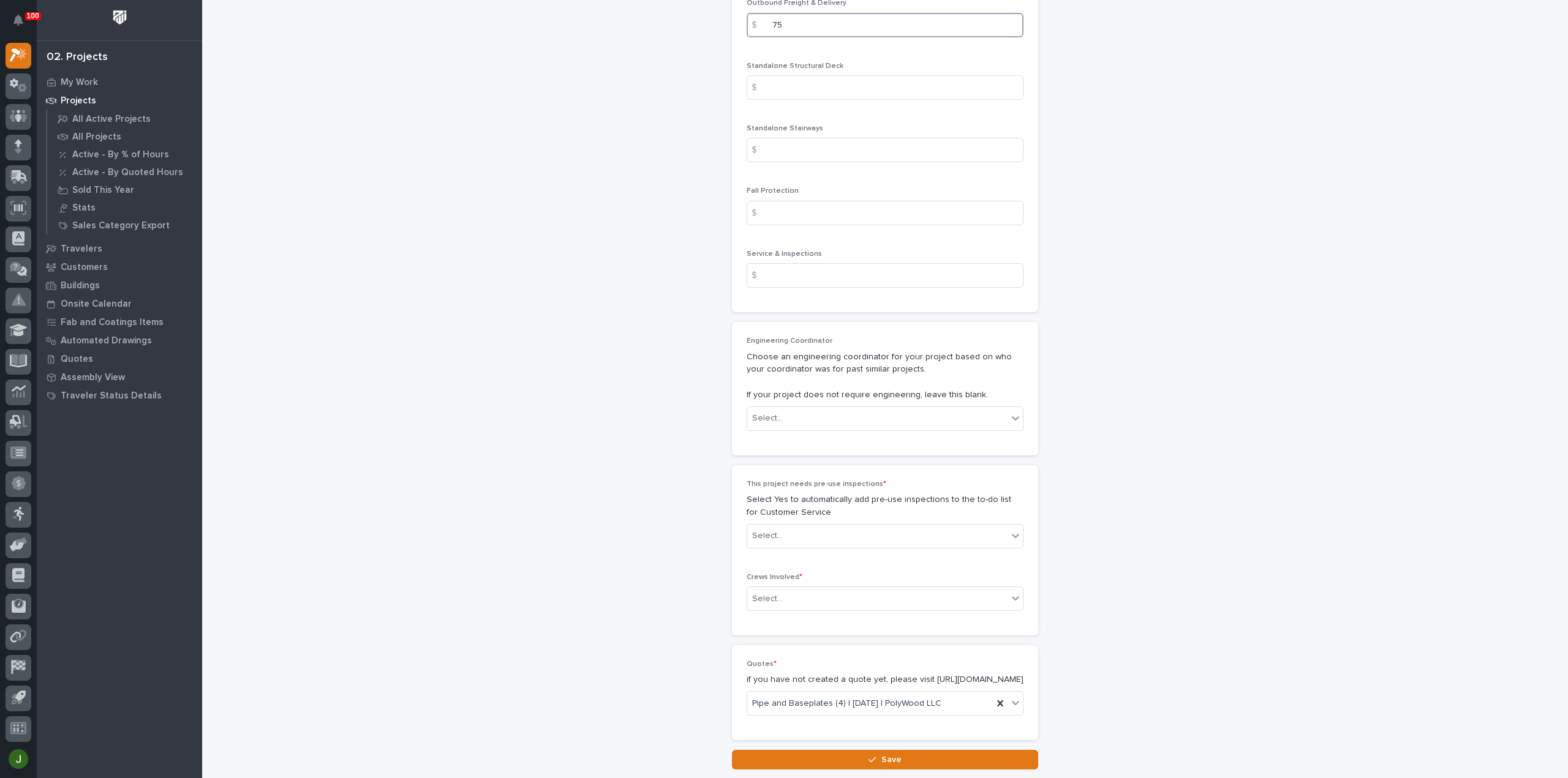
scroll to position [1891, 0]
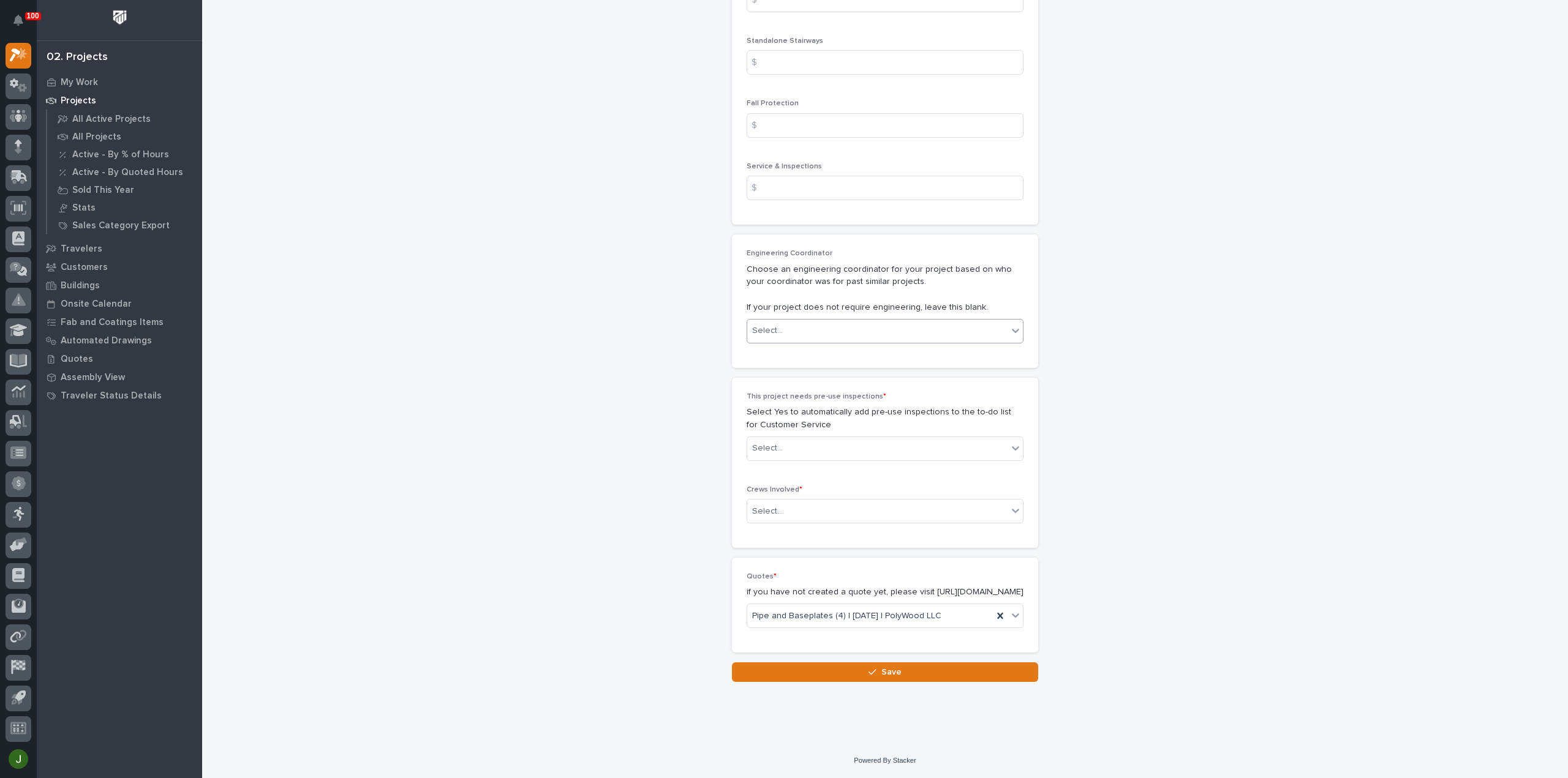
type input "75"
click at [777, 320] on div "Select..." at bounding box center [877, 330] width 261 height 20
click at [785, 323] on div "Select..." at bounding box center [877, 330] width 261 height 20
click at [810, 446] on div "[PERSON_NAME]" at bounding box center [880, 450] width 276 height 21
click at [775, 442] on div "Select..." at bounding box center [767, 448] width 31 height 13
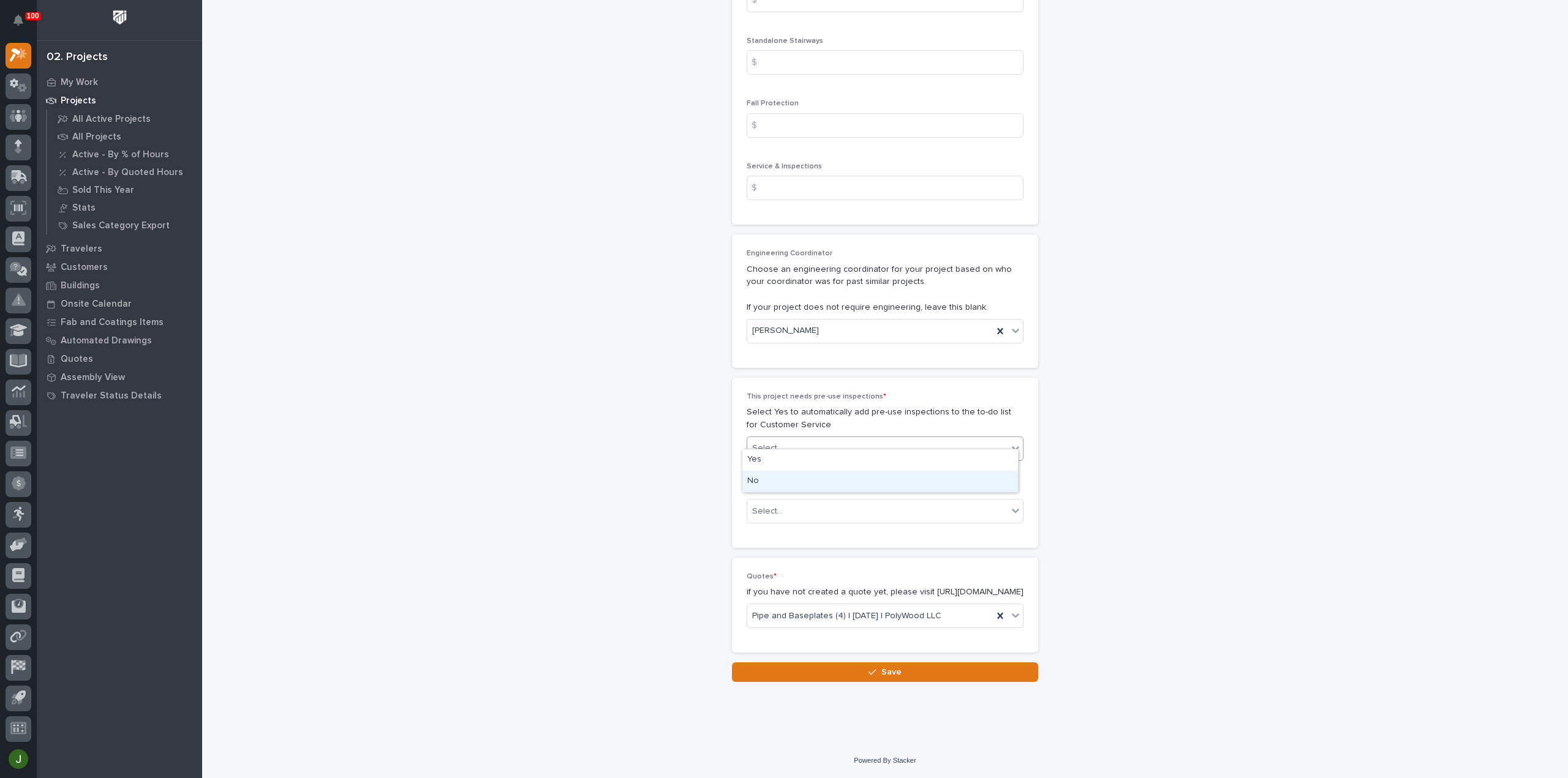
click at [760, 480] on div "No" at bounding box center [880, 482] width 276 height 21
click at [772, 505] on div "Select..." at bounding box center [767, 512] width 31 height 13
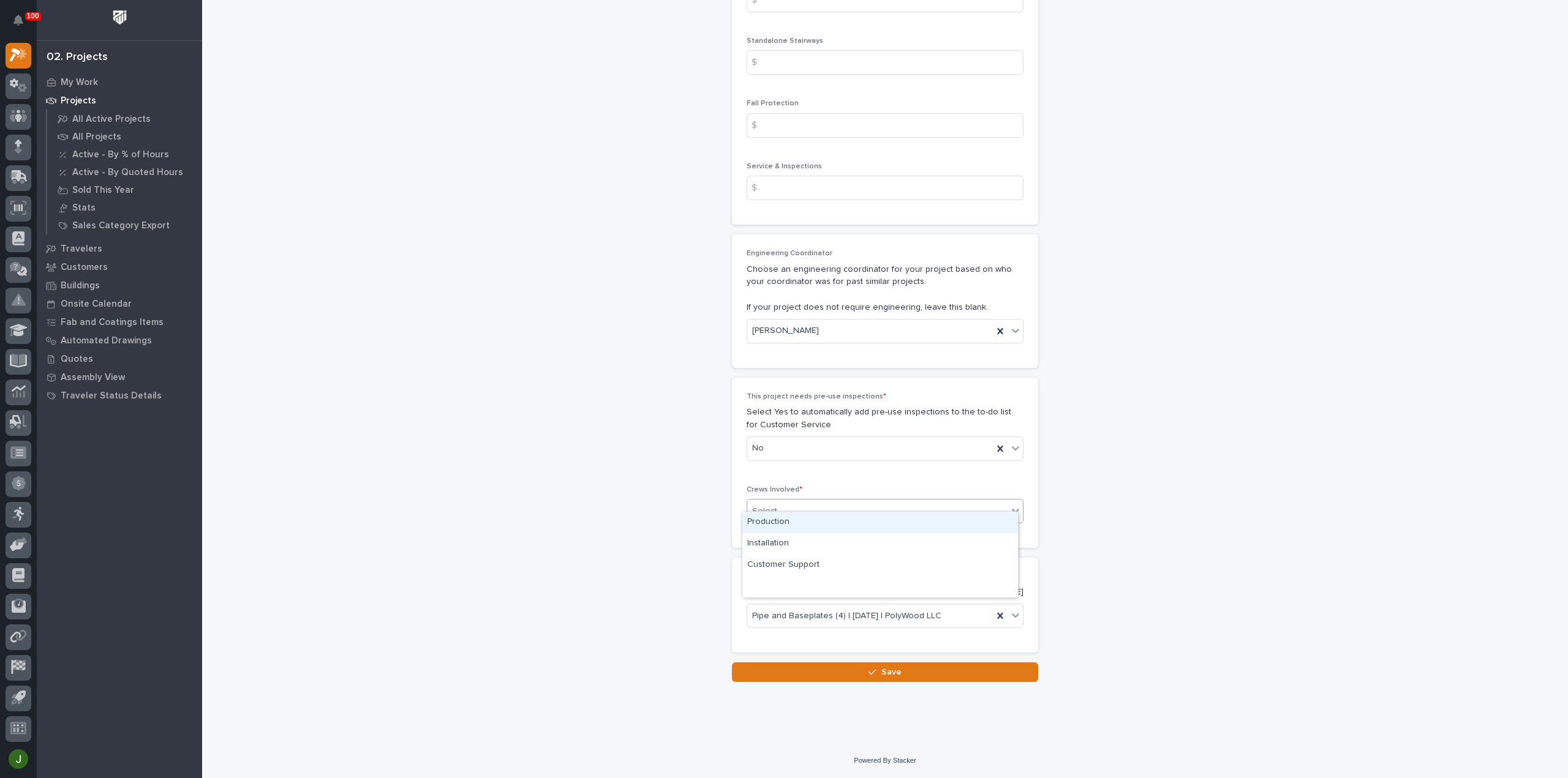
click at [768, 519] on div "Production" at bounding box center [880, 522] width 276 height 21
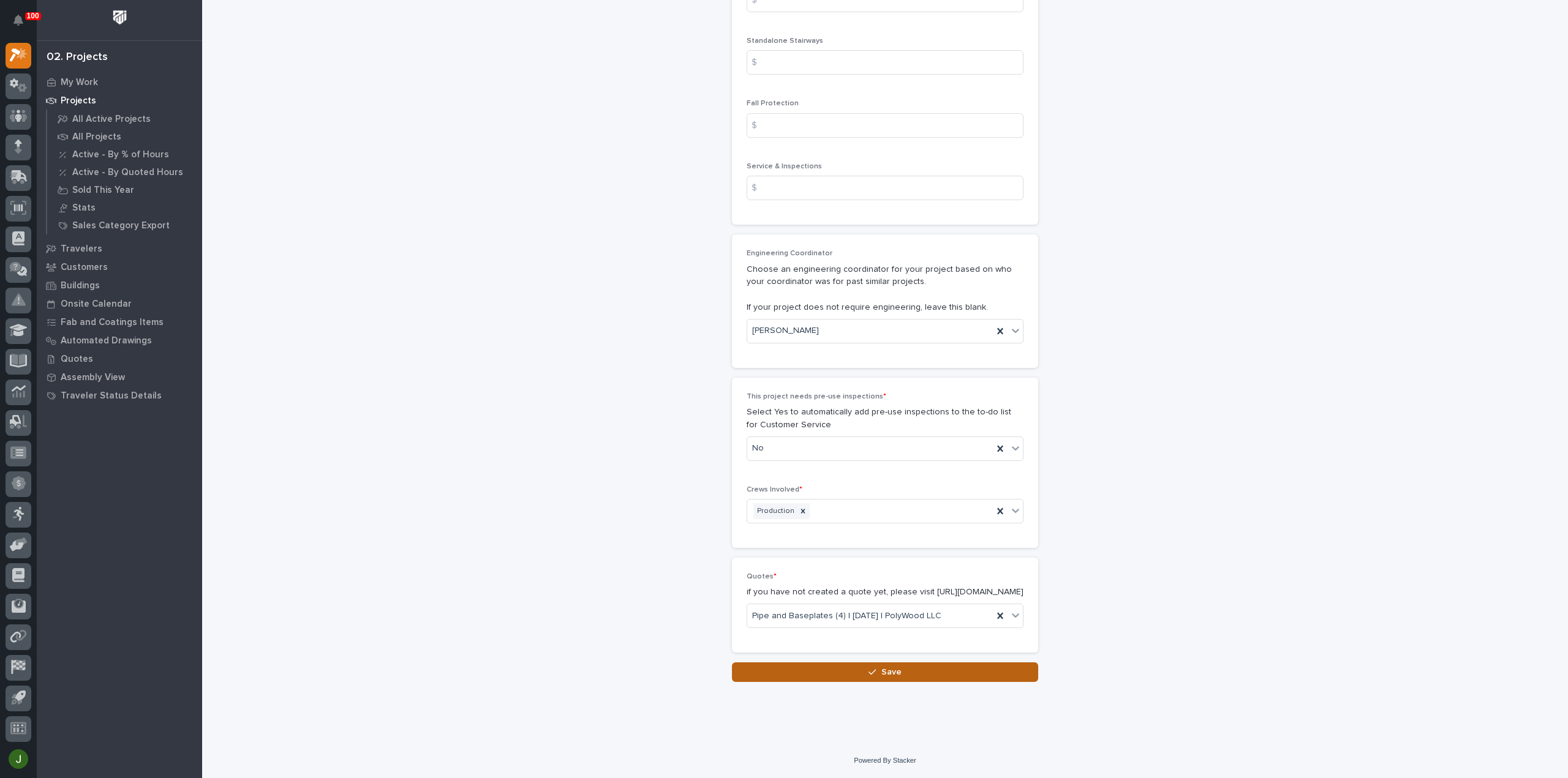
click at [893, 669] on span "Save" at bounding box center [891, 672] width 20 height 11
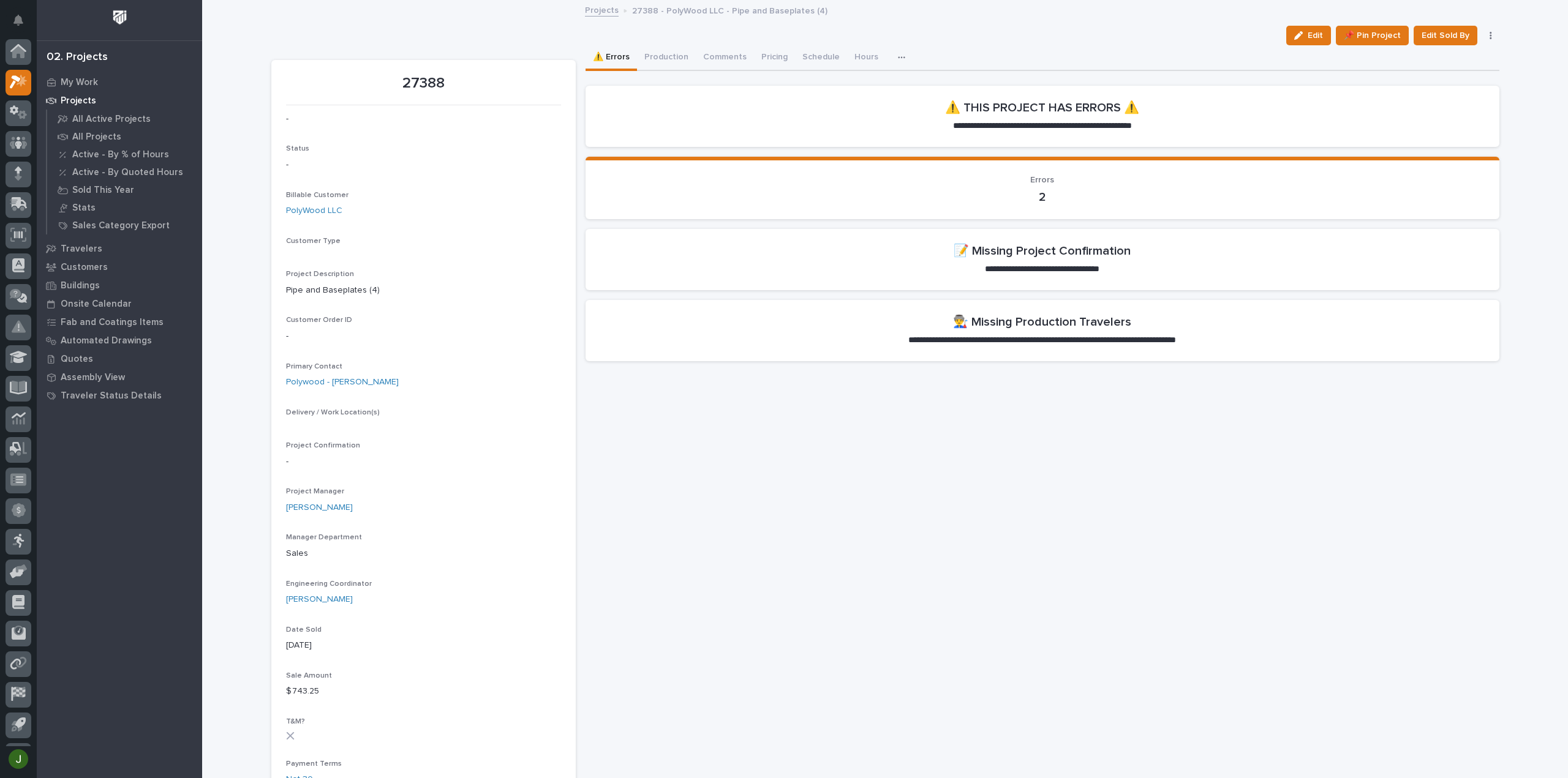
scroll to position [27, 0]
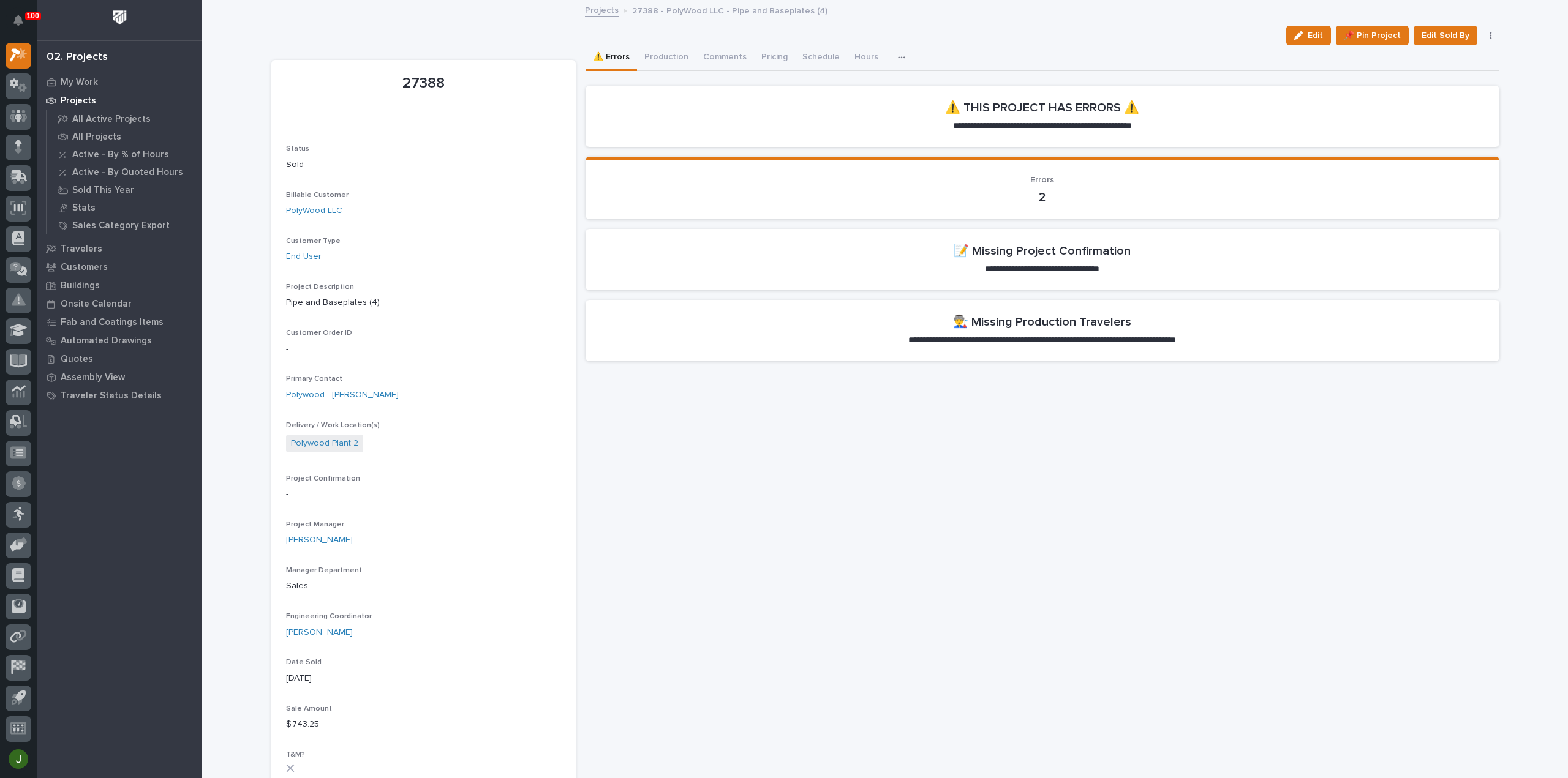
drag, startPoint x: 1302, startPoint y: 31, endPoint x: 1292, endPoint y: 30, distance: 10.0
click at [1302, 31] on icon "button" at bounding box center [1298, 36] width 9 height 9
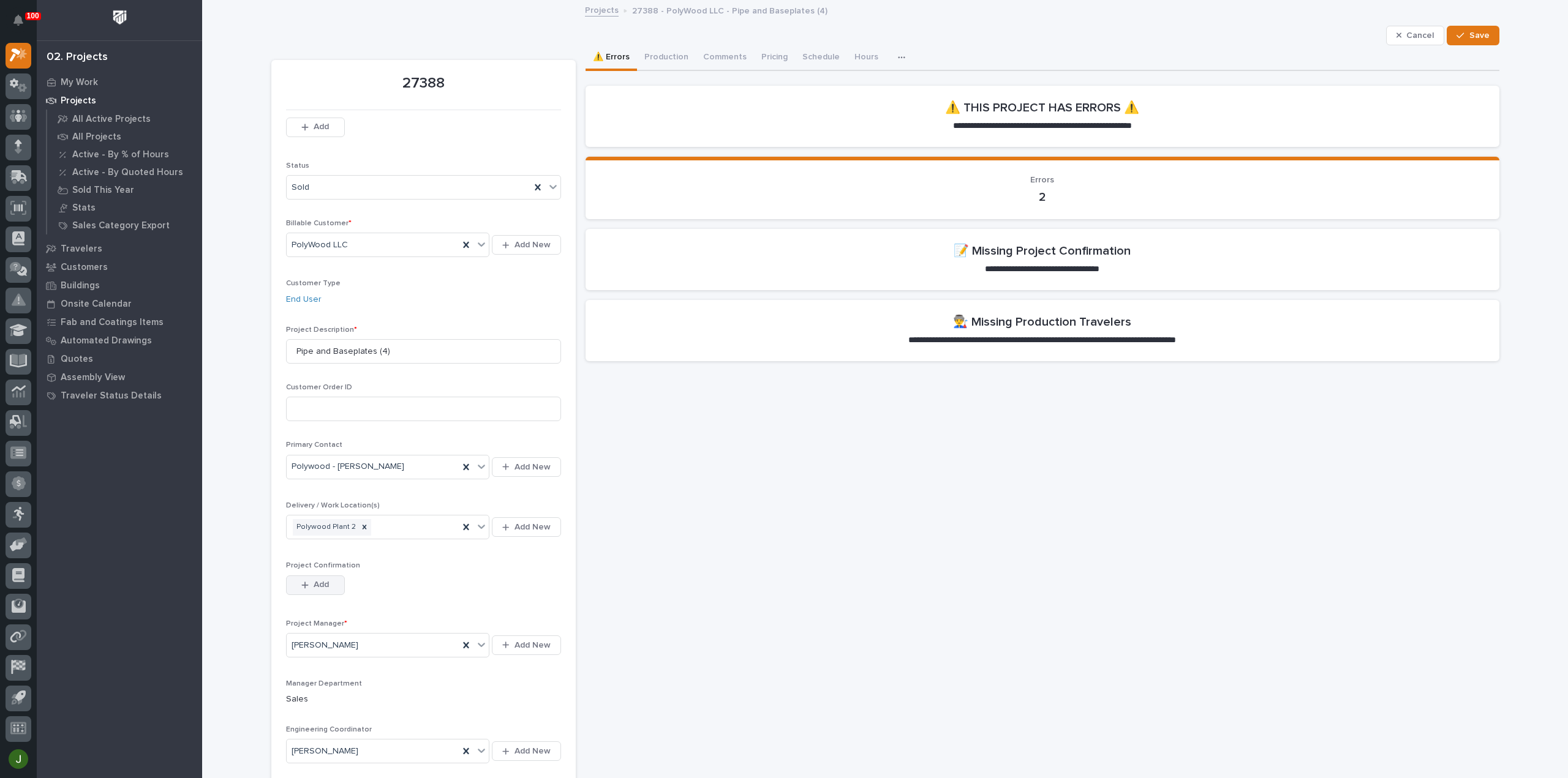
click at [305, 585] on div "button" at bounding box center [307, 585] width 12 height 9
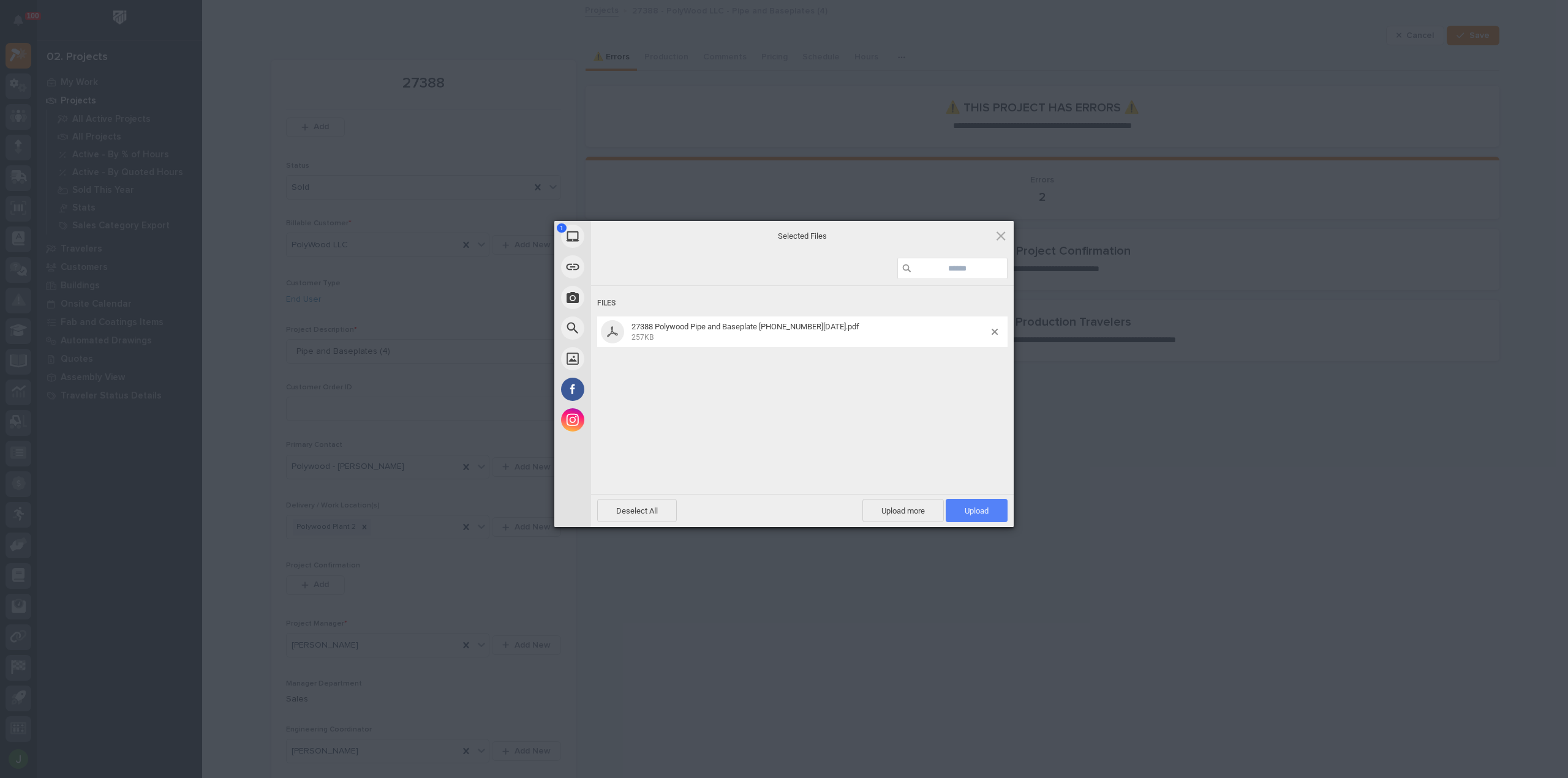
click at [979, 510] on span "Upload 1" at bounding box center [976, 510] width 24 height 9
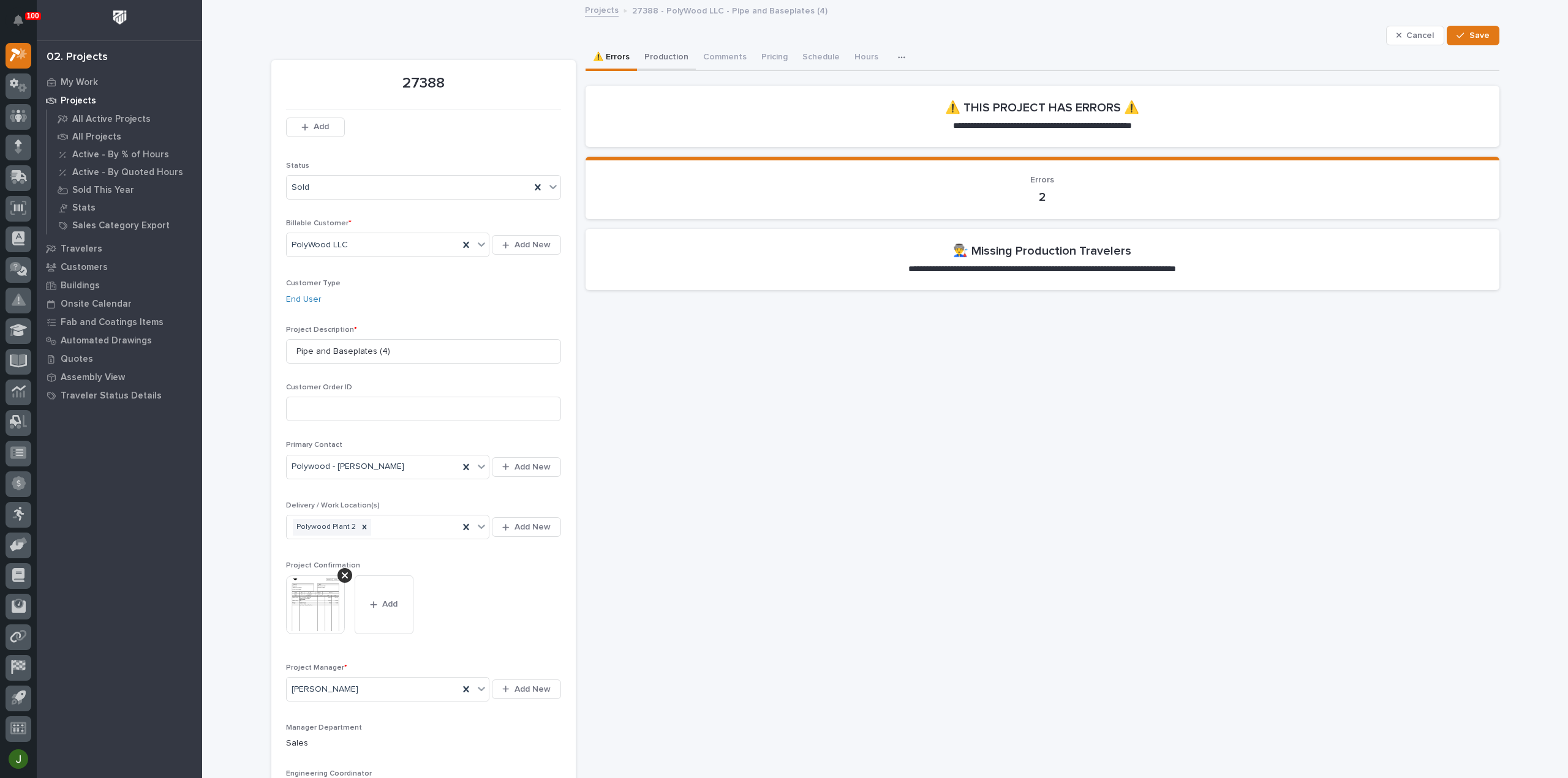
click at [657, 56] on button "Production" at bounding box center [666, 58] width 59 height 26
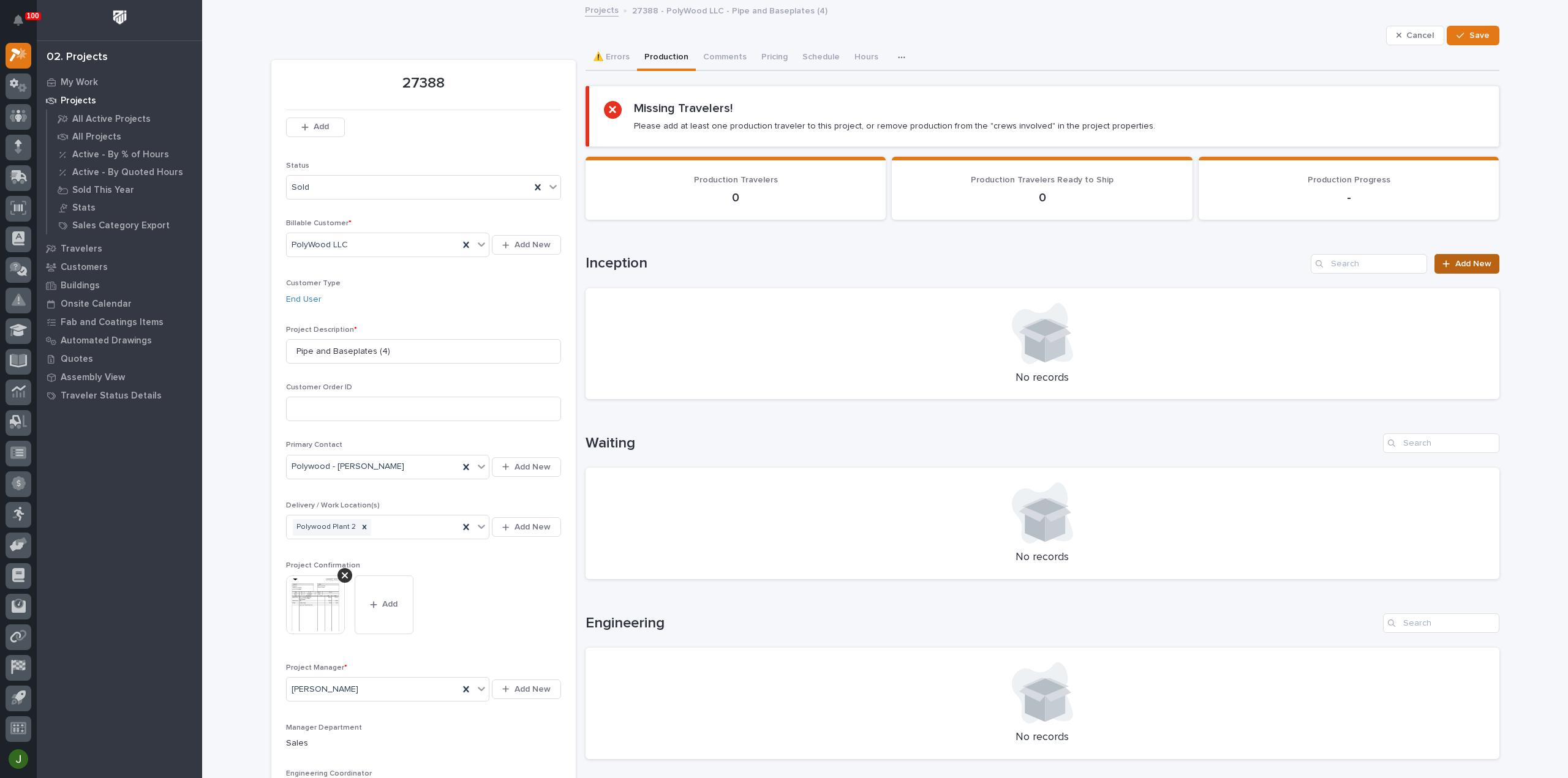
click at [1457, 265] on span "Add New" at bounding box center [1473, 264] width 36 height 9
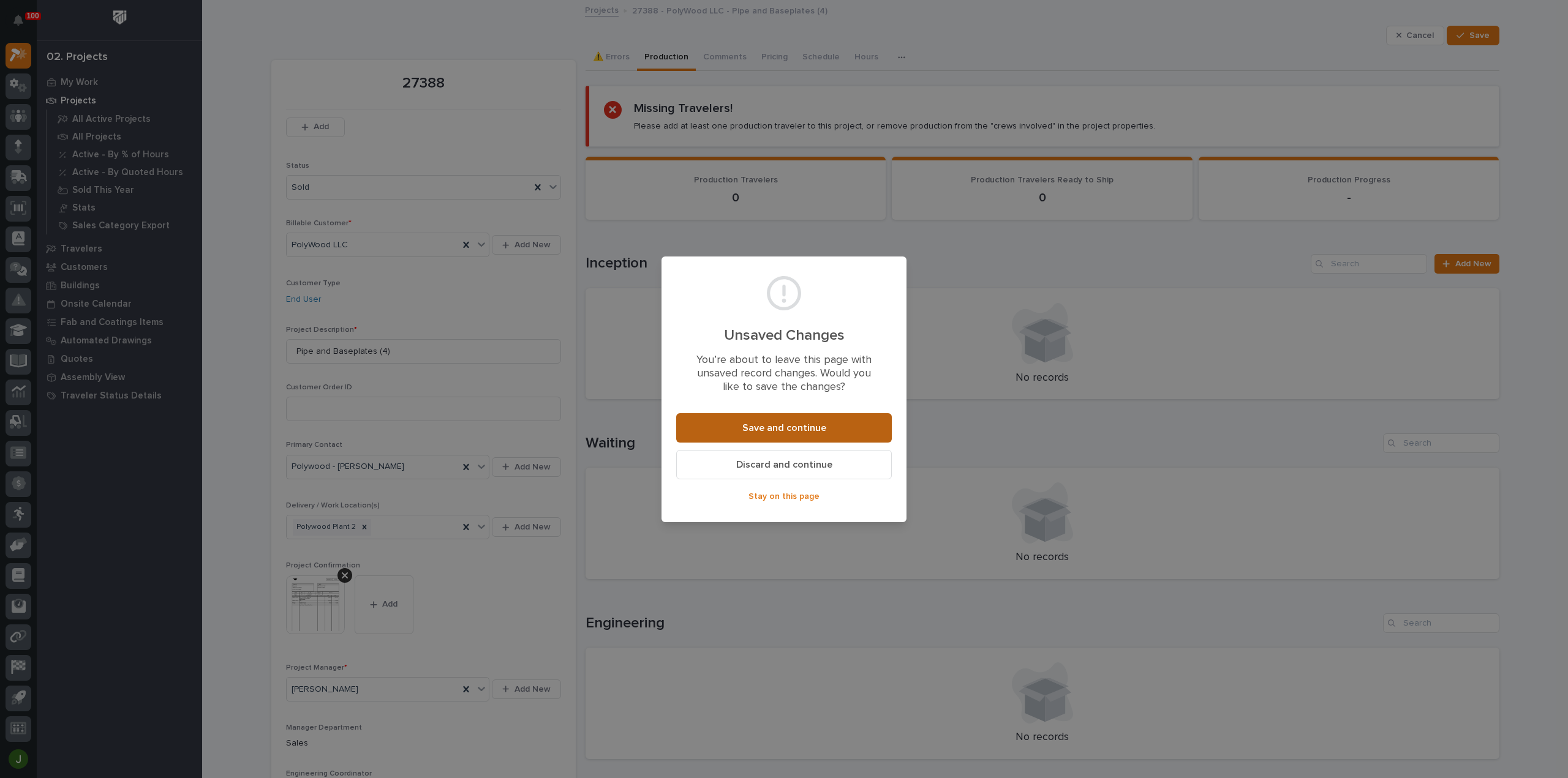
click at [795, 418] on button "Save and continue" at bounding box center [784, 428] width 216 height 29
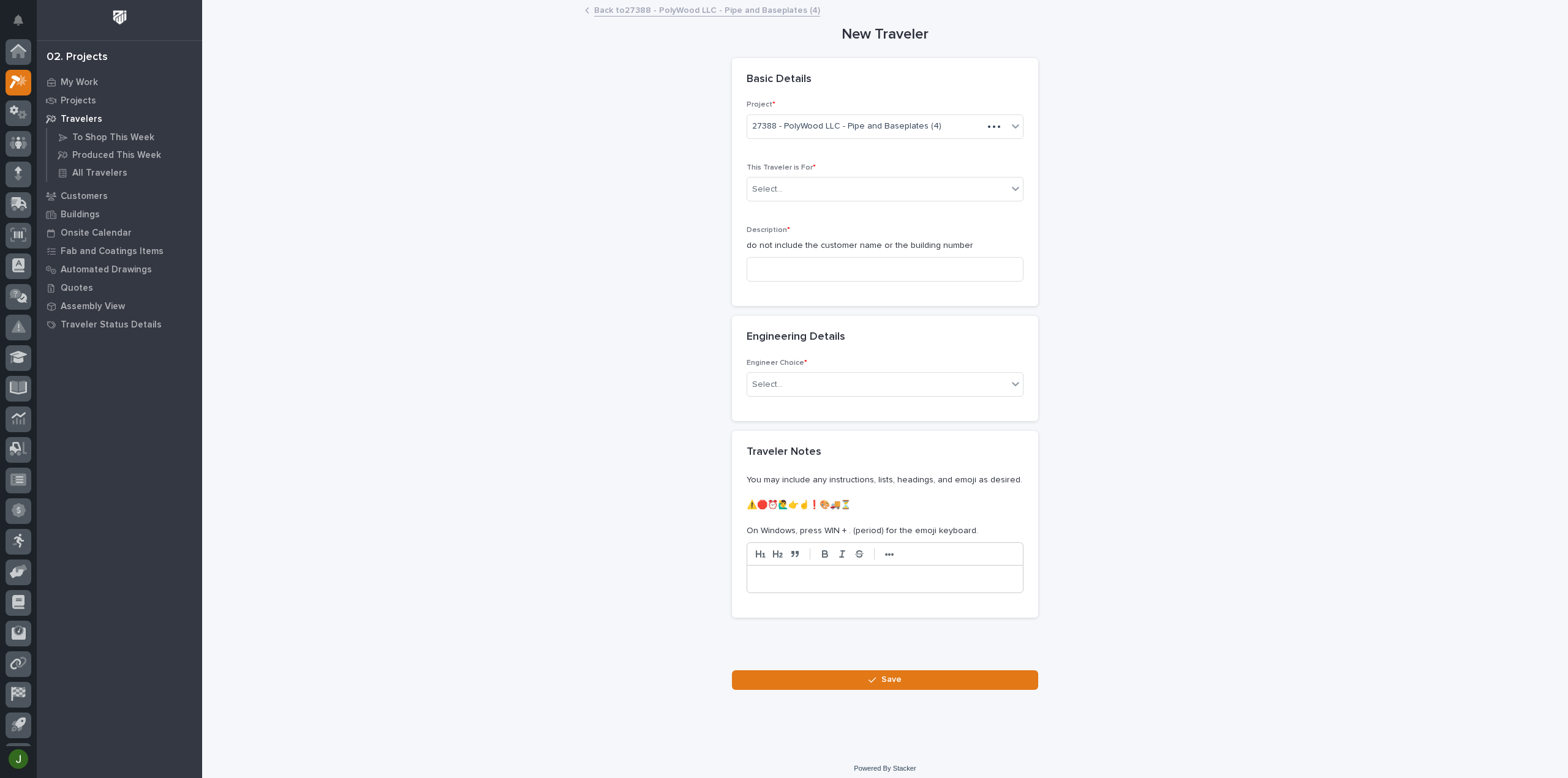
scroll to position [27, 0]
click at [798, 184] on div "Select..." at bounding box center [877, 189] width 261 height 20
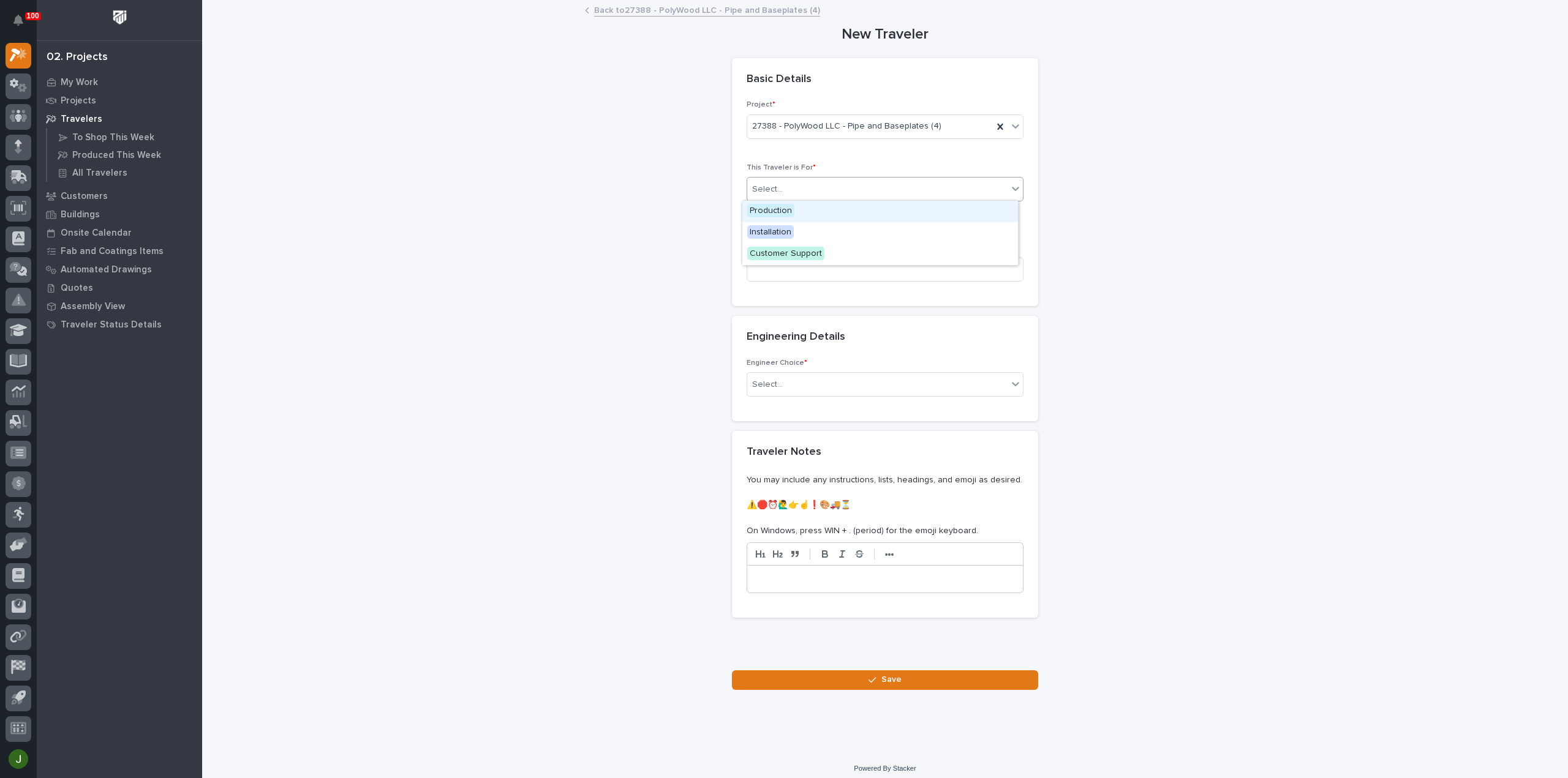
click at [779, 210] on span "Production" at bounding box center [770, 211] width 47 height 14
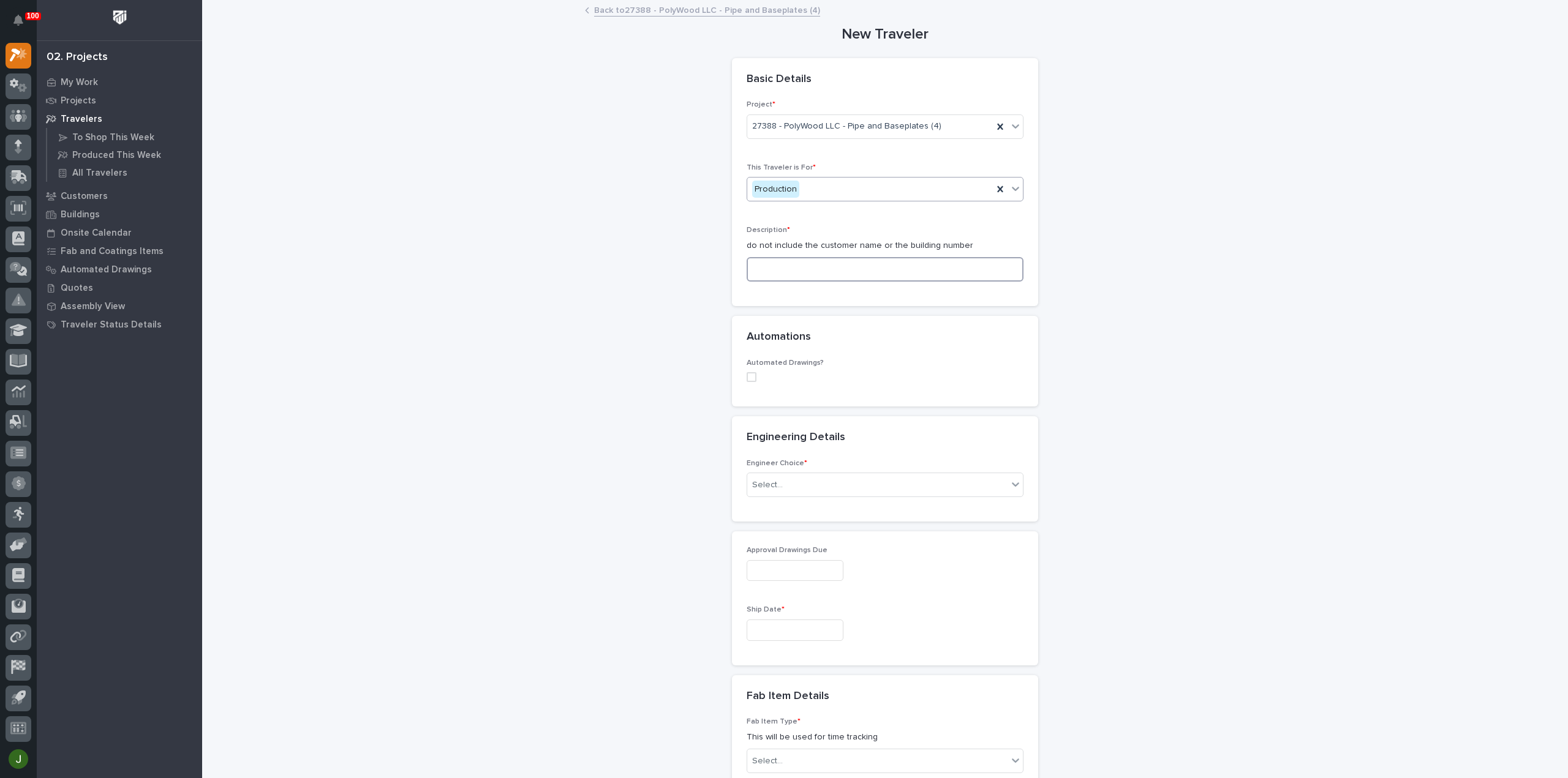
click at [764, 268] on input at bounding box center [885, 269] width 277 height 24
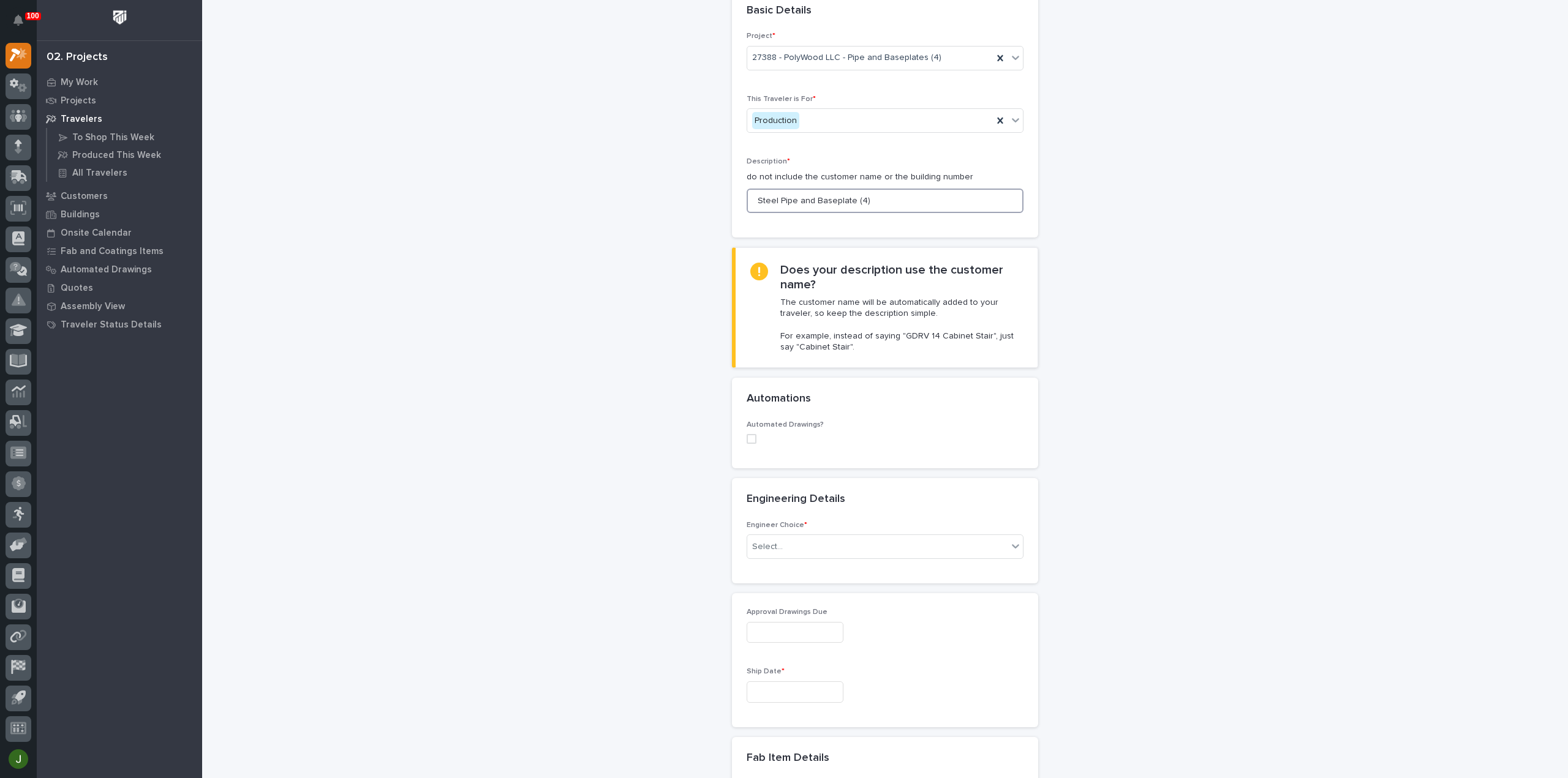
scroll to position [163, 0]
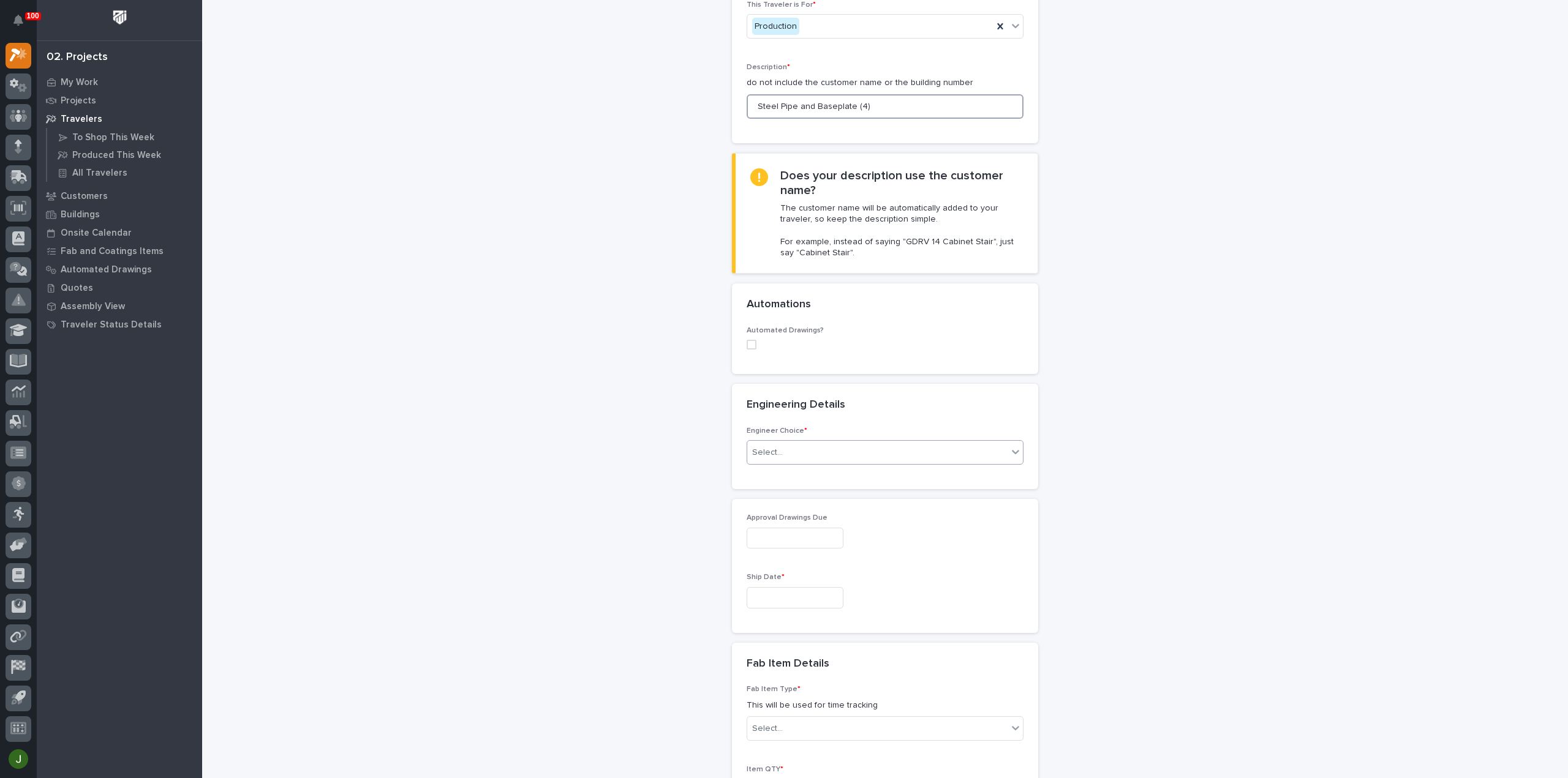
type input "Steel Pipe and Baseplate (4)"
click at [784, 448] on input "text" at bounding box center [785, 453] width 1 height 11
click at [794, 493] on div "I want my coordinator to choose an engineer" at bounding box center [880, 495] width 276 height 21
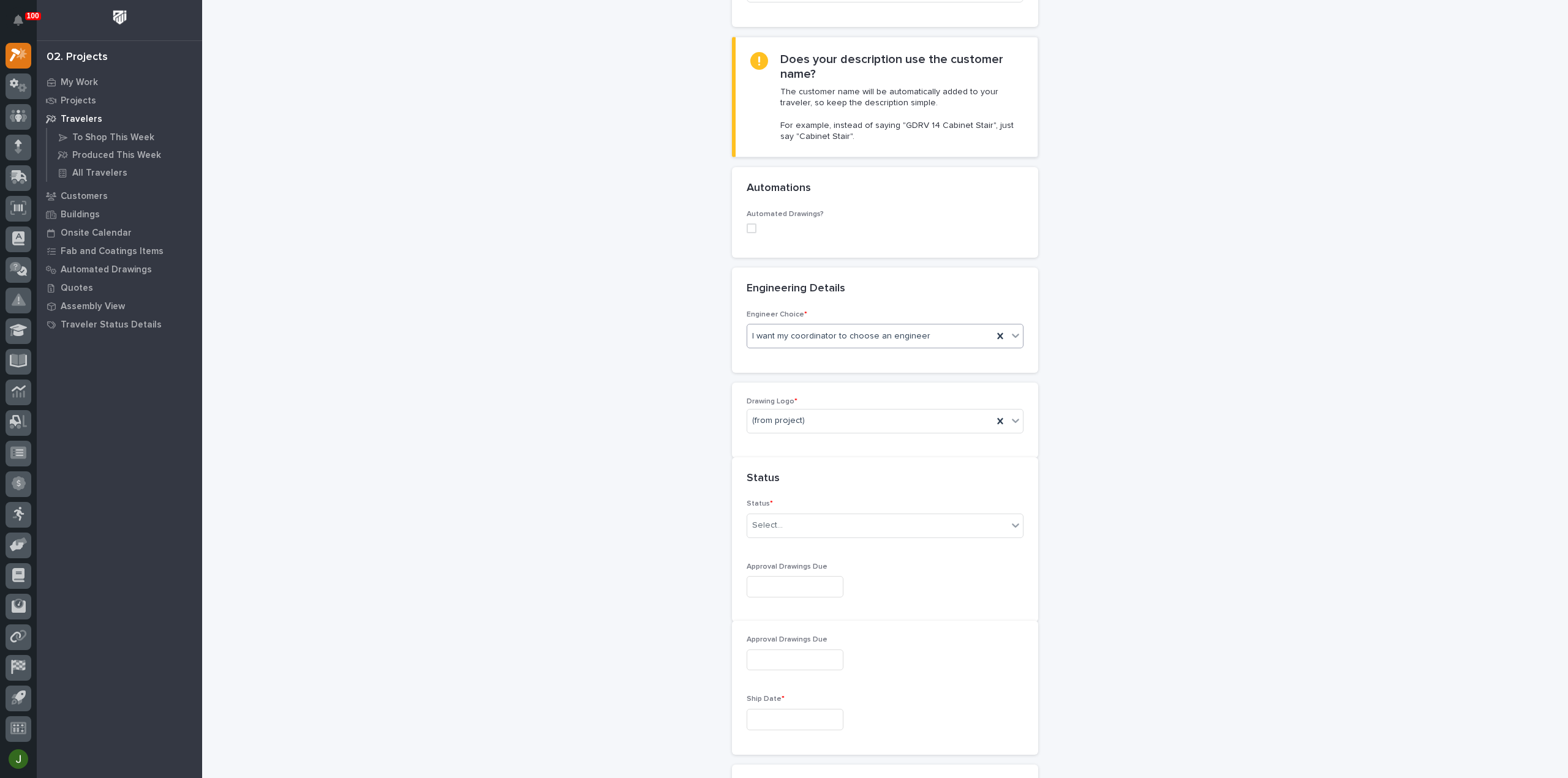
scroll to position [292, 0]
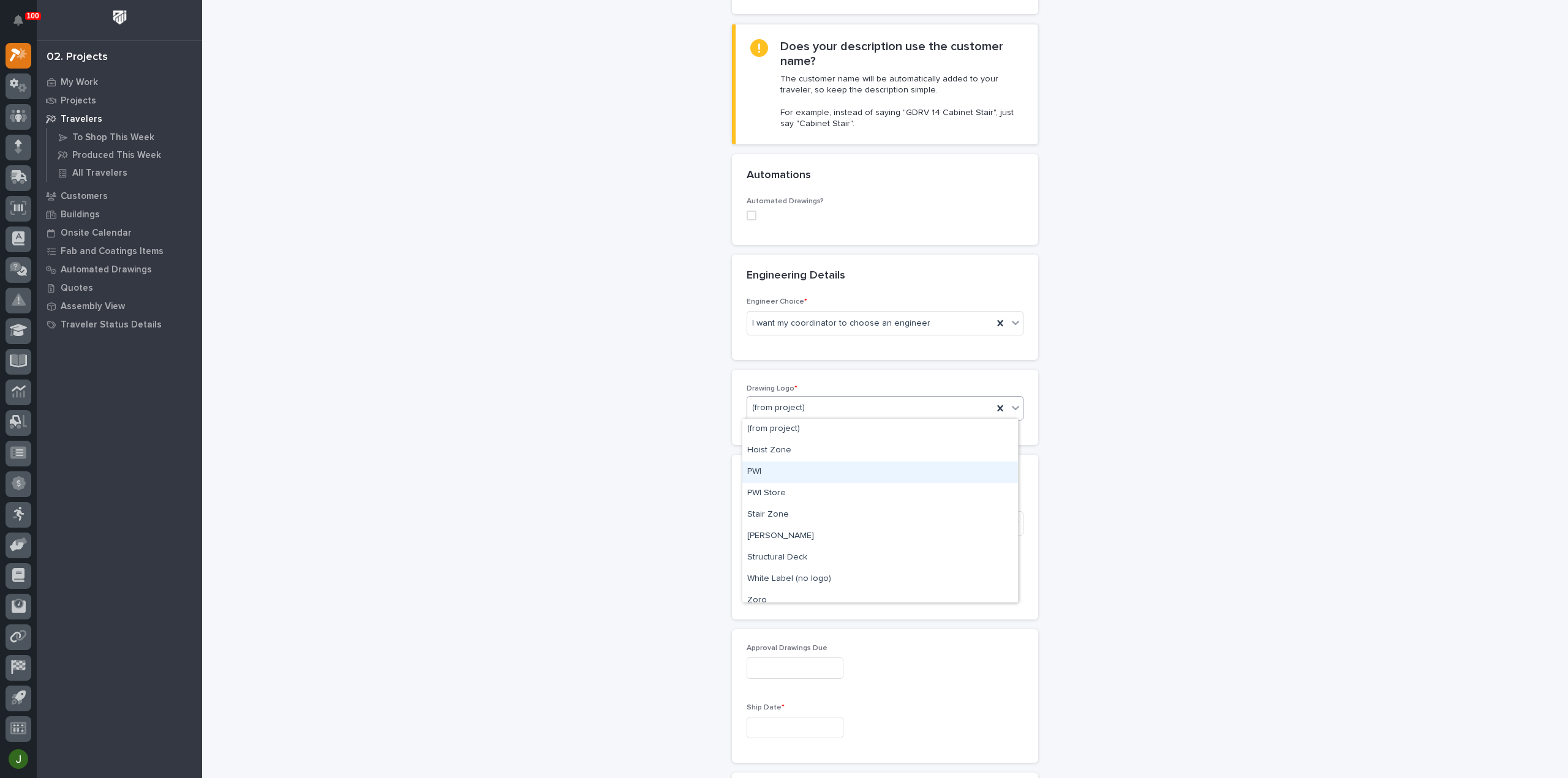
click at [760, 470] on div "PWI" at bounding box center [880, 473] width 276 height 21
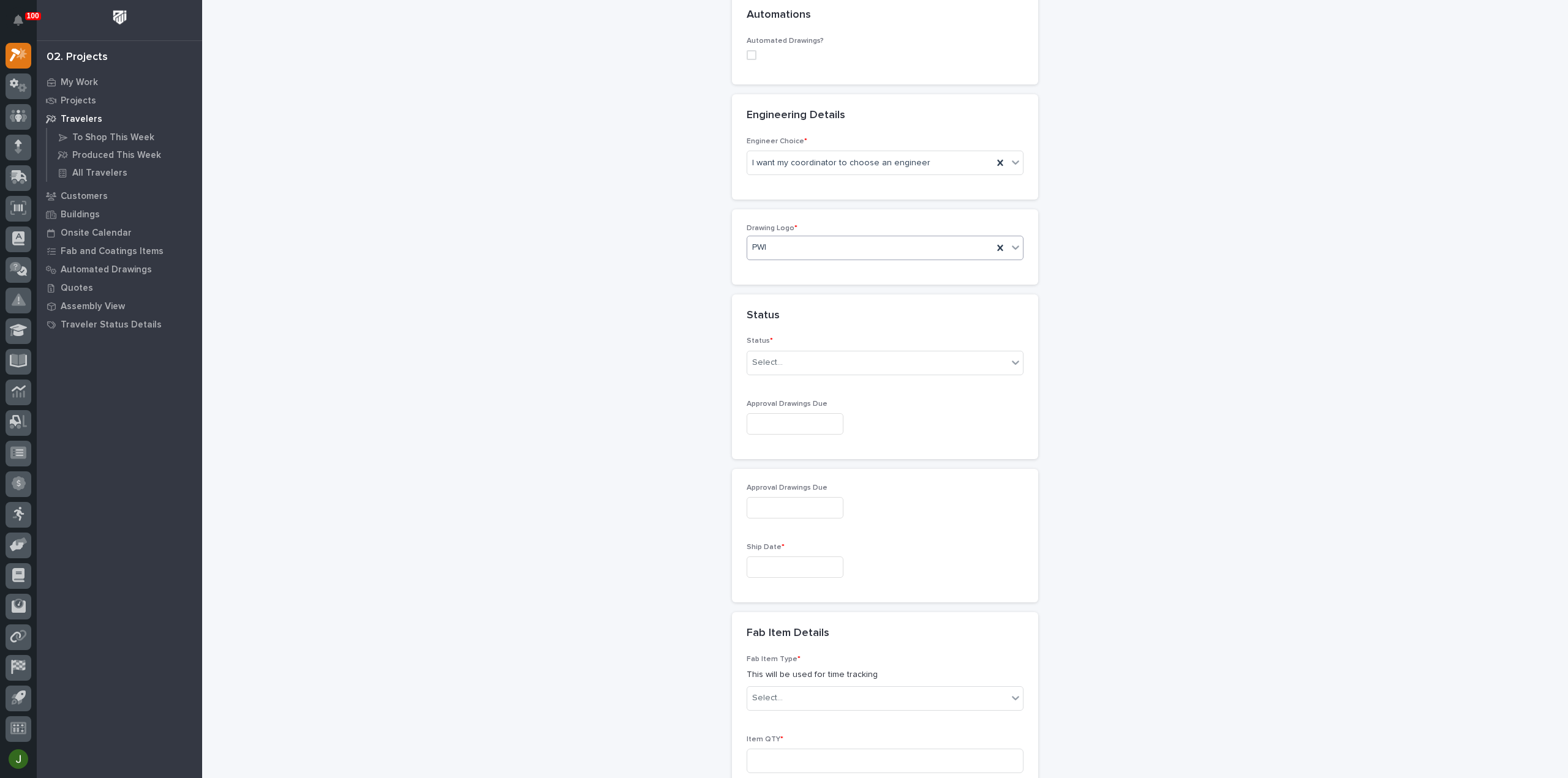
scroll to position [455, 0]
click at [790, 355] on div "Select..." at bounding box center [877, 360] width 261 height 20
click at [773, 400] on div "To Engineer" at bounding box center [880, 402] width 276 height 21
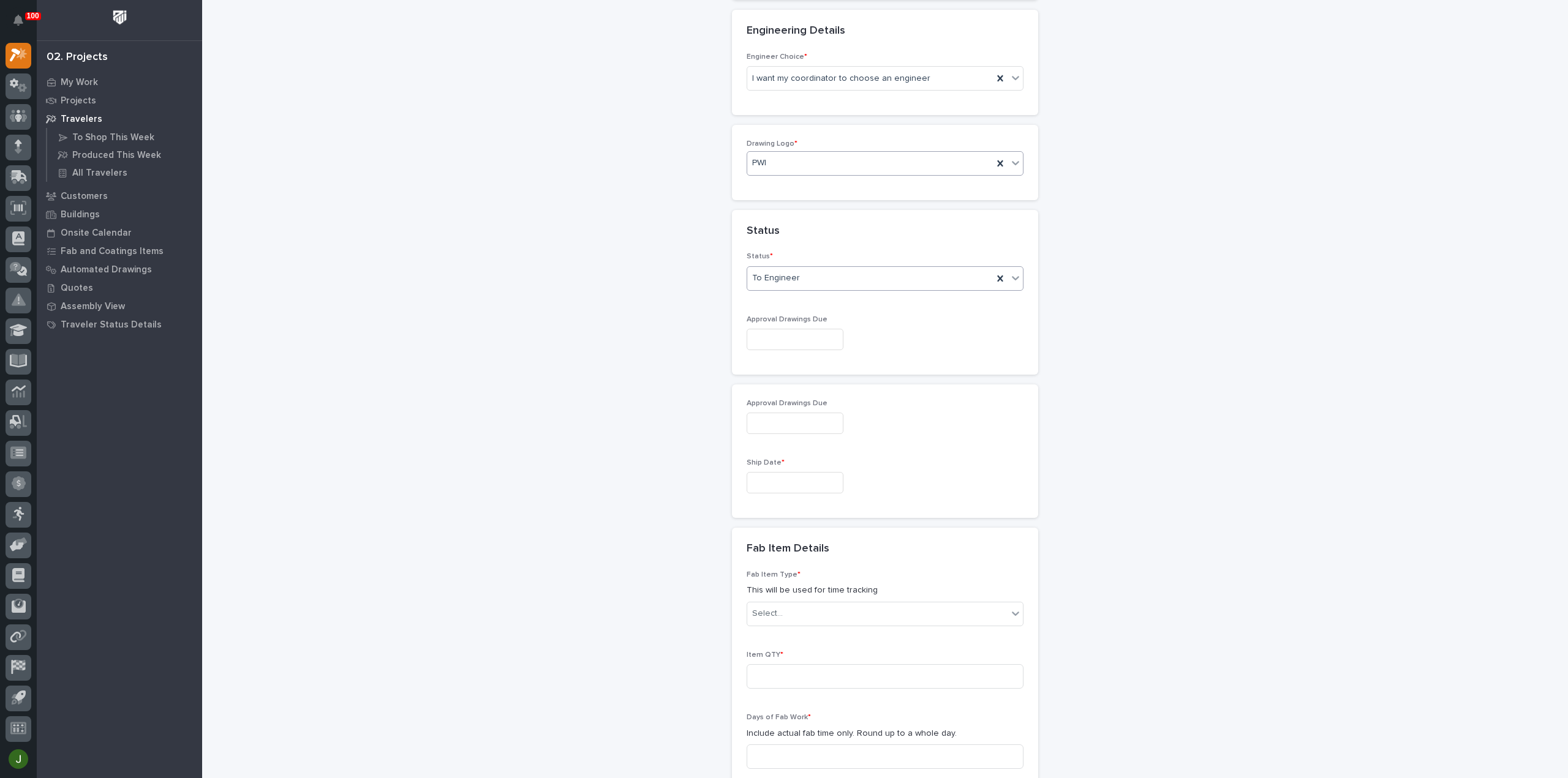
click at [760, 333] on input "text" at bounding box center [795, 340] width 97 height 21
click at [788, 258] on div "22" at bounding box center [786, 256] width 16 height 16
type input "**********"
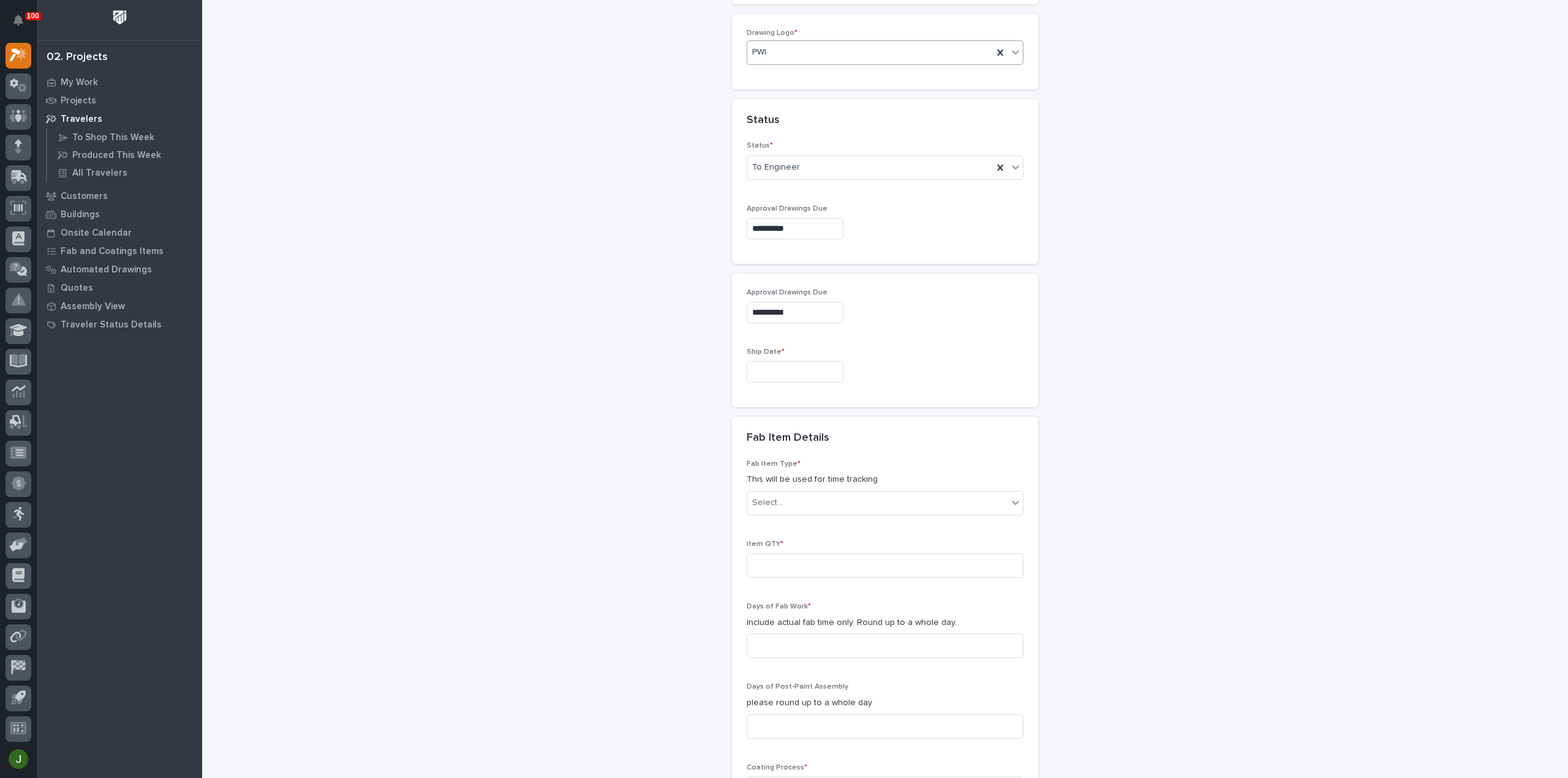
scroll to position [700, 0]
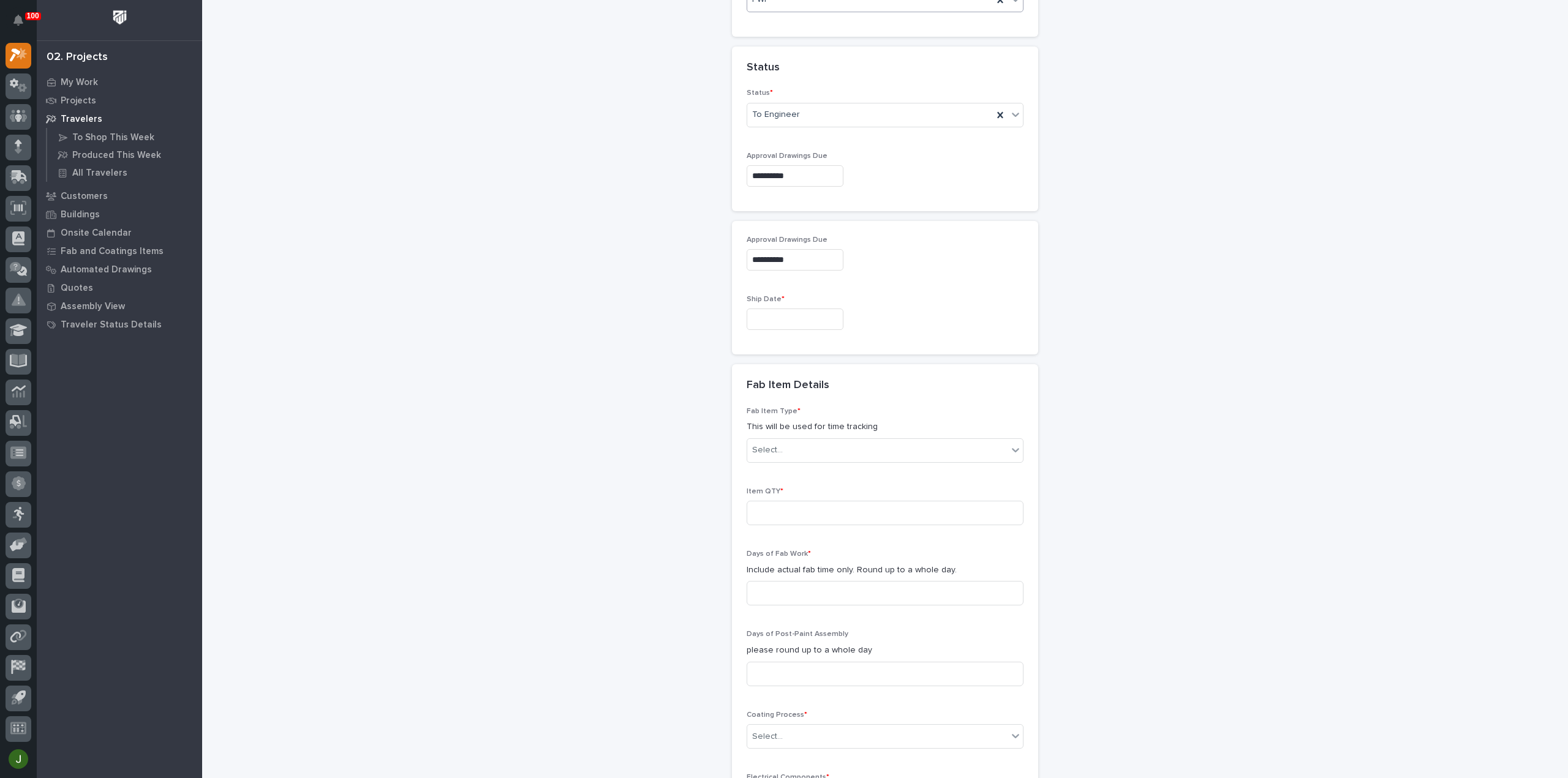
click at [760, 314] on input "text" at bounding box center [795, 319] width 97 height 21
click at [826, 256] on div "31" at bounding box center [826, 256] width 16 height 16
type input "**********"
click at [772, 444] on div "Select..." at bounding box center [767, 450] width 31 height 13
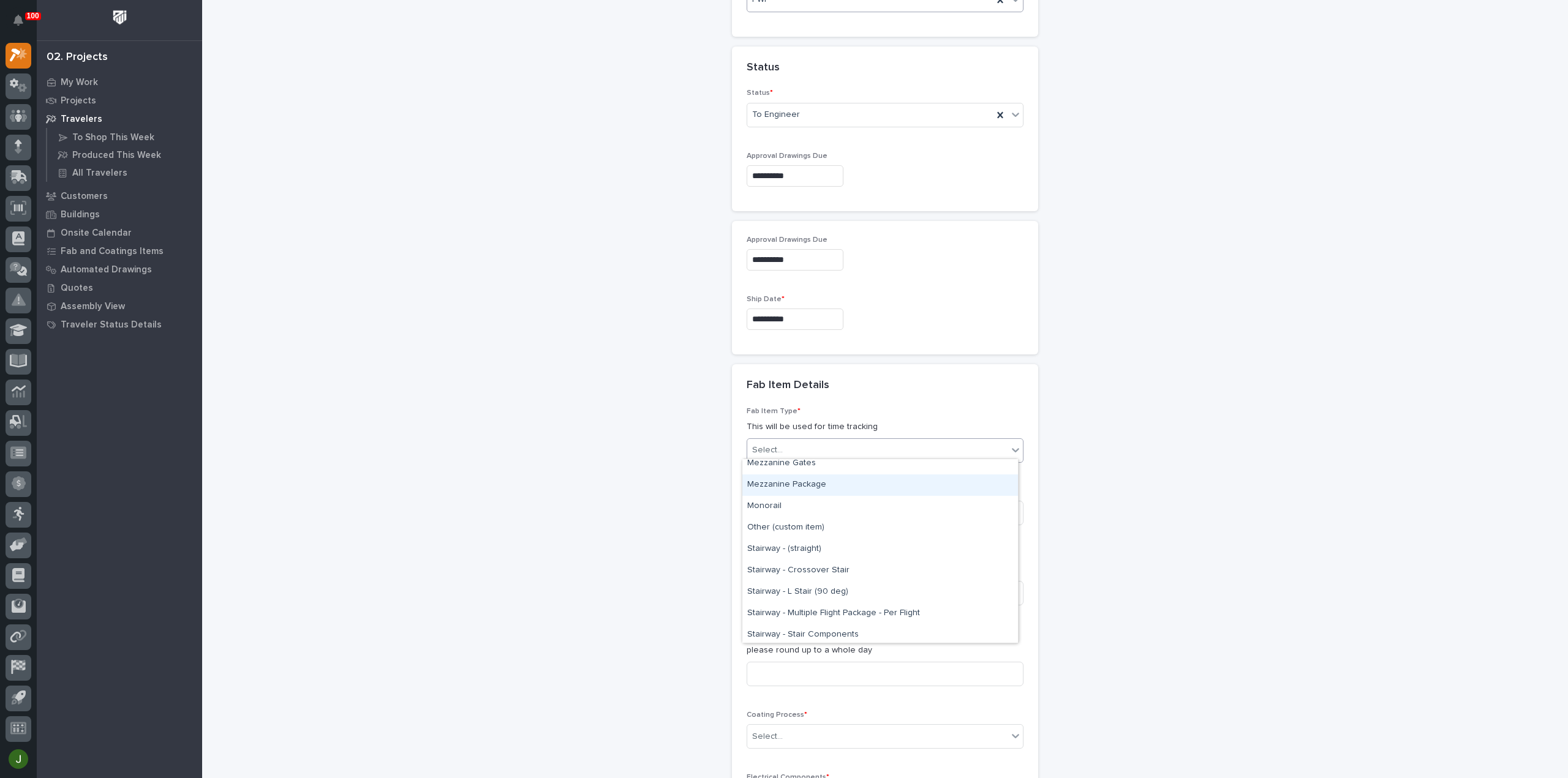
scroll to position [652, 0]
click at [772, 500] on div "Other (custom item)" at bounding box center [880, 503] width 276 height 21
click at [772, 502] on input at bounding box center [885, 513] width 277 height 24
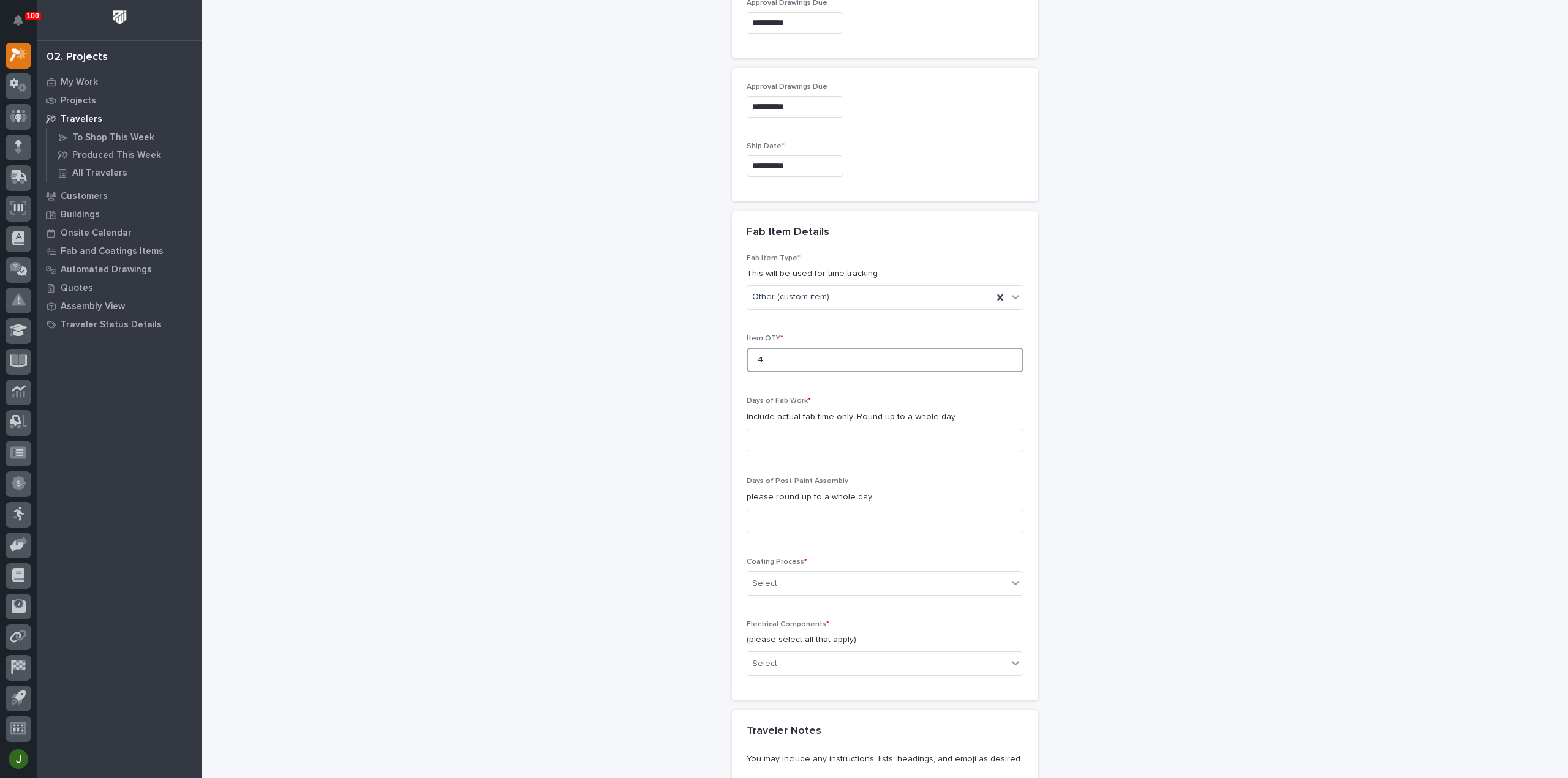
scroll to position [863, 0]
type input "4"
click at [767, 419] on input at bounding box center [885, 430] width 277 height 24
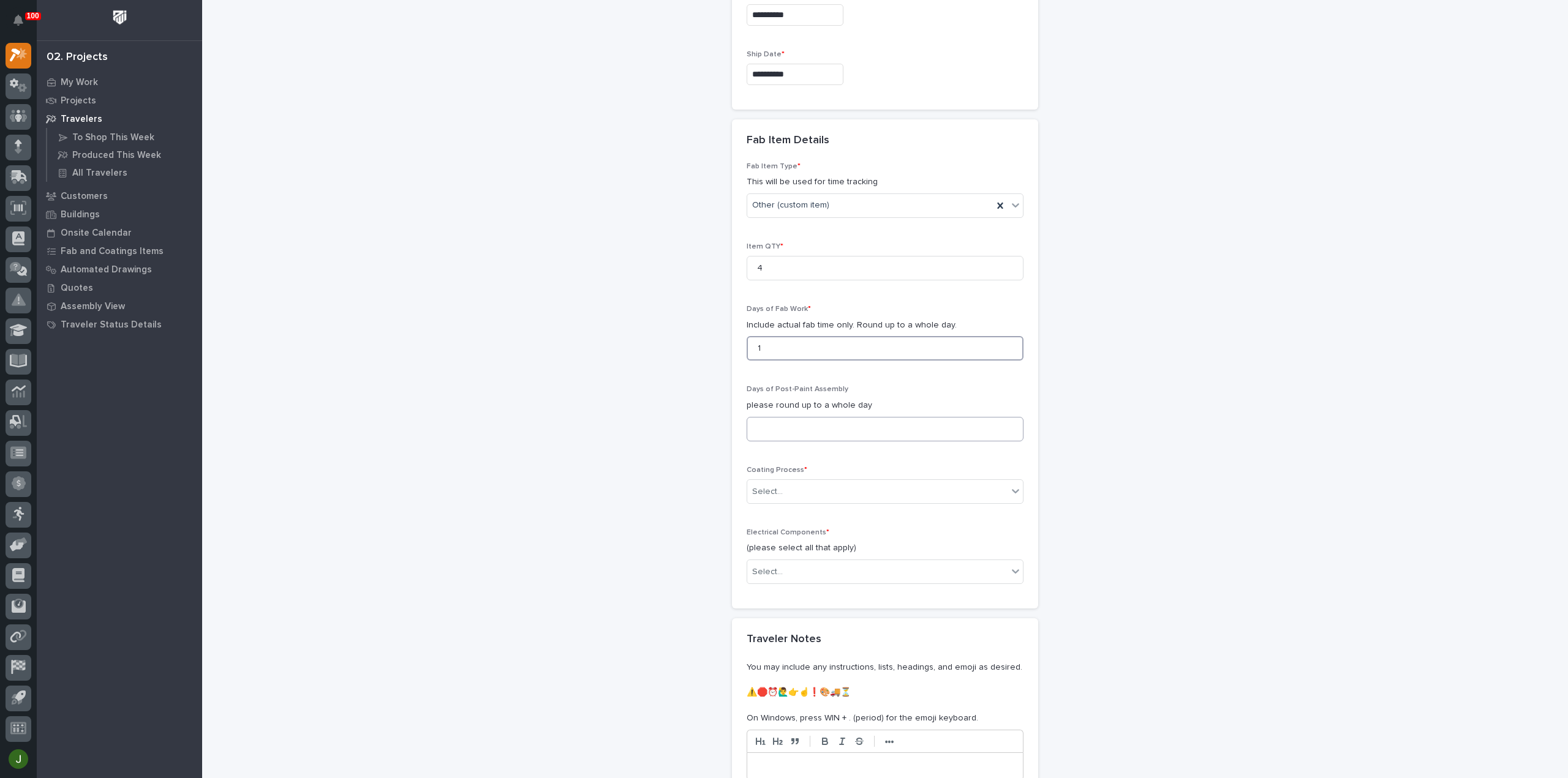
type input "1"
click at [748, 430] on input at bounding box center [885, 429] width 277 height 24
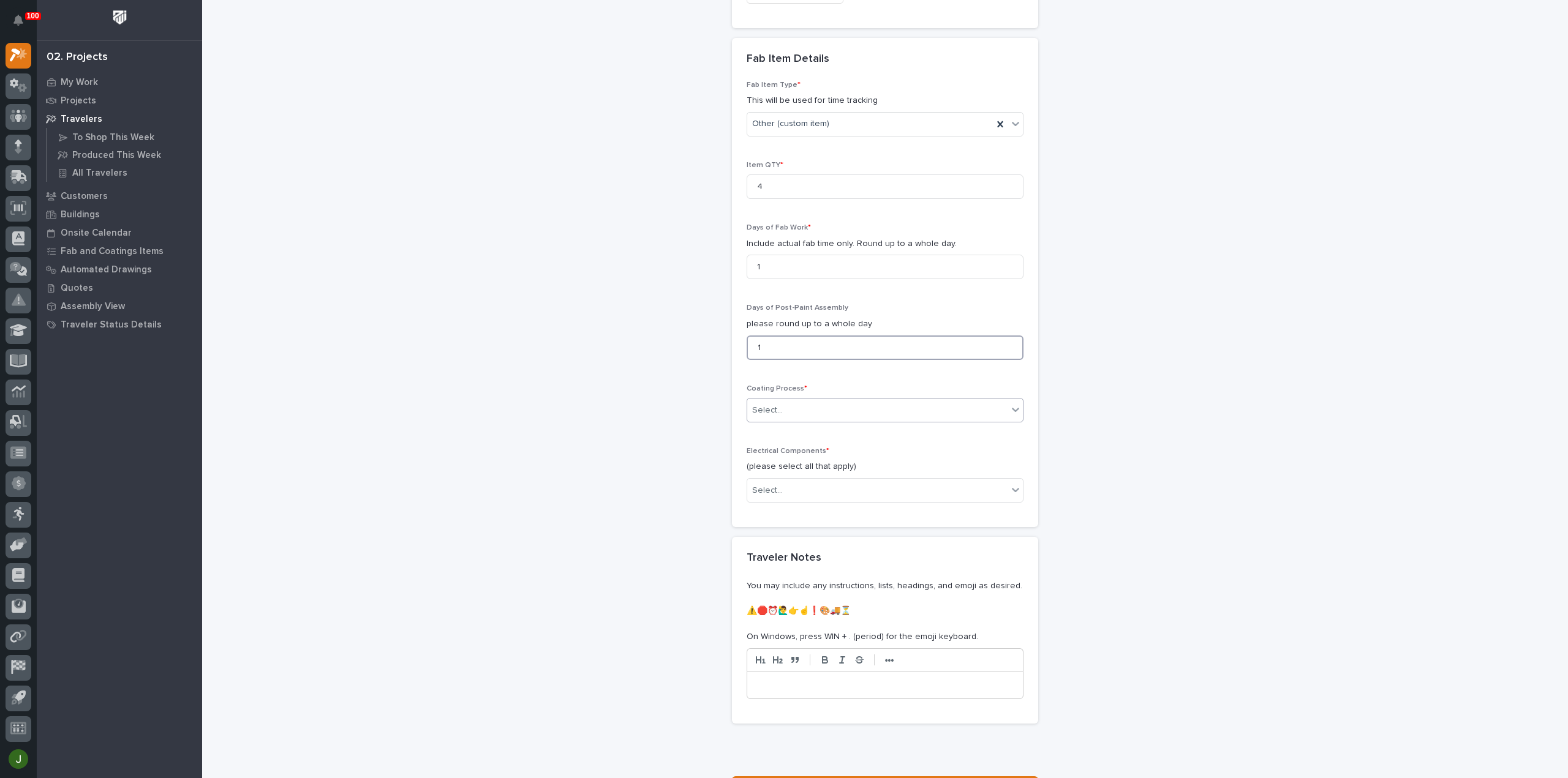
type input "1"
click at [767, 405] on div "Select..." at bounding box center [767, 410] width 31 height 13
click at [770, 452] on div "In-House Paint/Powder" at bounding box center [880, 450] width 276 height 21
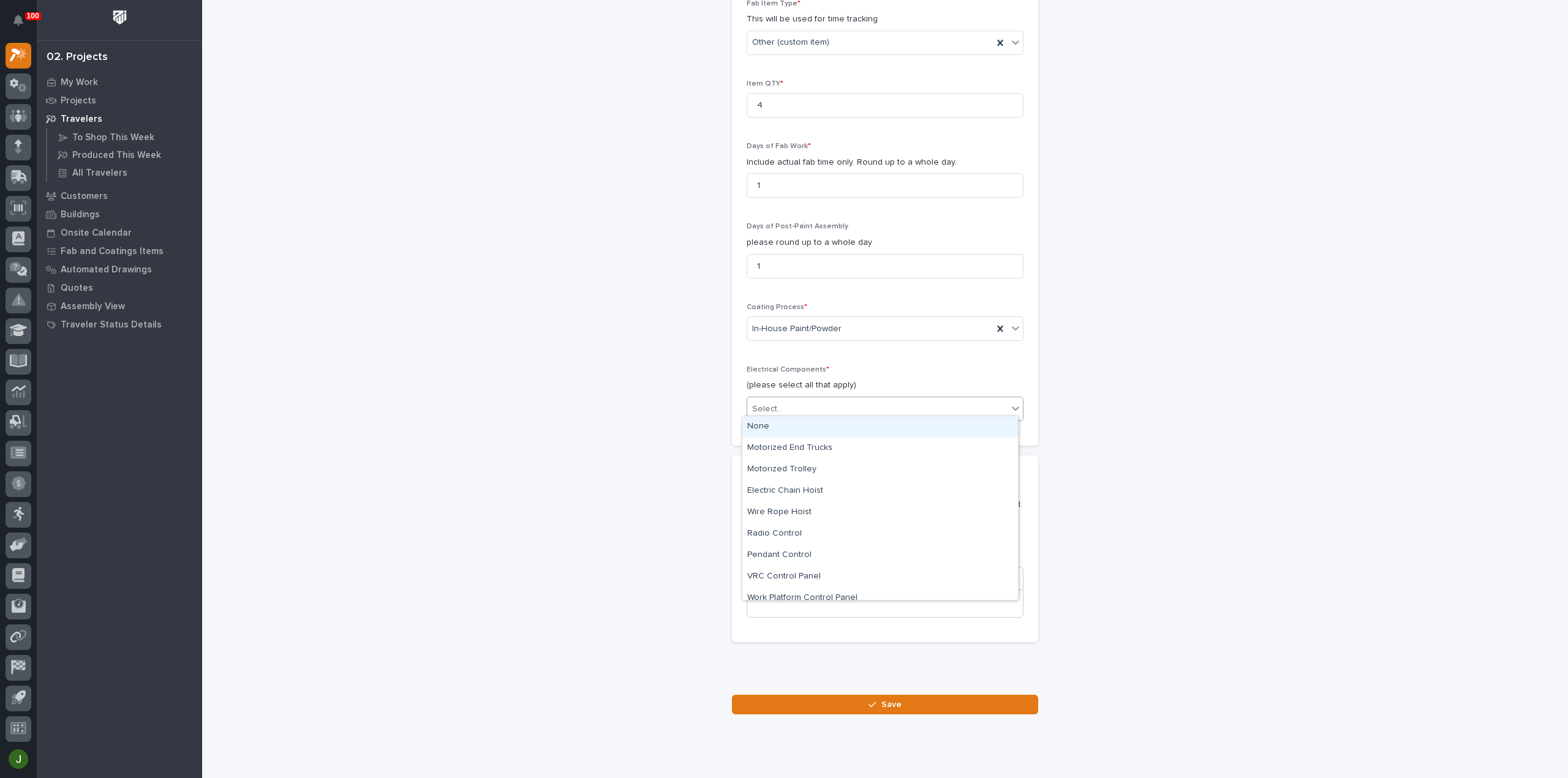
click at [767, 408] on div "Select..." at bounding box center [767, 409] width 31 height 13
click at [764, 429] on div "None" at bounding box center [880, 427] width 276 height 21
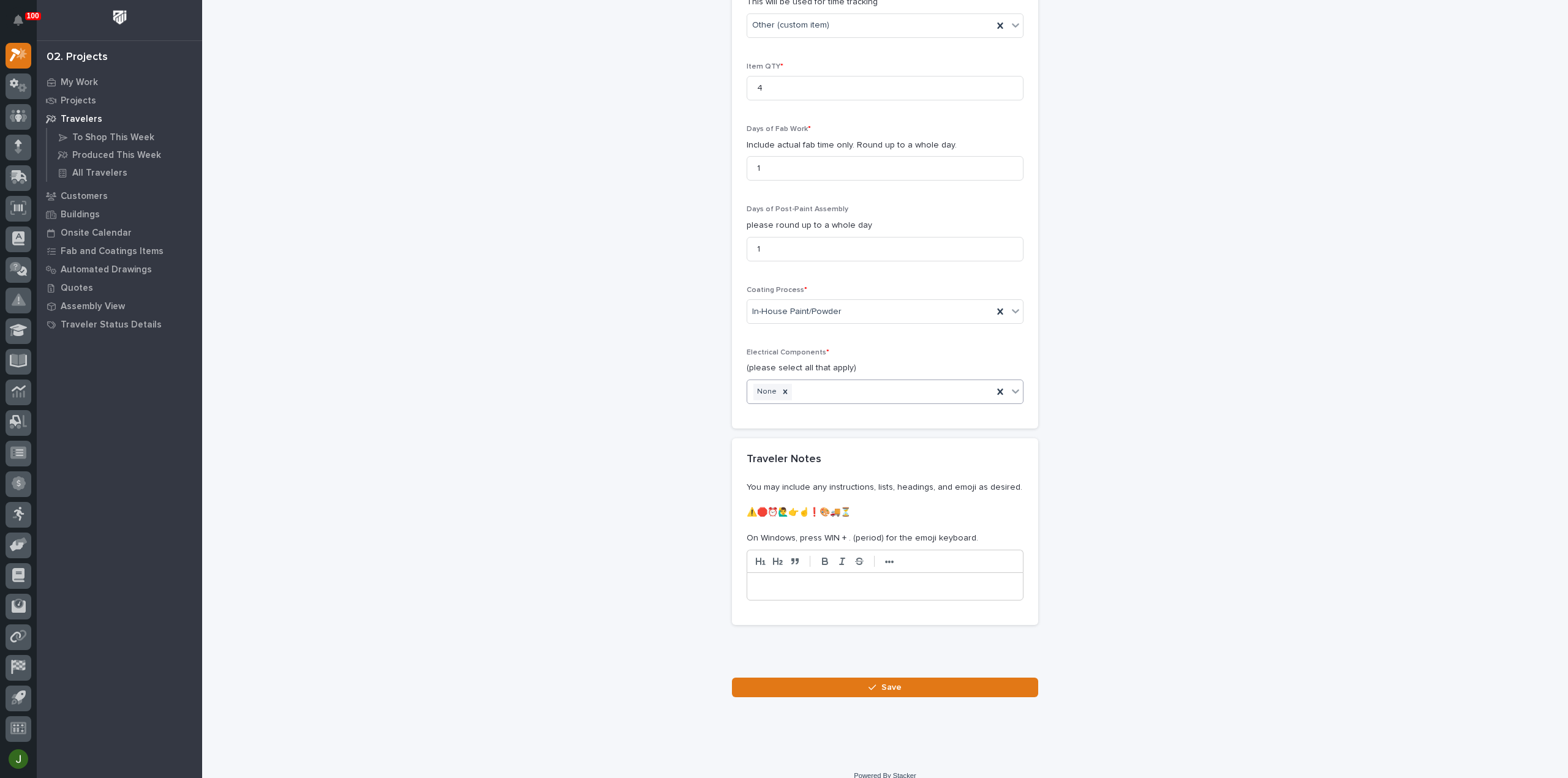
scroll to position [1133, 0]
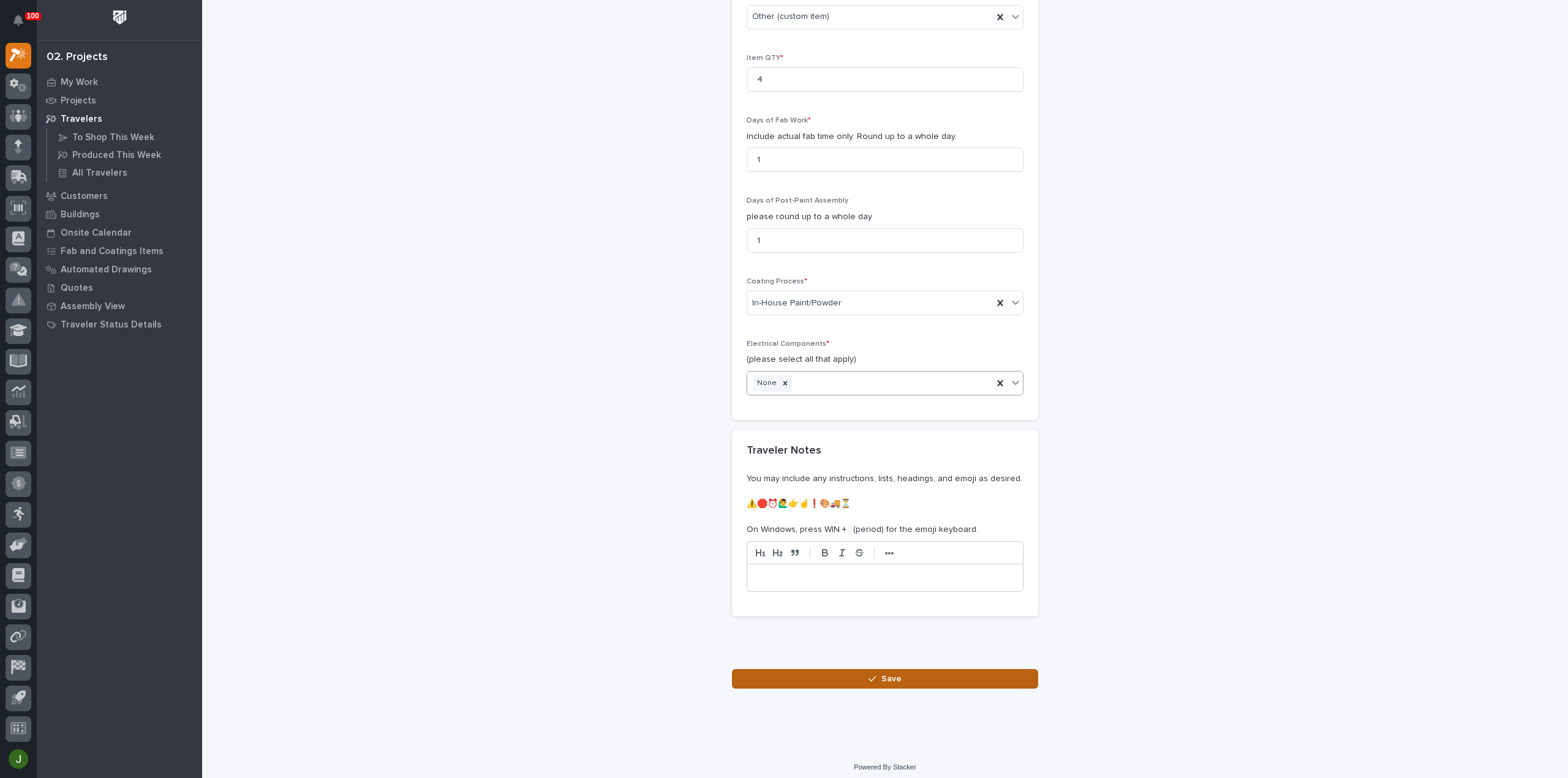
click at [884, 673] on span "Save" at bounding box center [891, 678] width 20 height 11
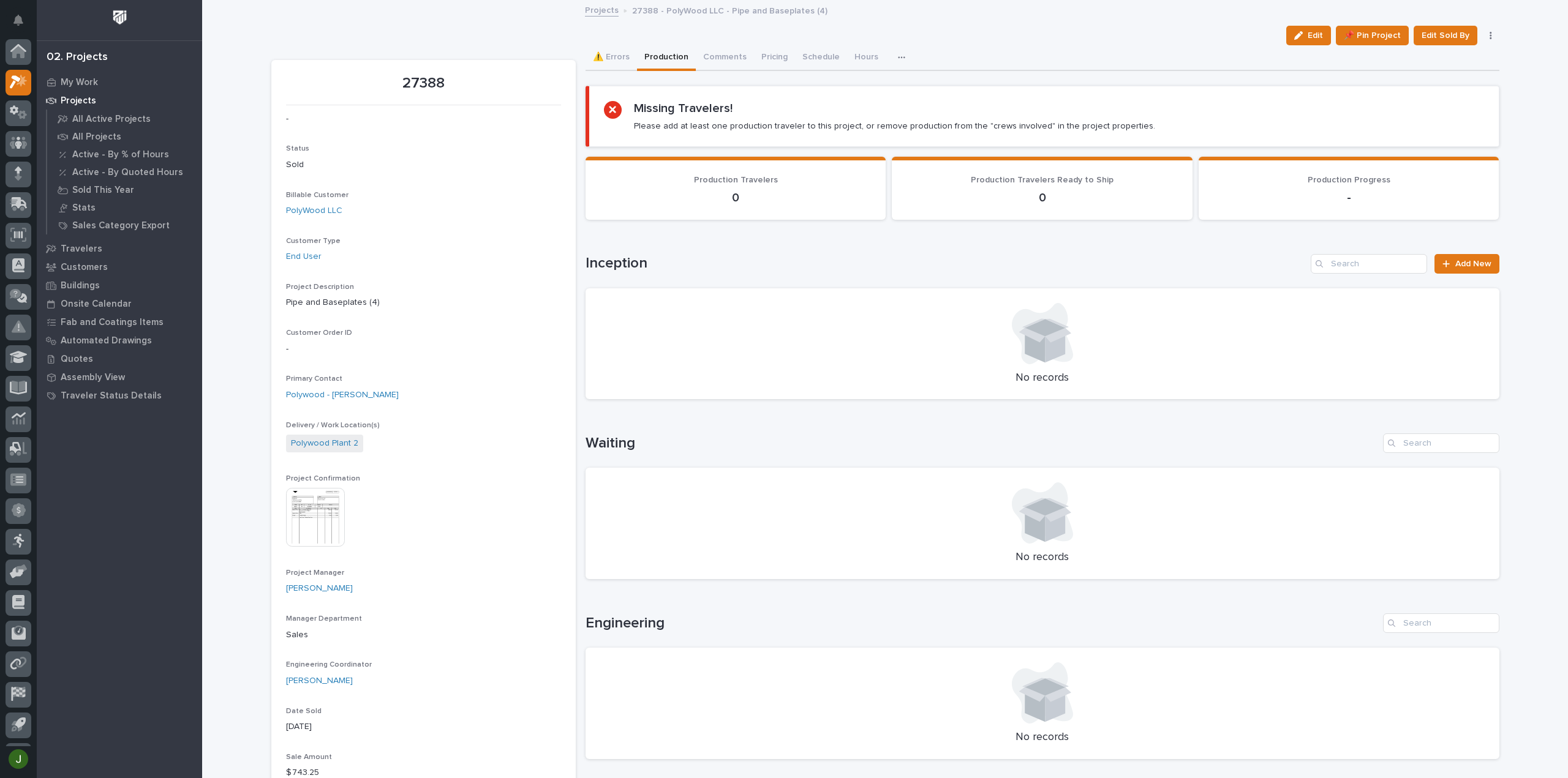
scroll to position [27, 0]
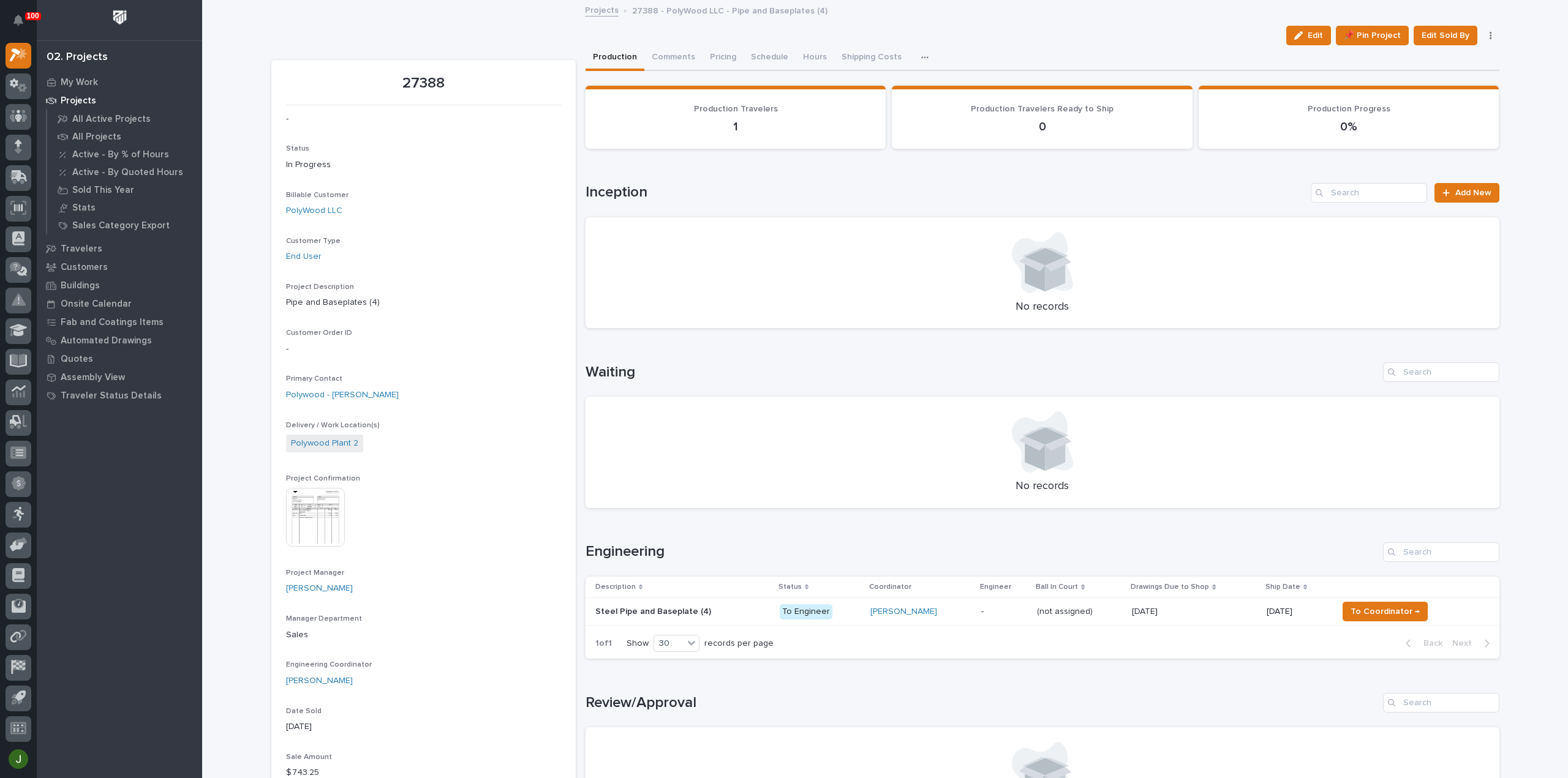
click at [612, 612] on p "Steel Pipe and Baseplate (4)" at bounding box center [655, 611] width 119 height 13
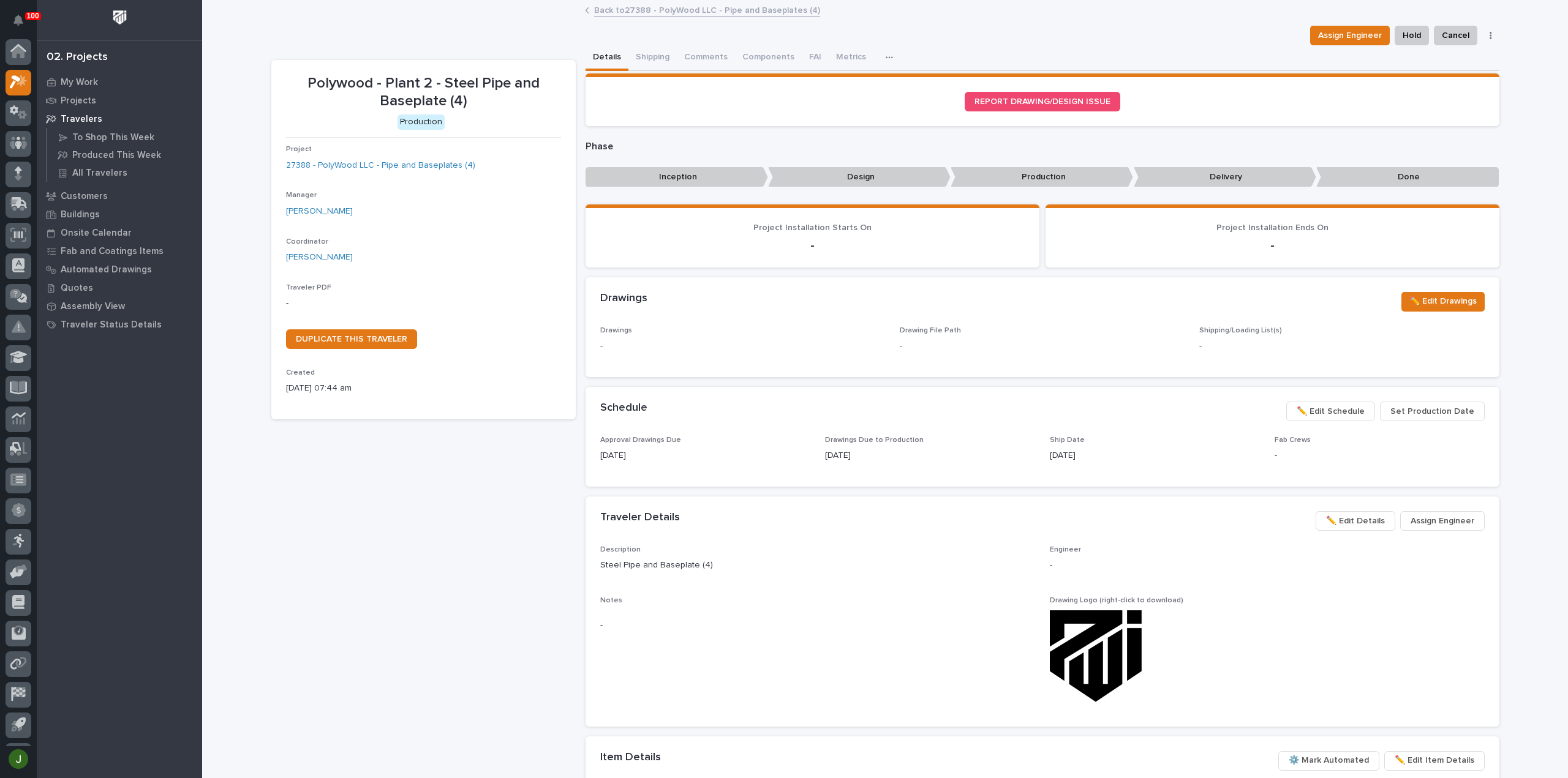
scroll to position [27, 0]
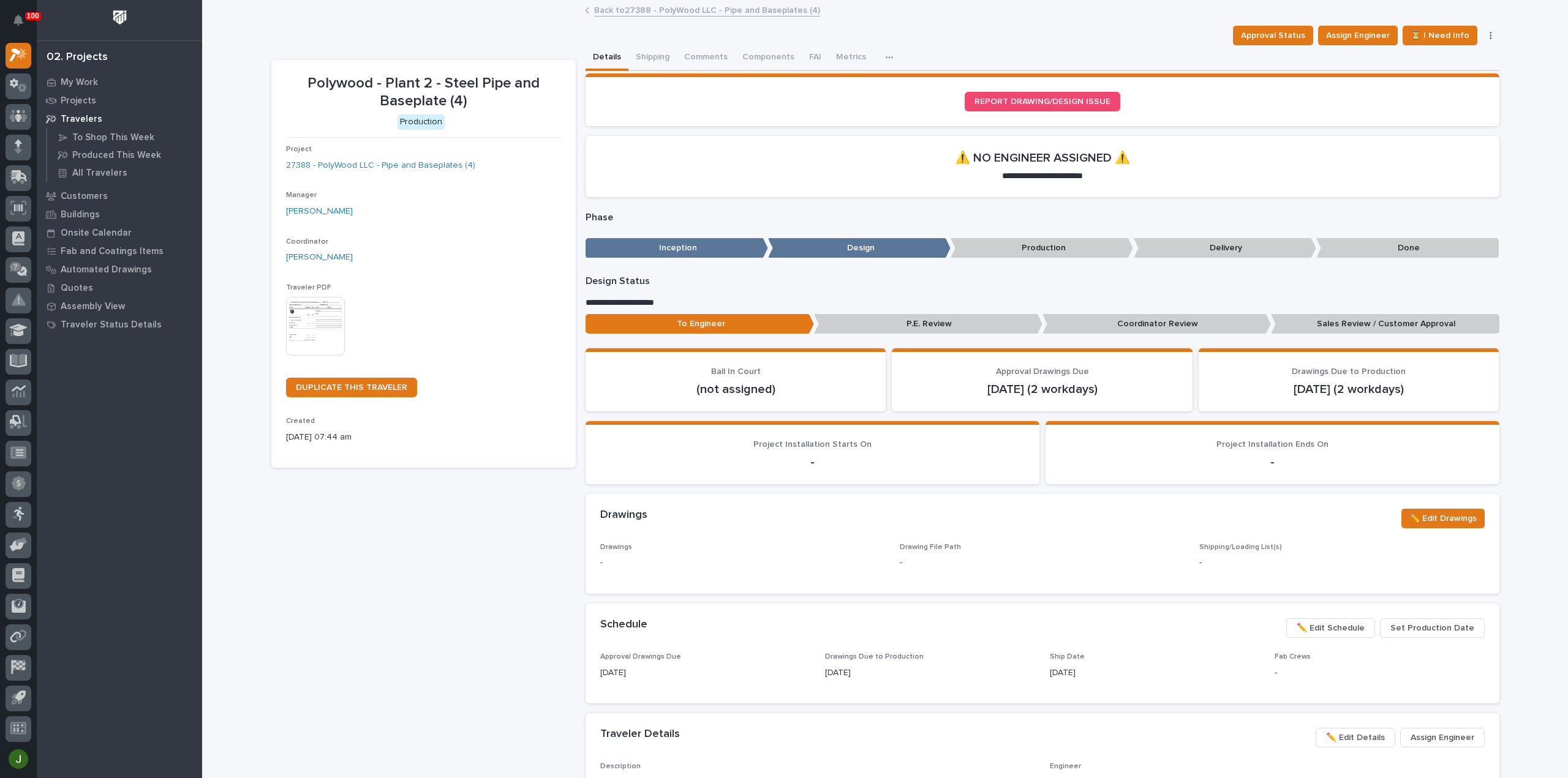
click at [304, 326] on img at bounding box center [316, 326] width 59 height 59
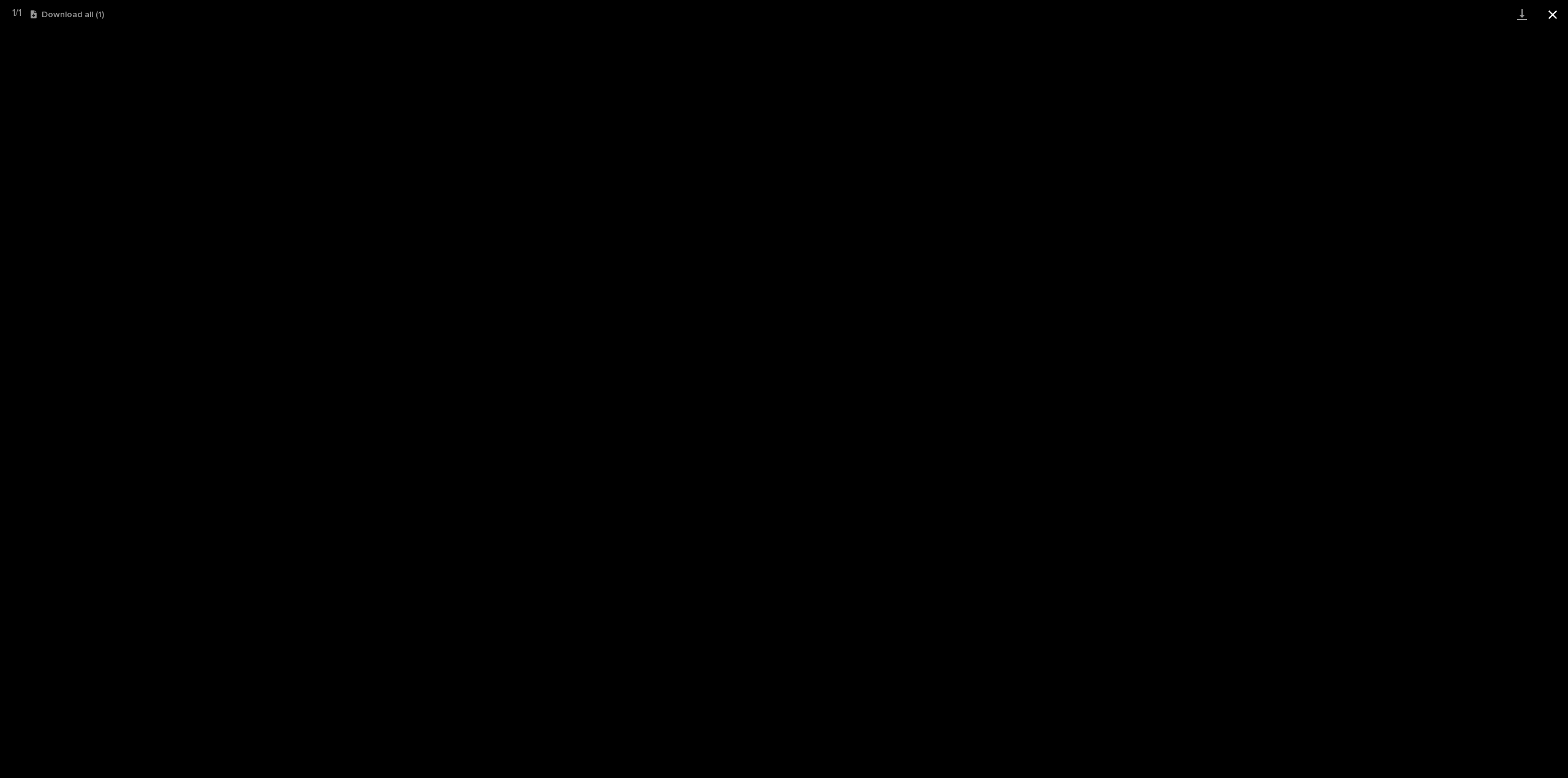
click at [1555, 14] on button "Close gallery" at bounding box center [1552, 14] width 31 height 29
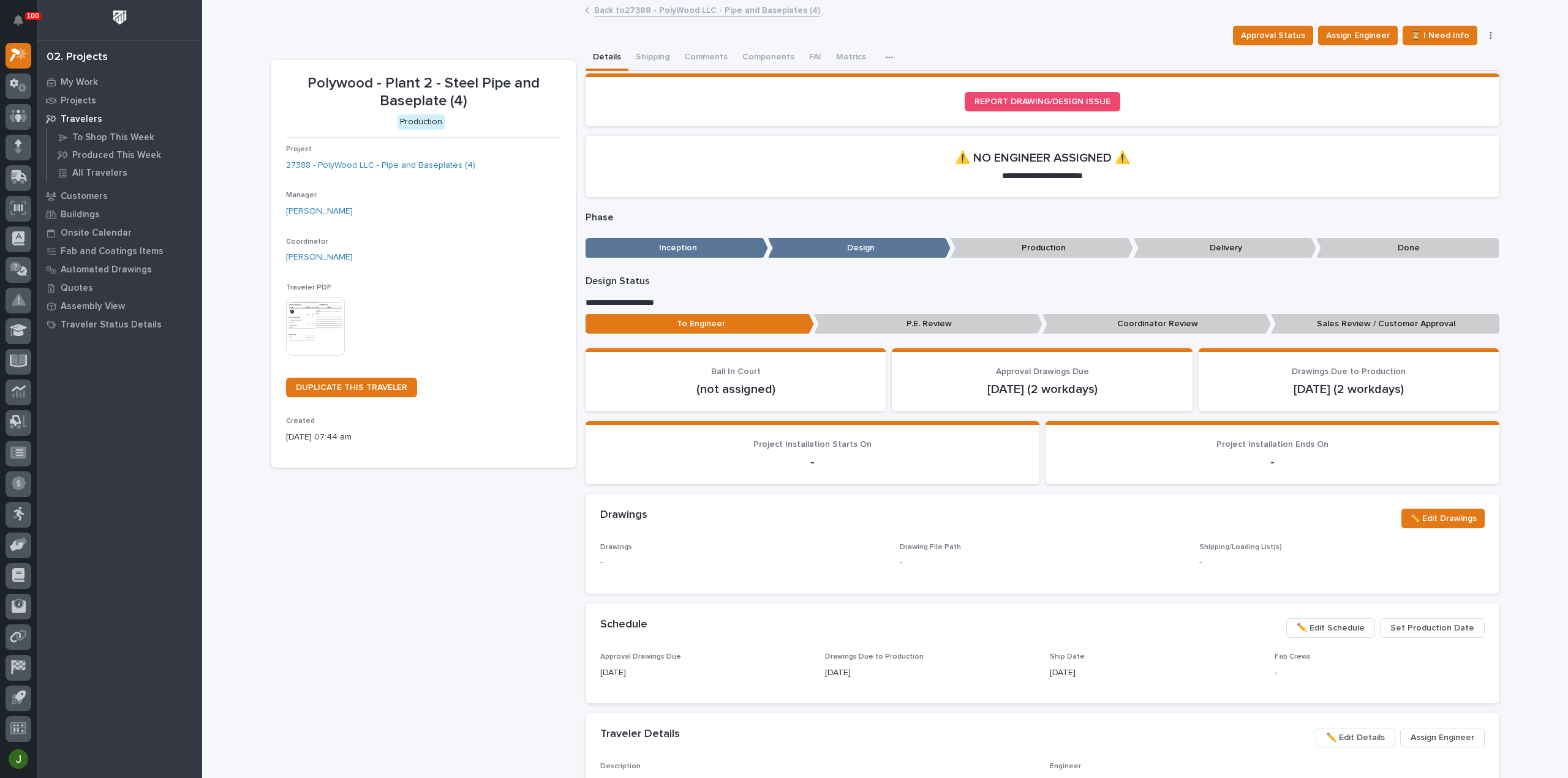
click at [642, 9] on link "Back to 27388 - PolyWood LLC - Pipe and Baseplates (4)" at bounding box center [707, 9] width 226 height 14
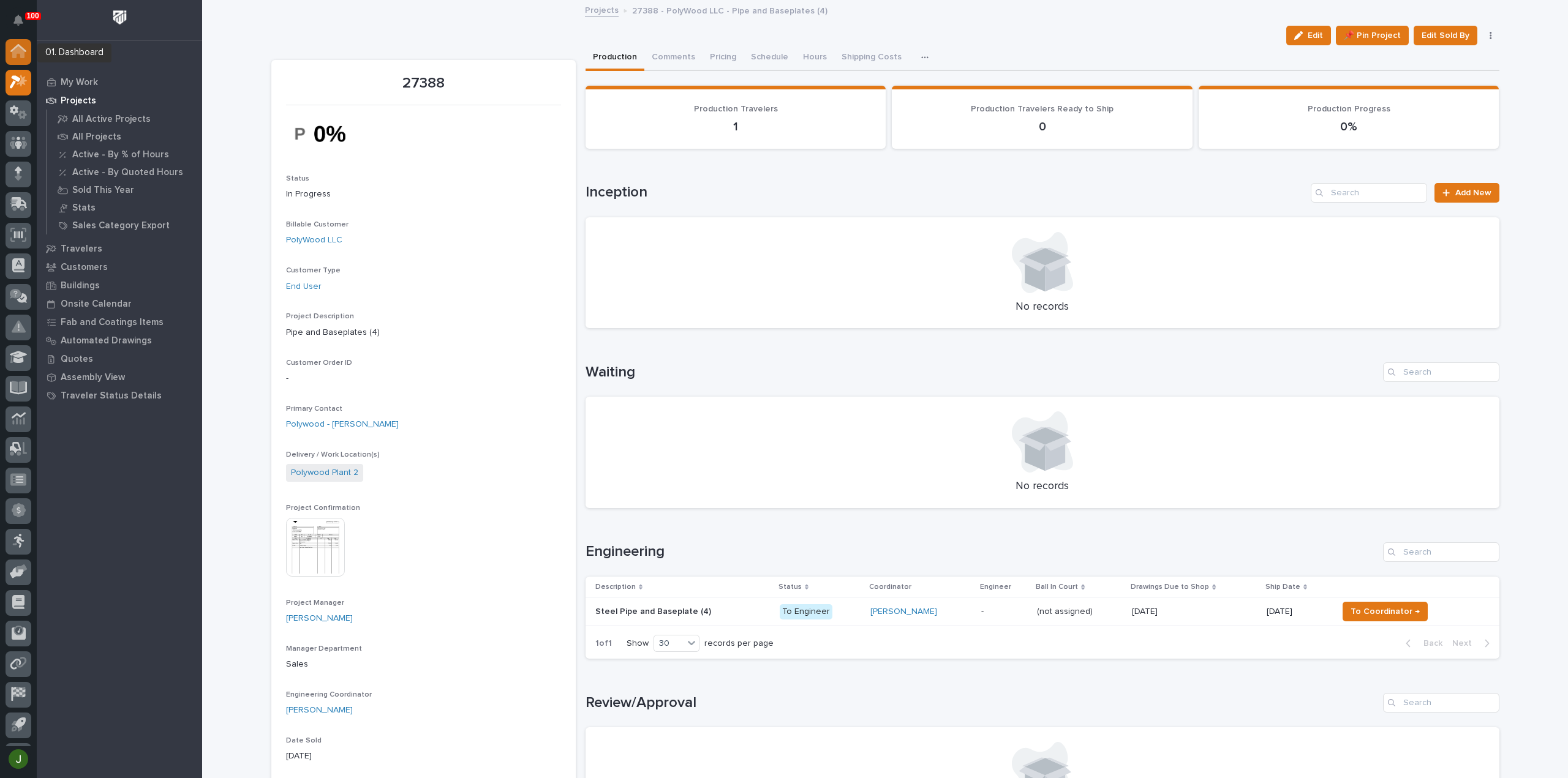
click at [27, 44] on div at bounding box center [19, 52] width 26 height 26
